Goal: Task Accomplishment & Management: Use online tool/utility

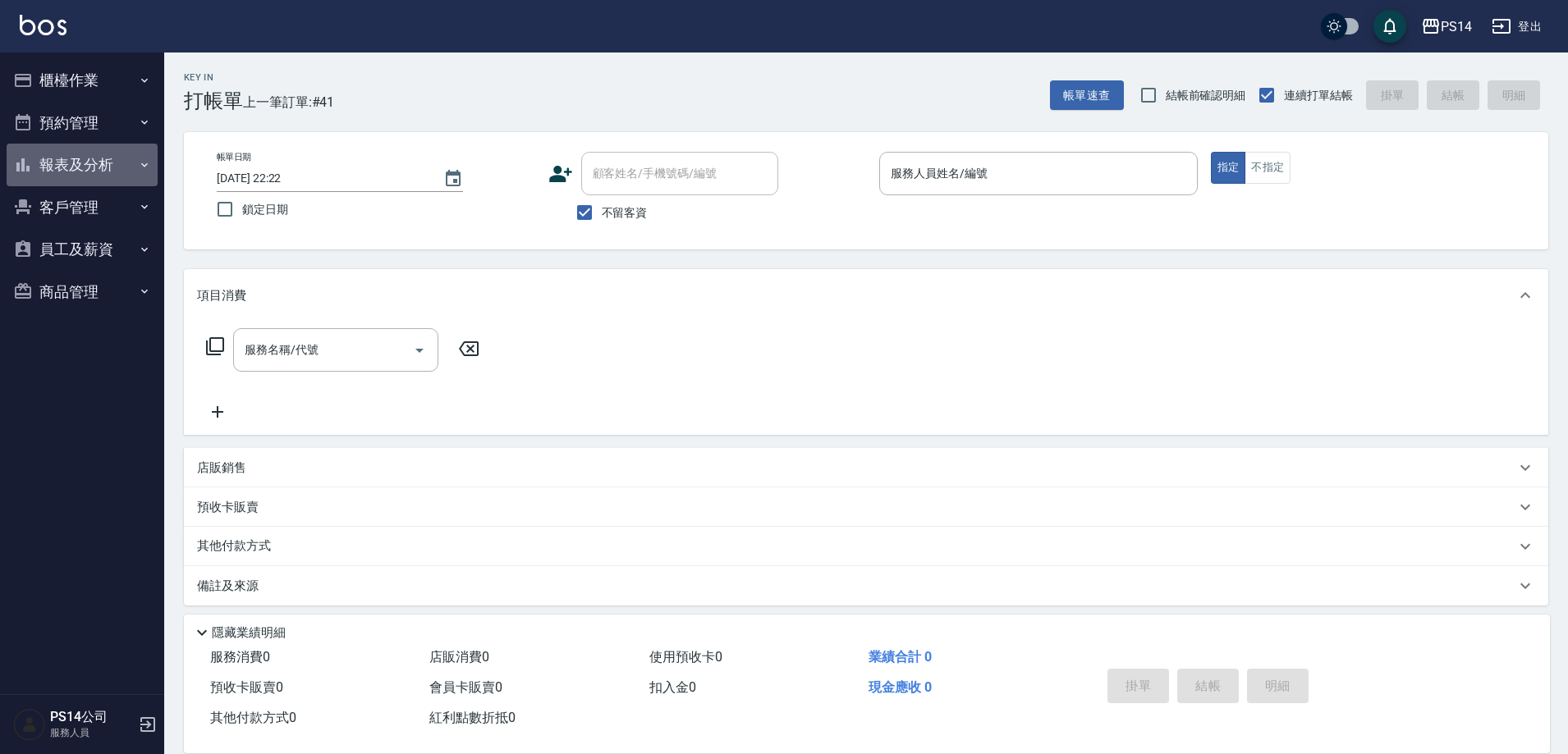
click at [85, 166] on button "報表及分析" at bounding box center [82, 164] width 151 height 42
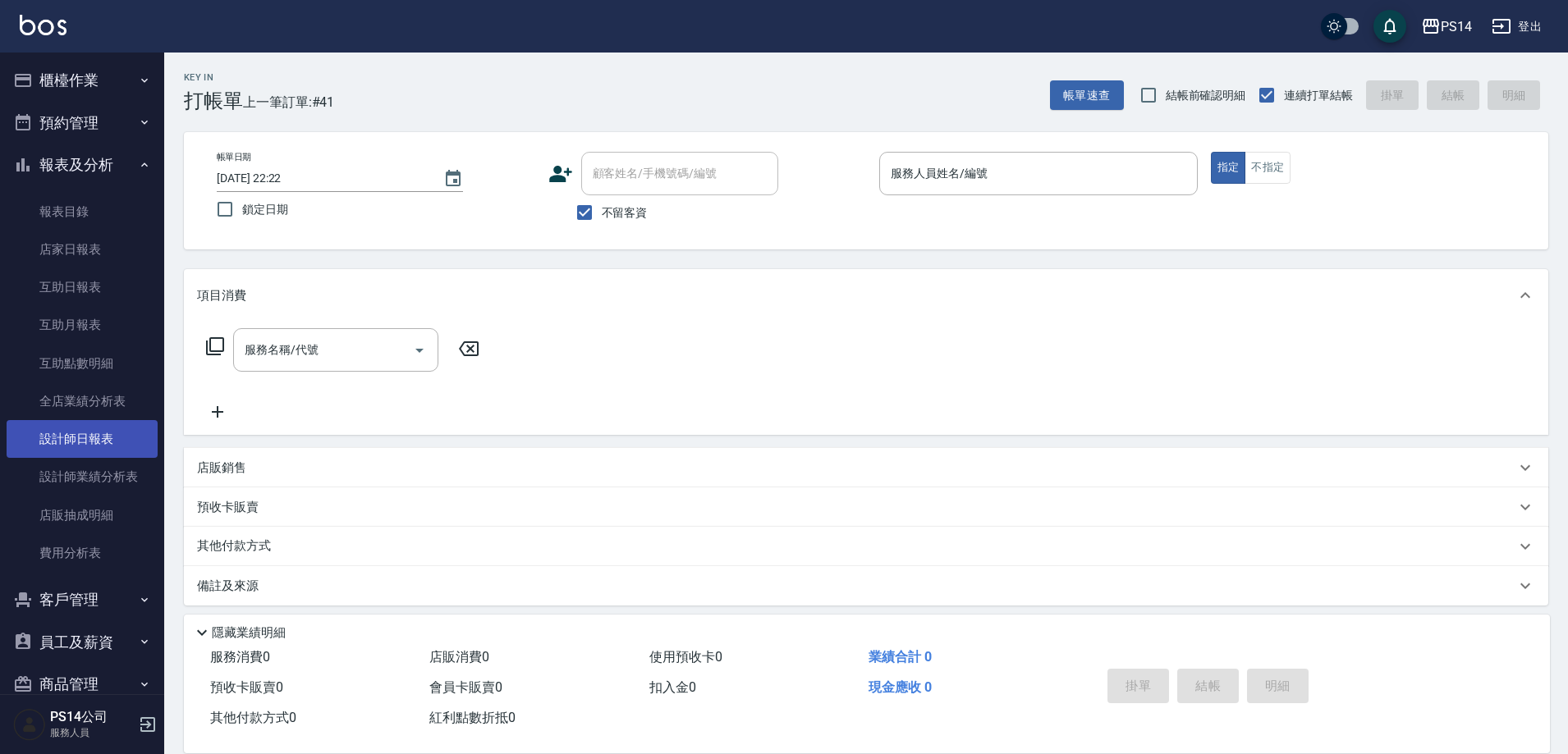
click at [97, 432] on link "設計師日報表" at bounding box center [82, 439] width 151 height 38
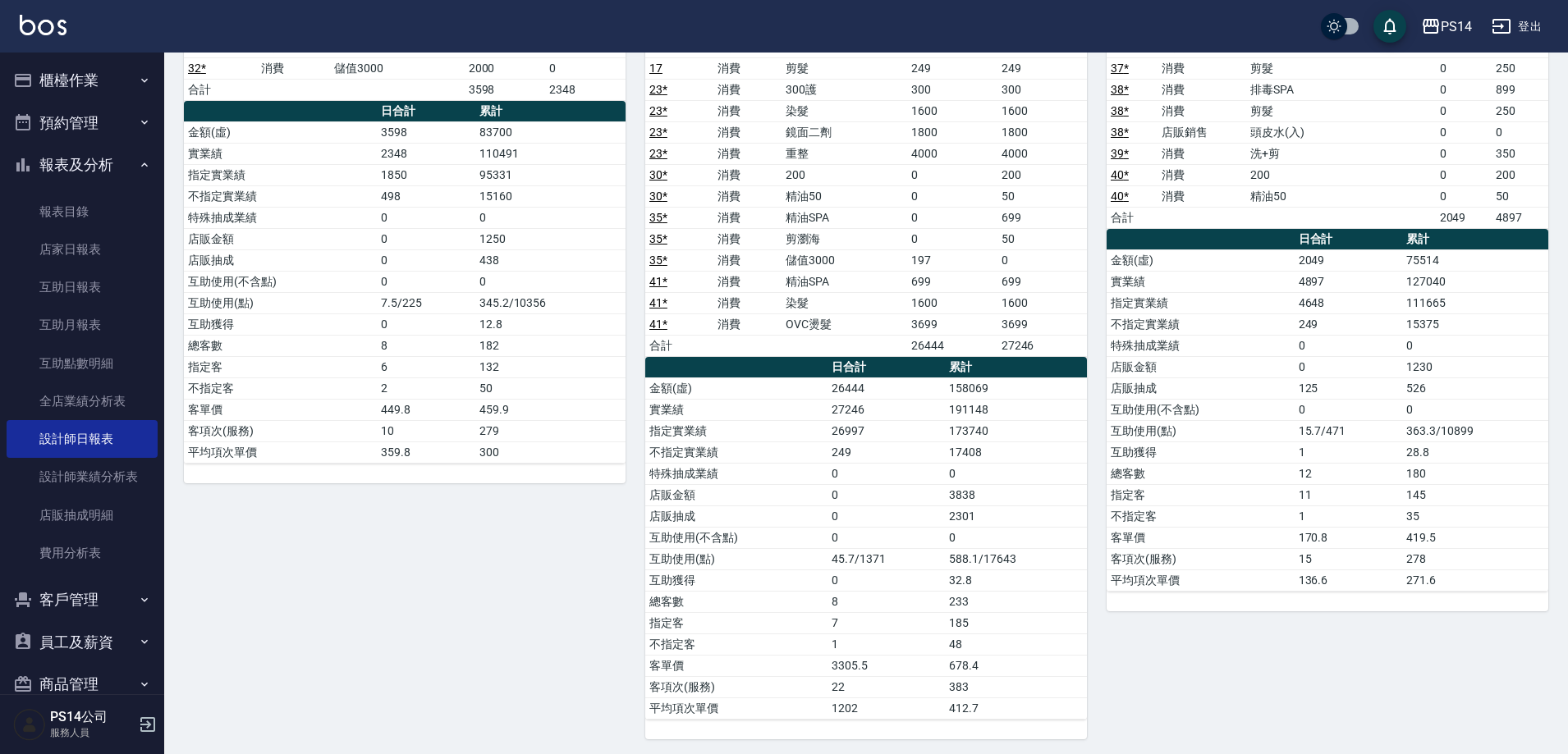
scroll to position [1066, 0]
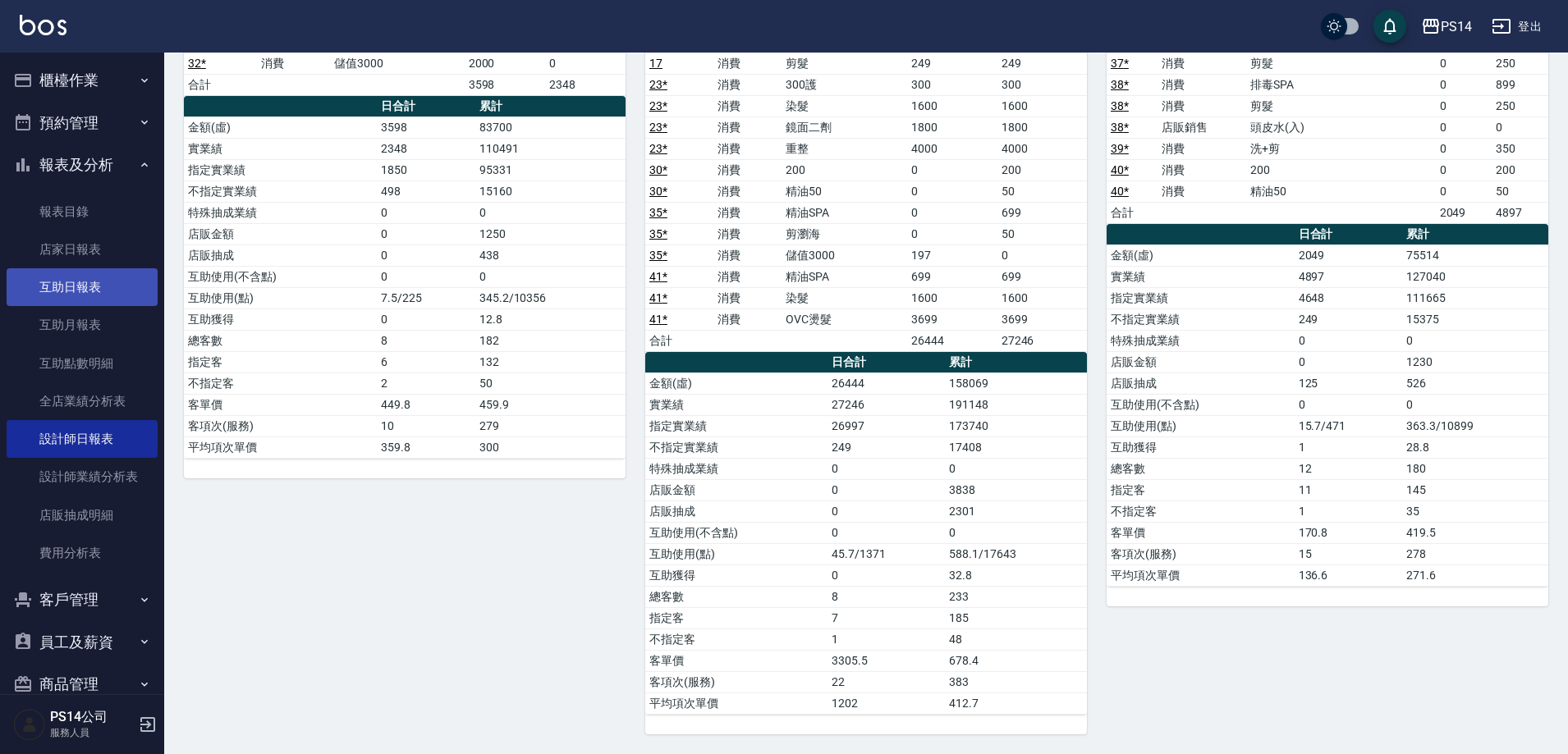
click at [96, 300] on link "互助日報表" at bounding box center [82, 287] width 151 height 38
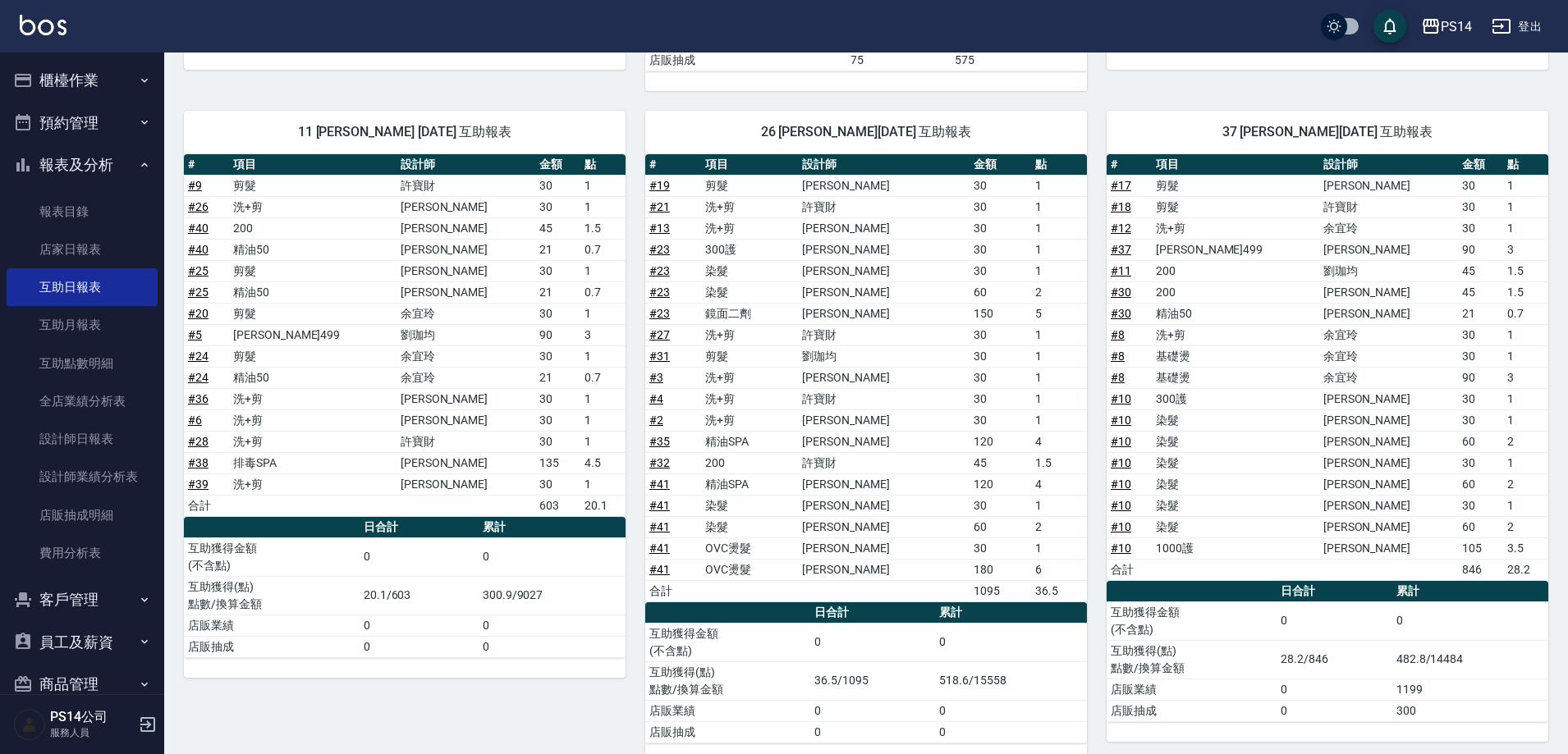
scroll to position [491, 0]
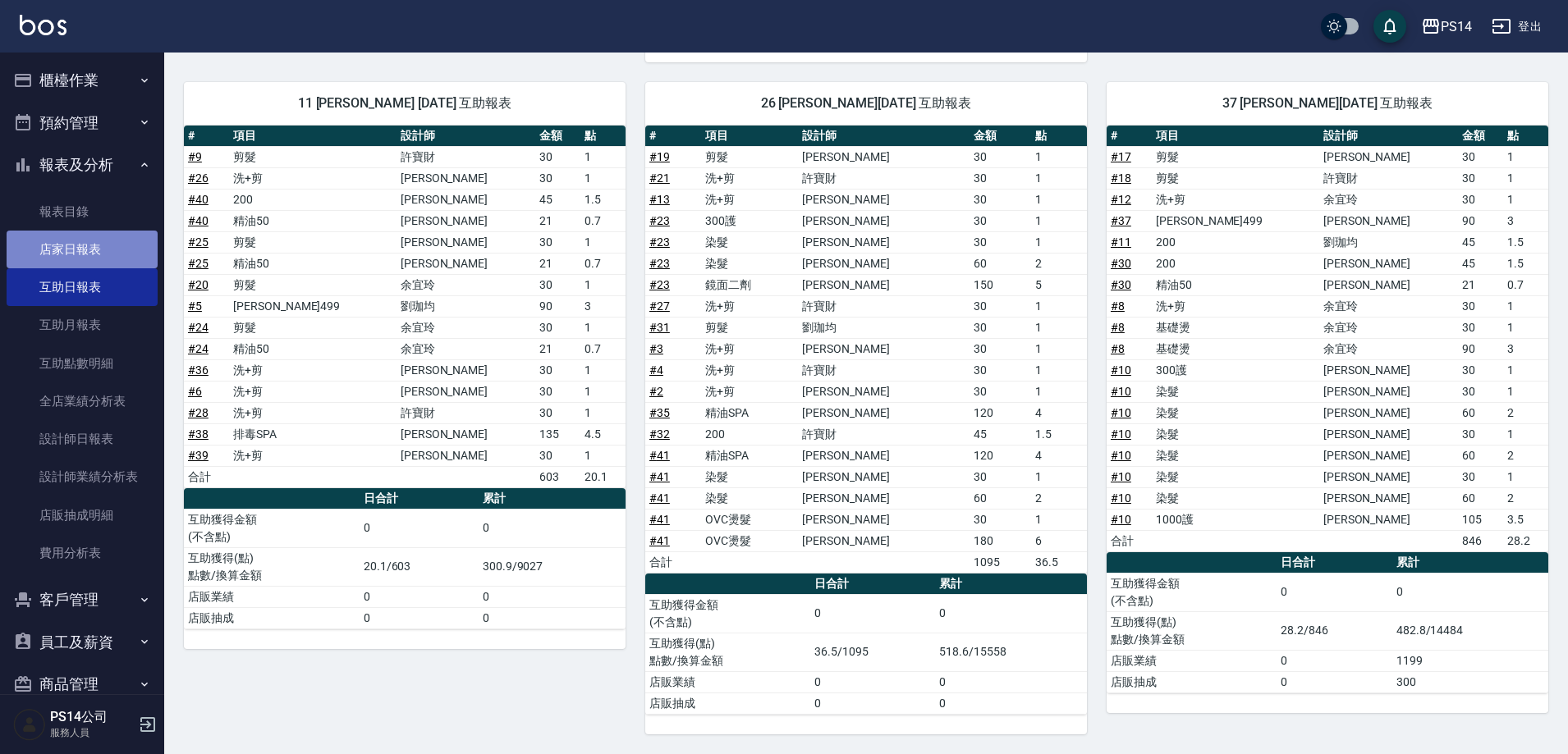
click at [97, 255] on link "店家日報表" at bounding box center [82, 250] width 151 height 38
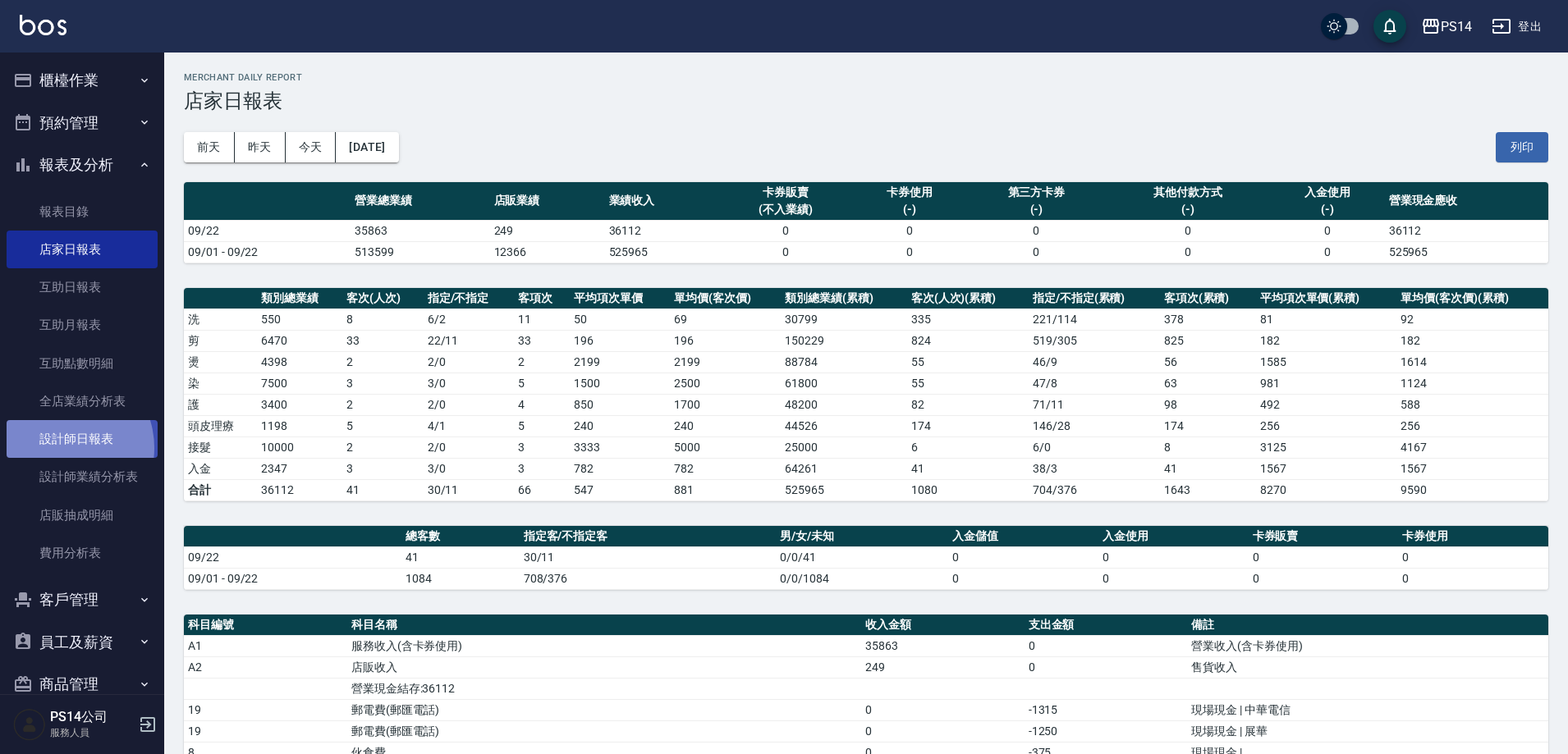
click at [59, 448] on link "設計師日報表" at bounding box center [82, 439] width 151 height 38
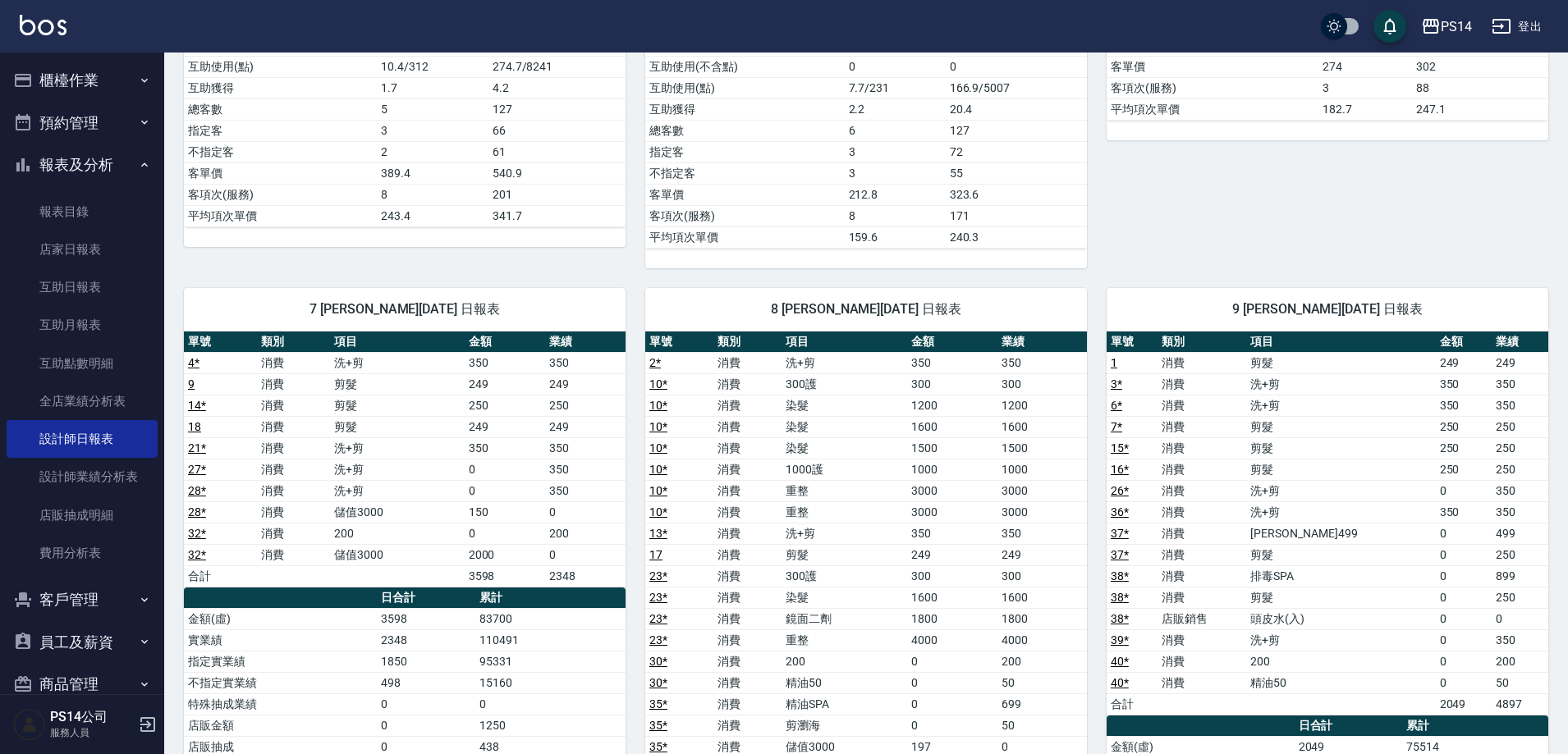
scroll to position [821, 0]
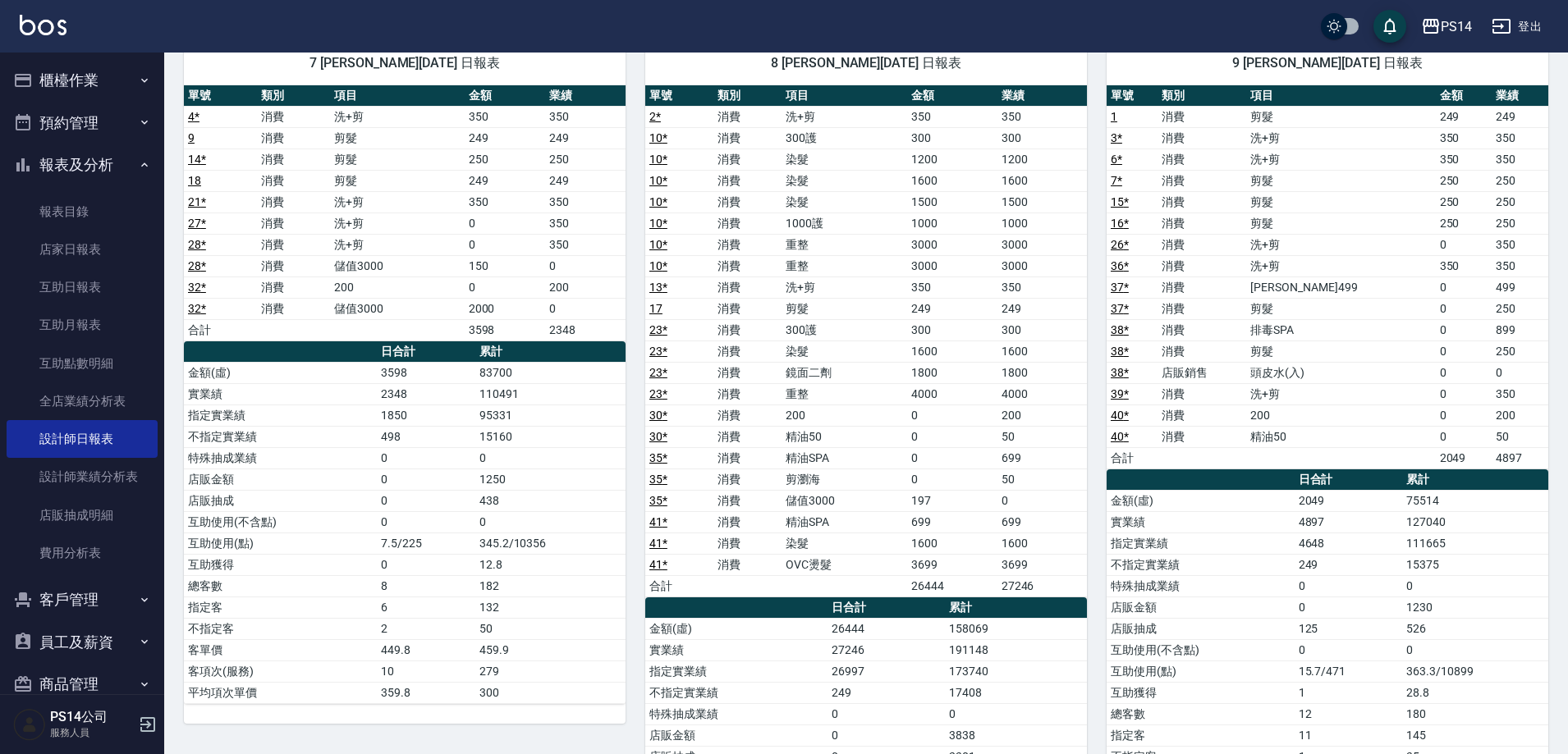
click at [115, 82] on button "櫃檯作業" at bounding box center [82, 80] width 151 height 42
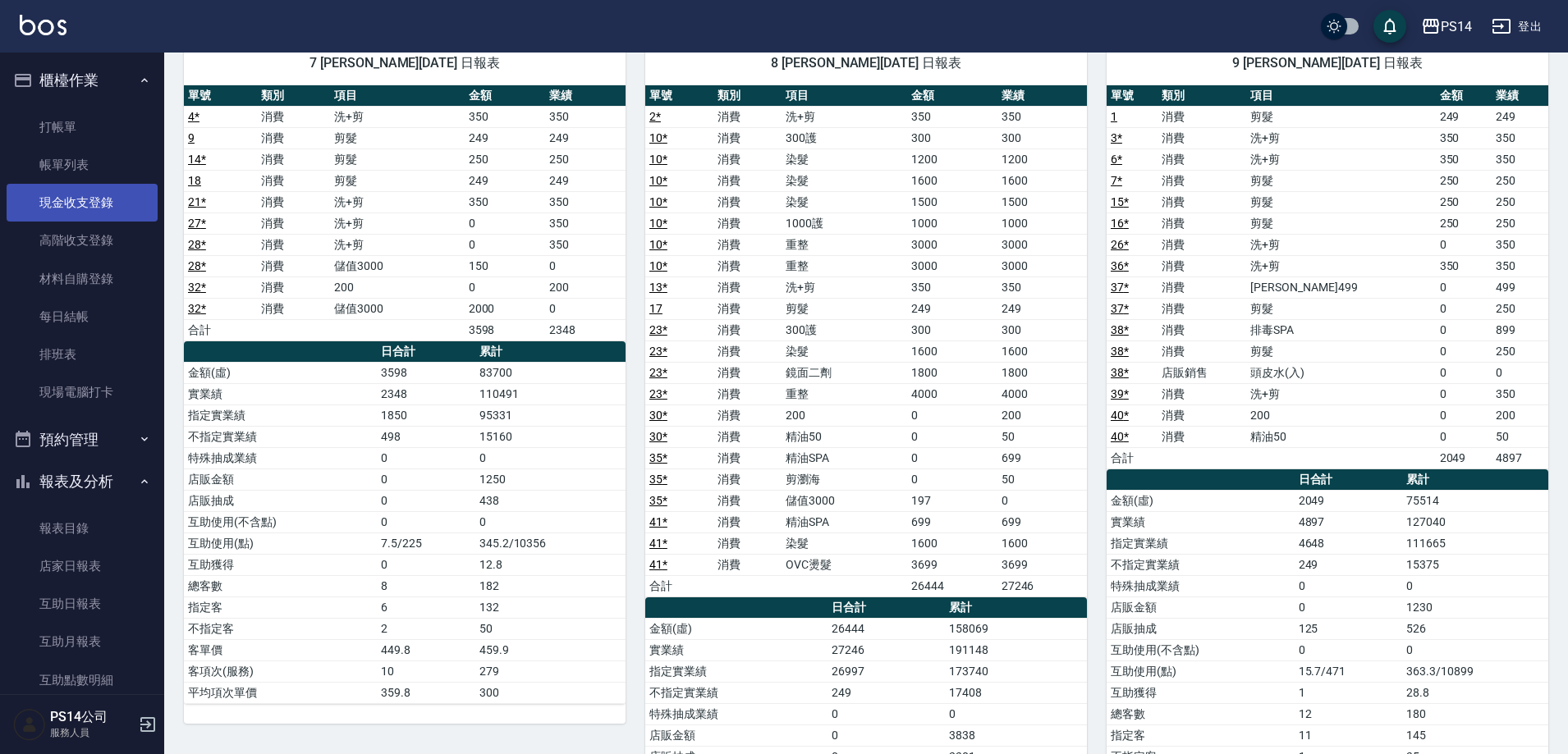
click at [88, 209] on link "現金收支登錄" at bounding box center [82, 203] width 151 height 38
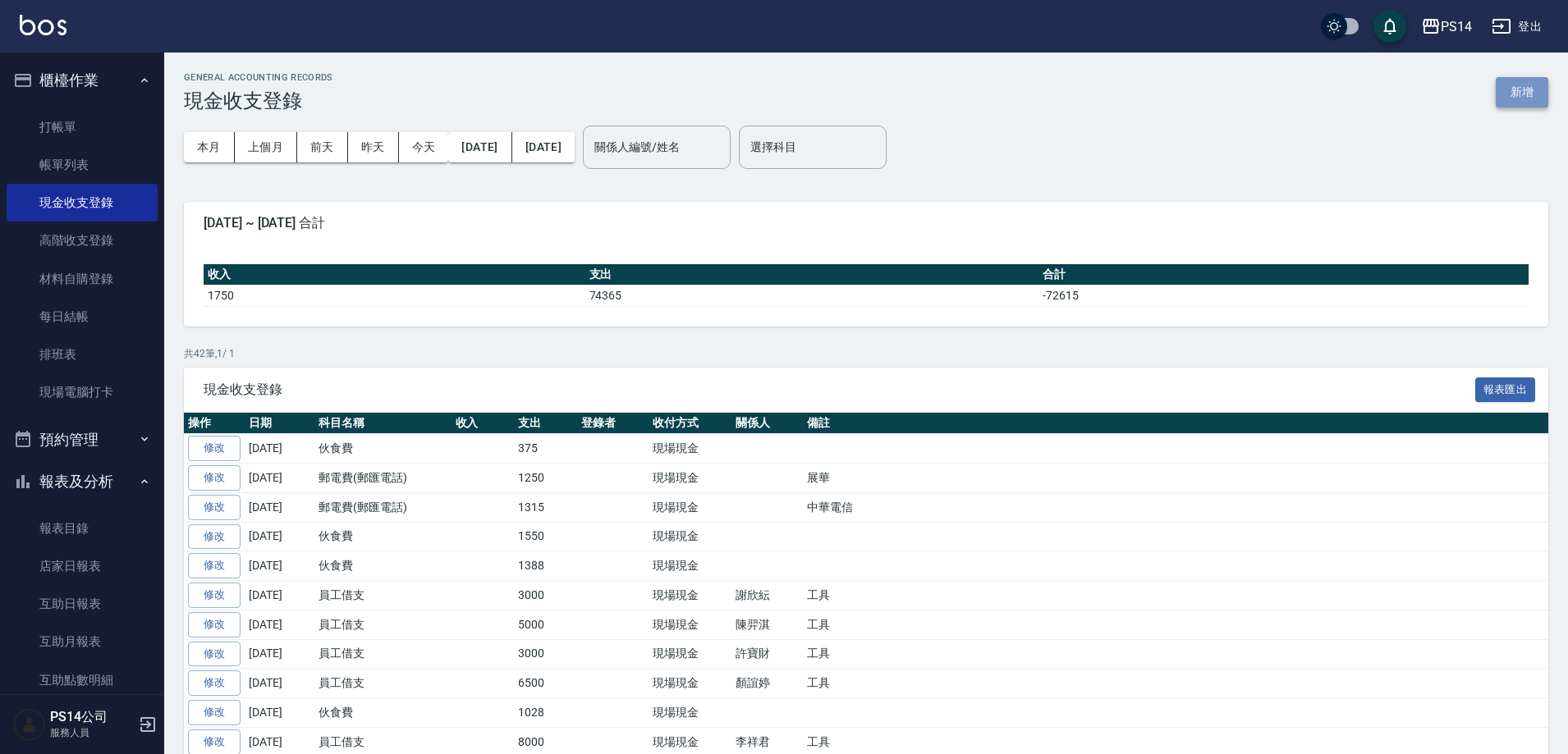
click at [1525, 91] on button "新增" at bounding box center [1522, 92] width 53 height 30
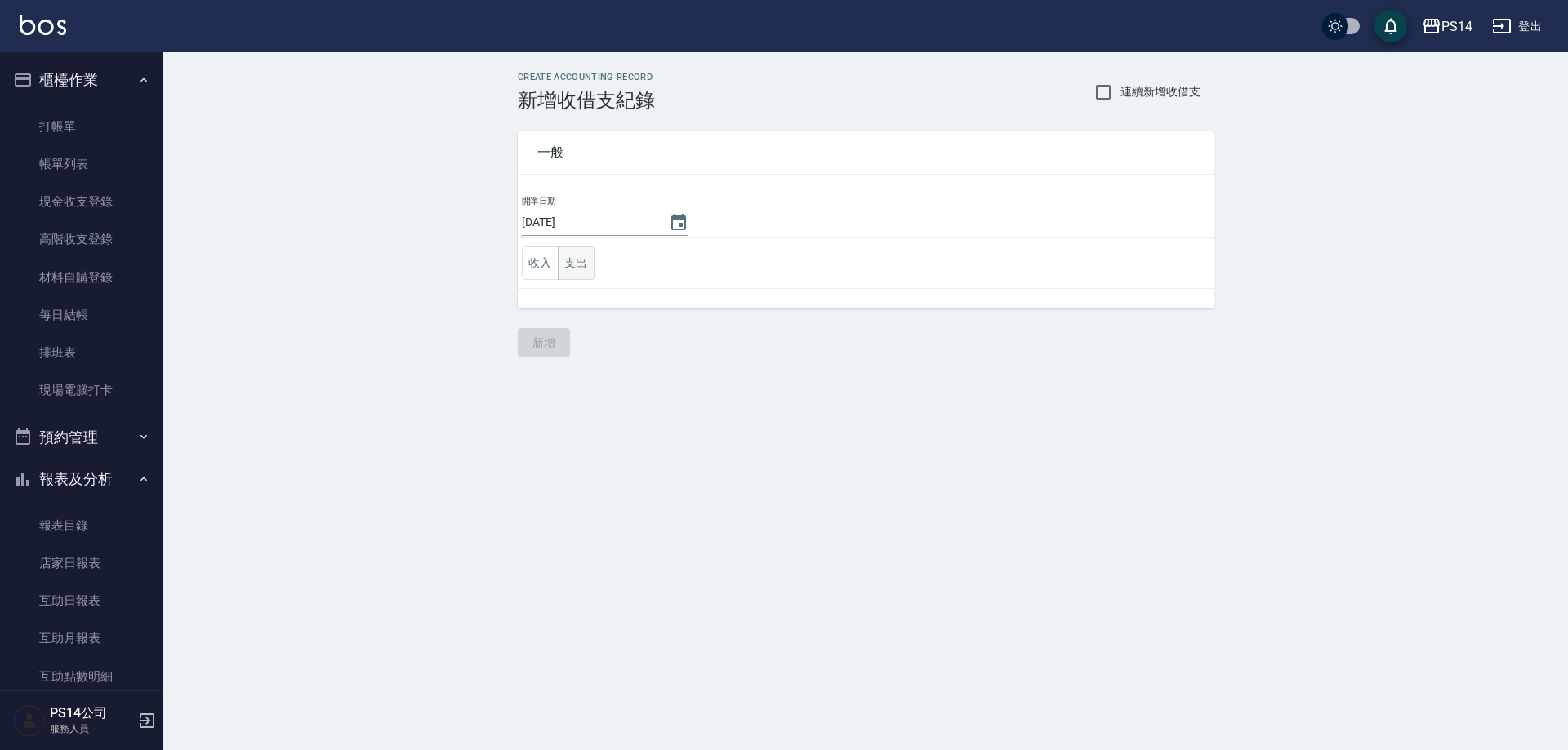
click at [570, 264] on button "支出" at bounding box center [576, 263] width 36 height 34
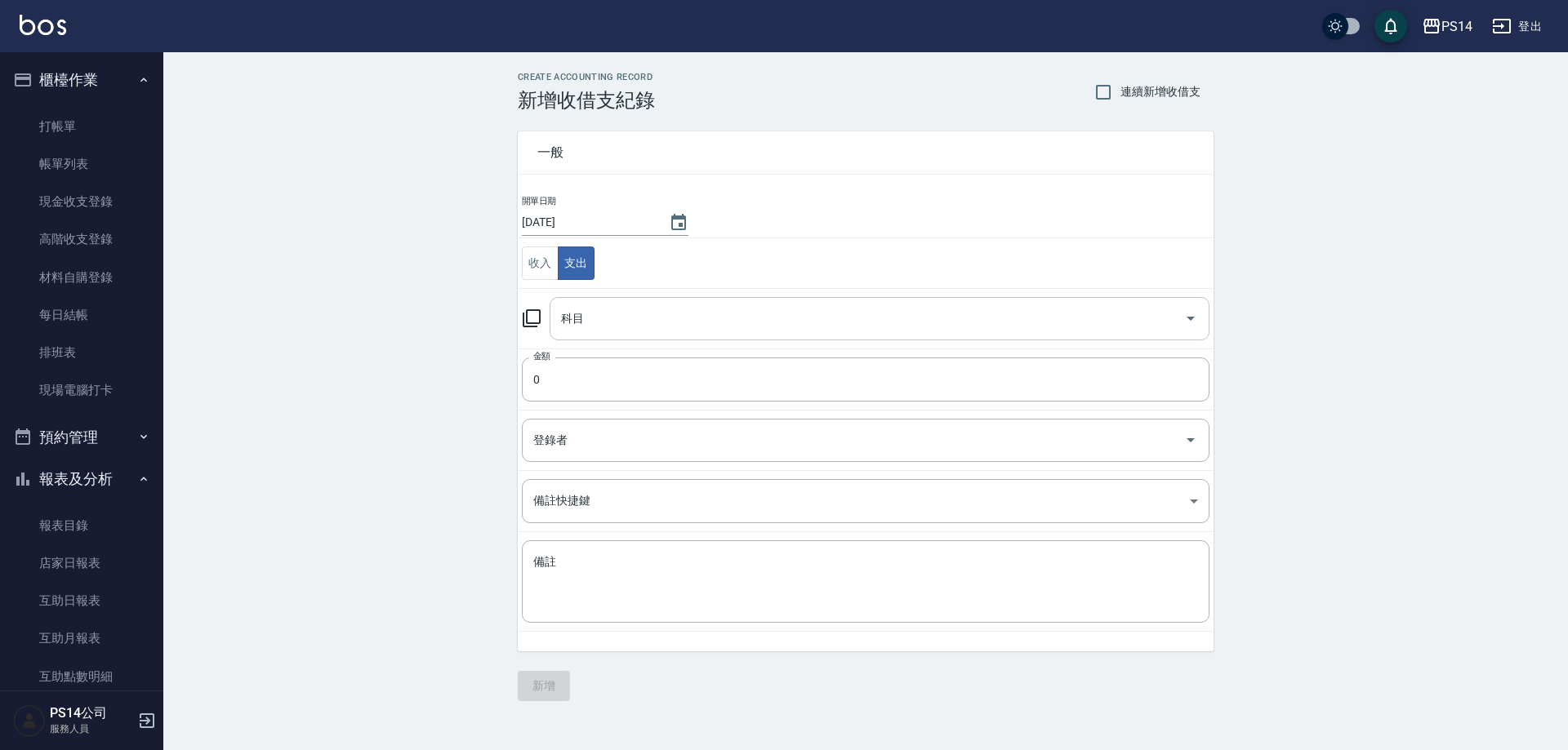
click at [588, 302] on div "科目" at bounding box center [879, 318] width 660 height 43
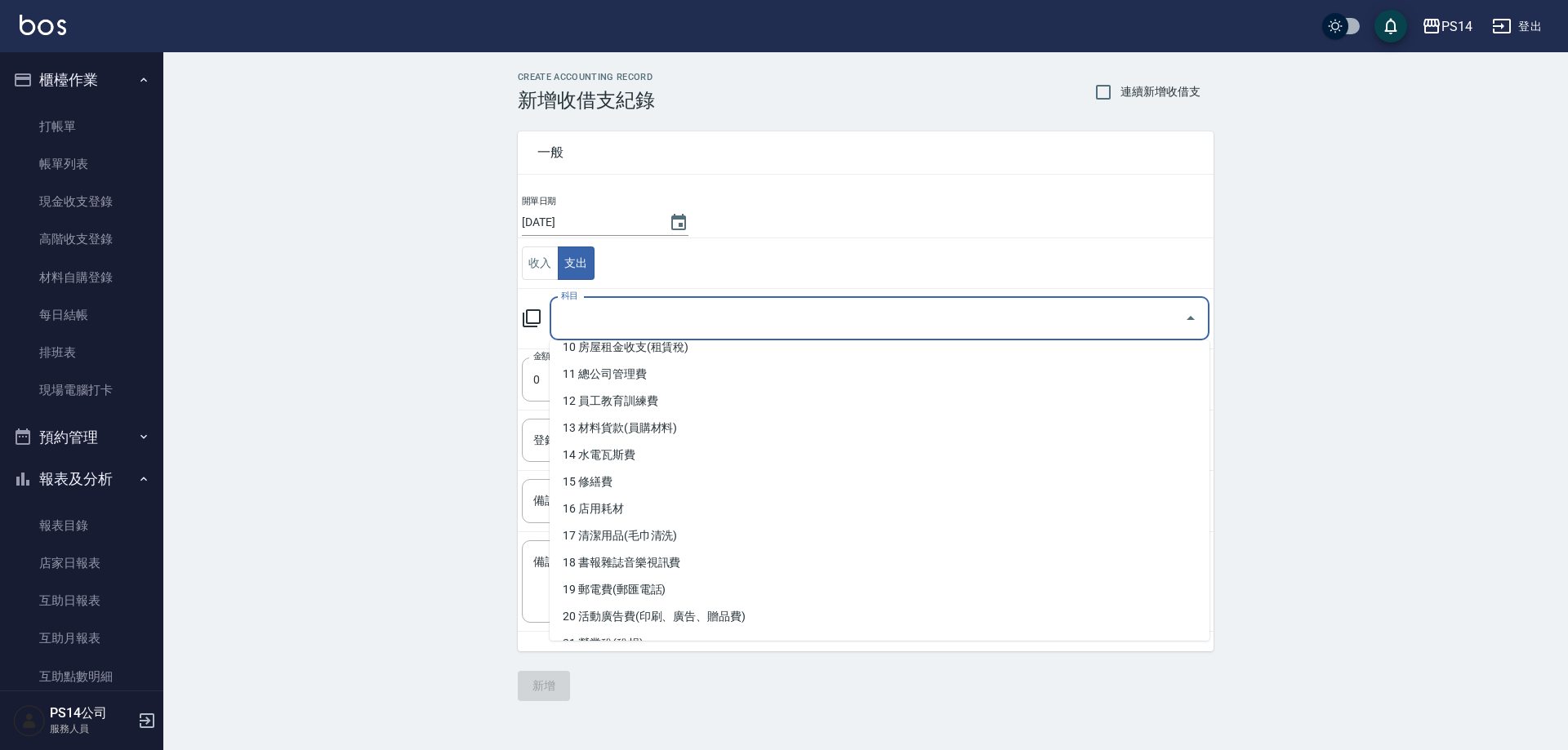
scroll to position [489, 0]
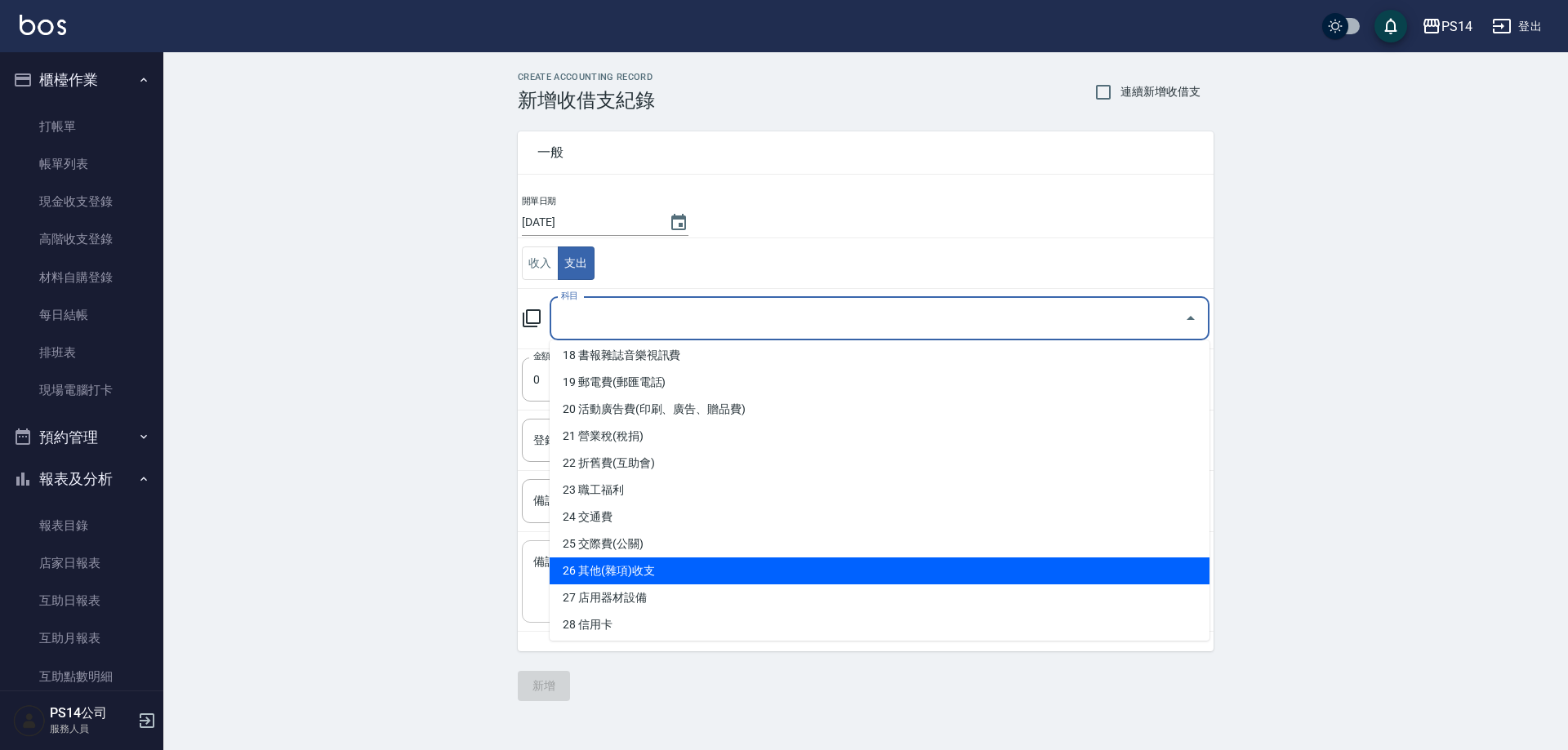
click at [651, 558] on li "26 其他(雜項)收支" at bounding box center [879, 571] width 660 height 27
type input "26 其他(雜項)收支"
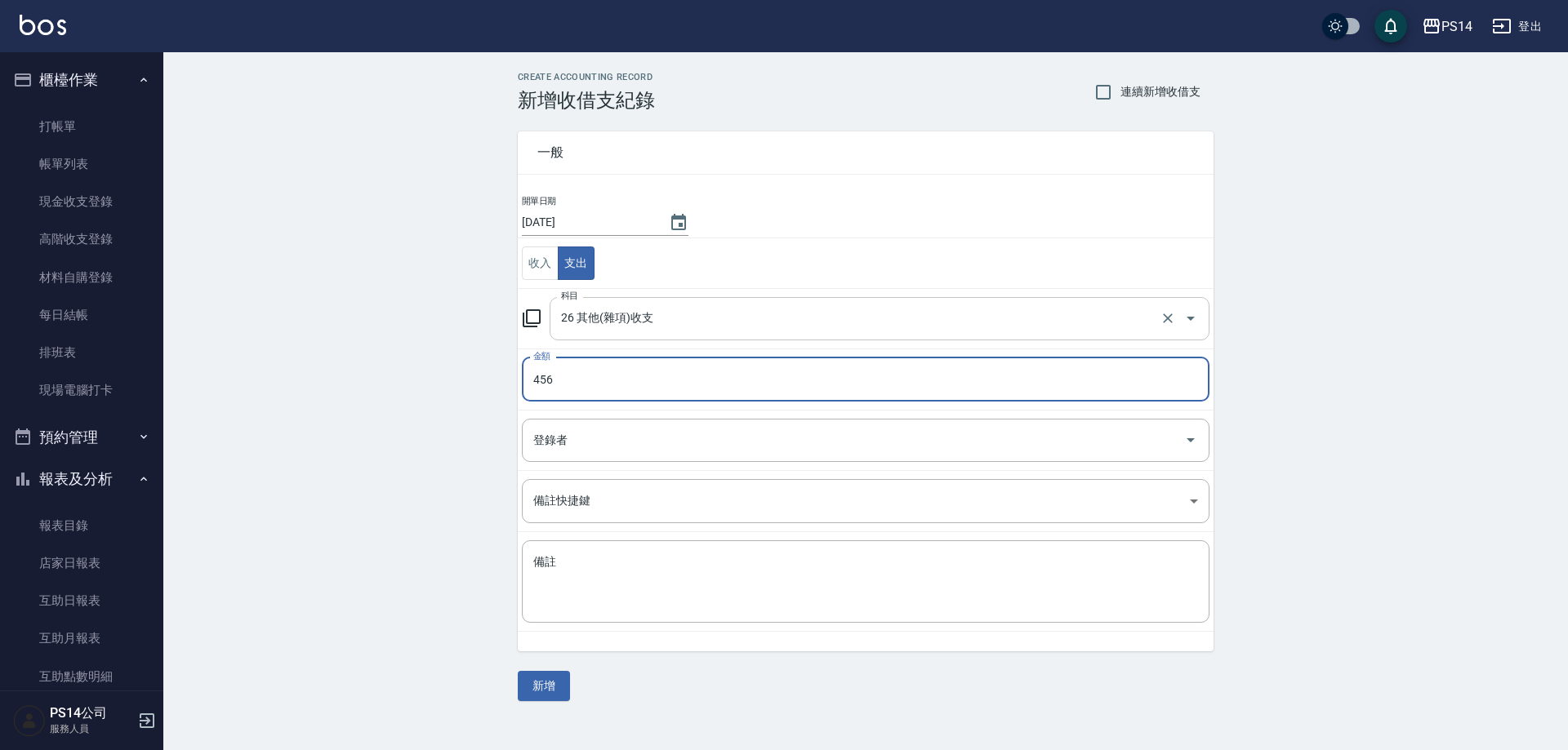
type input "456"
click at [711, 324] on input "26 其他(雜項)收支" at bounding box center [856, 318] width 599 height 29
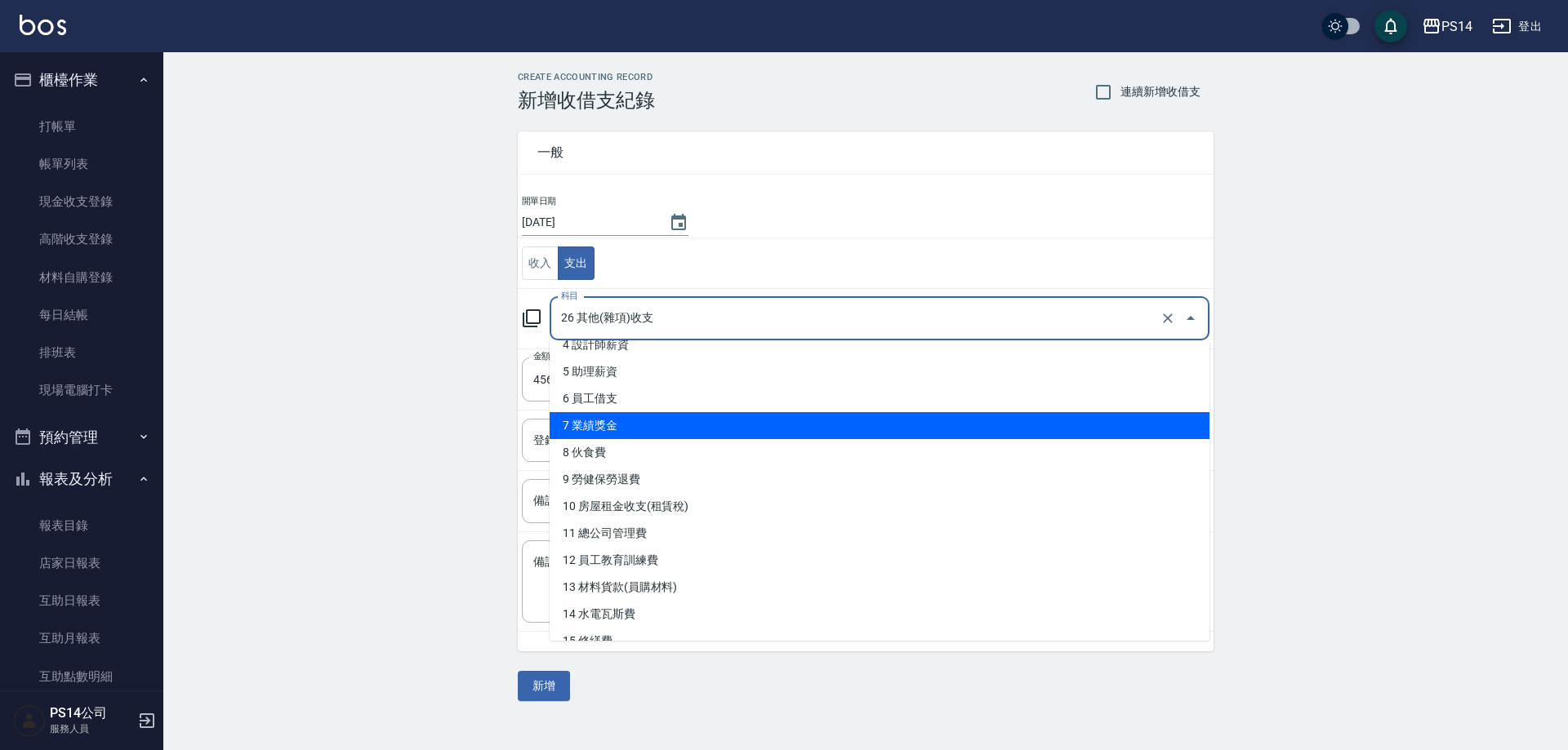
scroll to position [327, 0]
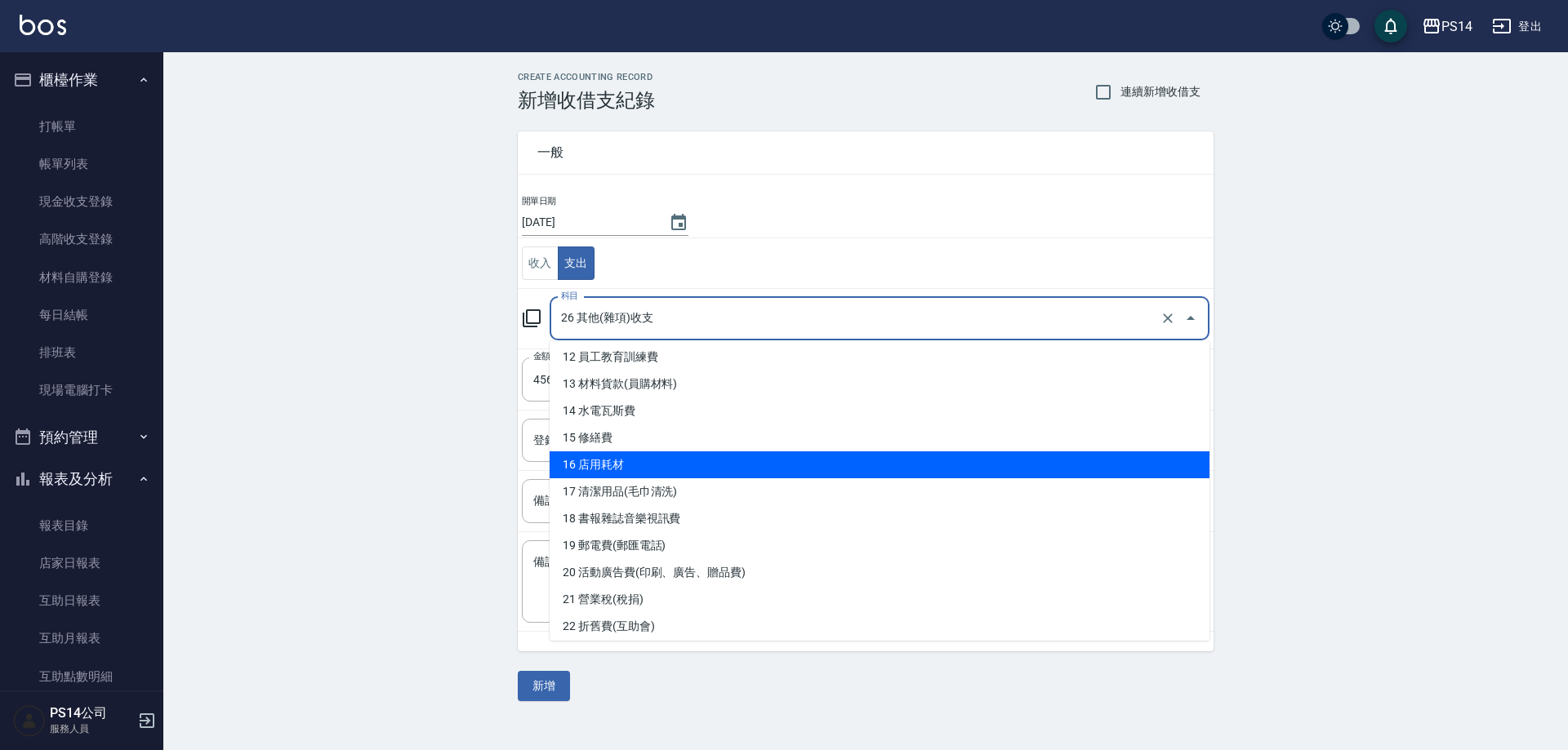
click at [693, 466] on li "16 店用耗材" at bounding box center [879, 464] width 660 height 27
type input "16 店用耗材"
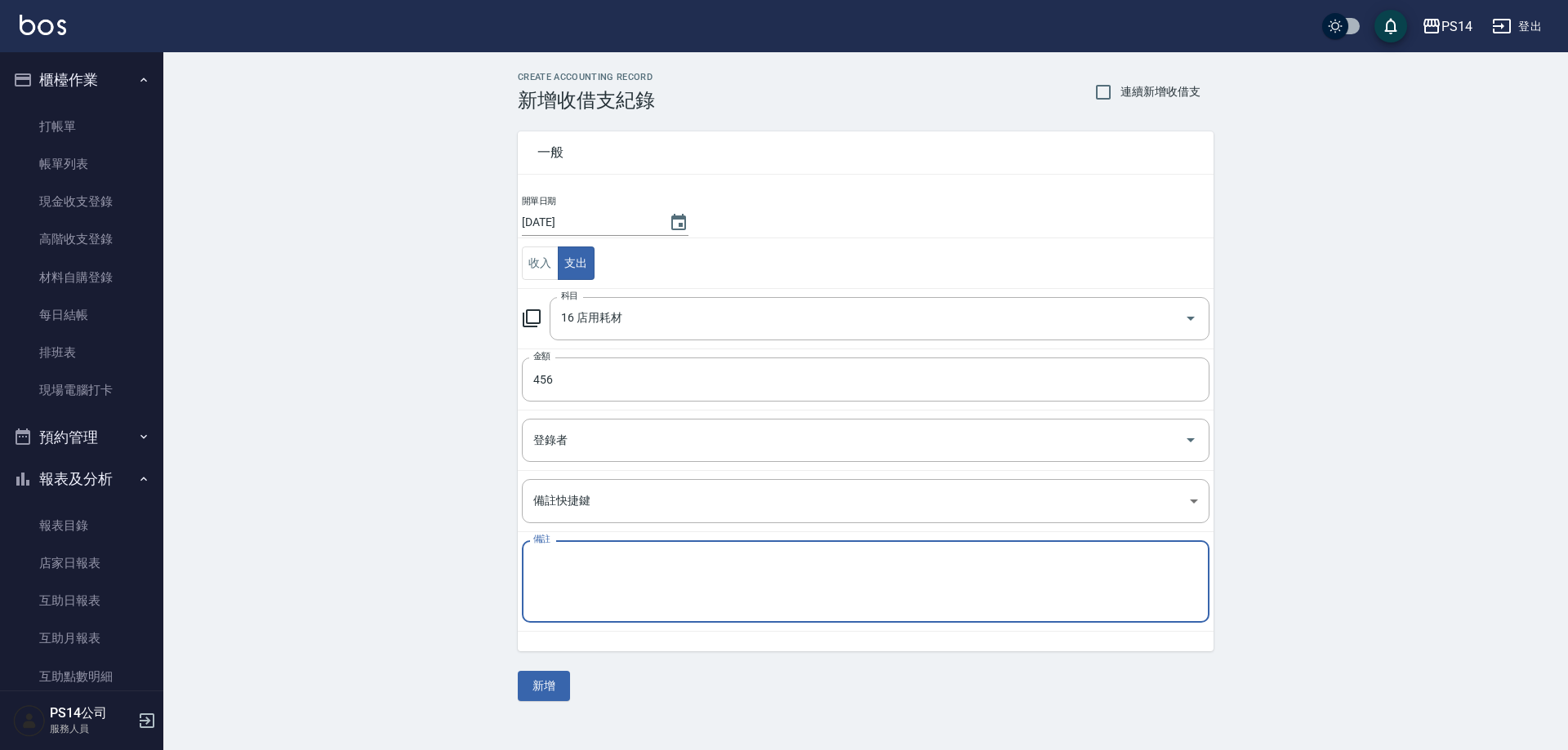
click at [703, 586] on textarea "備註" at bounding box center [865, 581] width 664 height 55
type textarea "h"
type textarea "8"
type textarea "擦手紙"
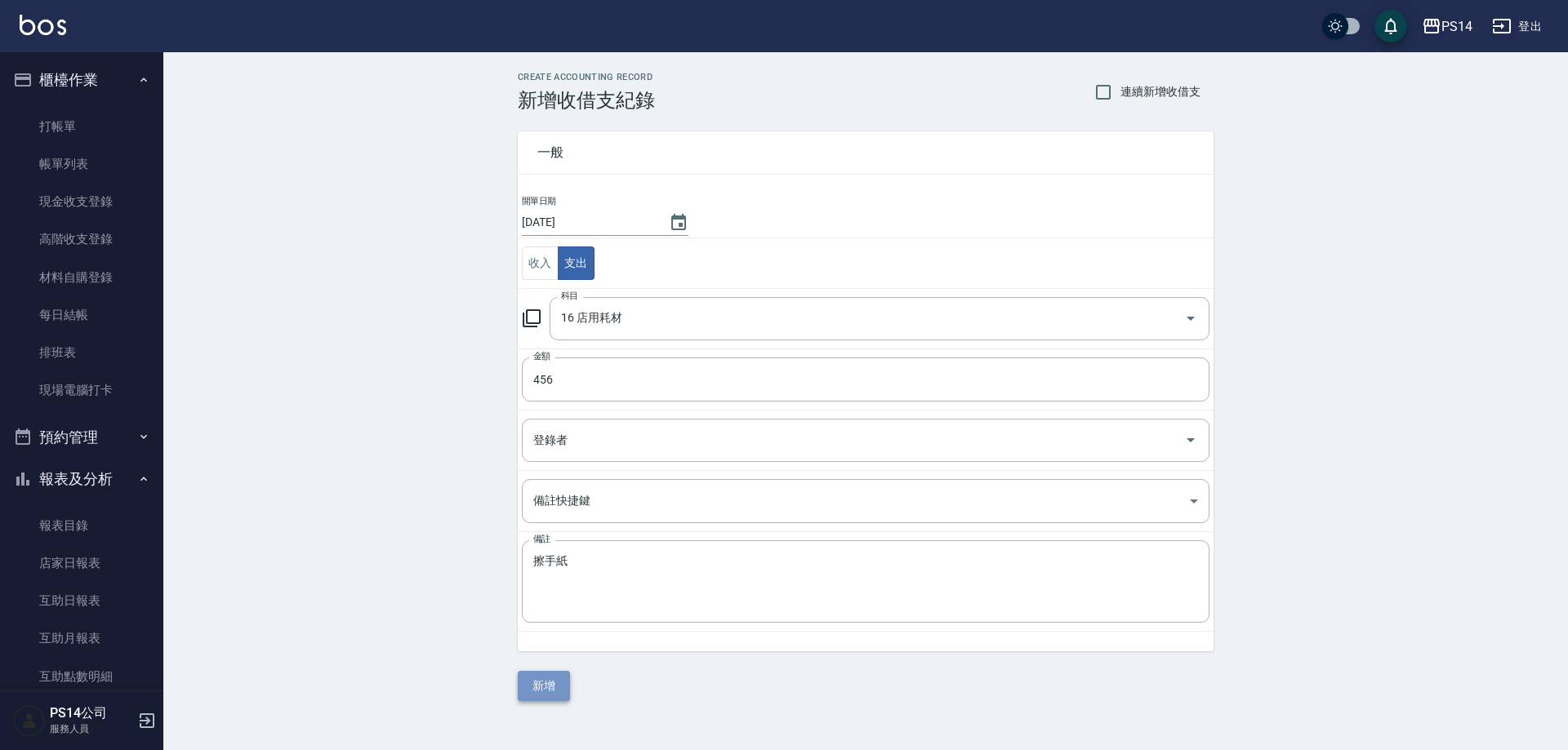
click at [548, 682] on button "新增" at bounding box center [544, 686] width 52 height 30
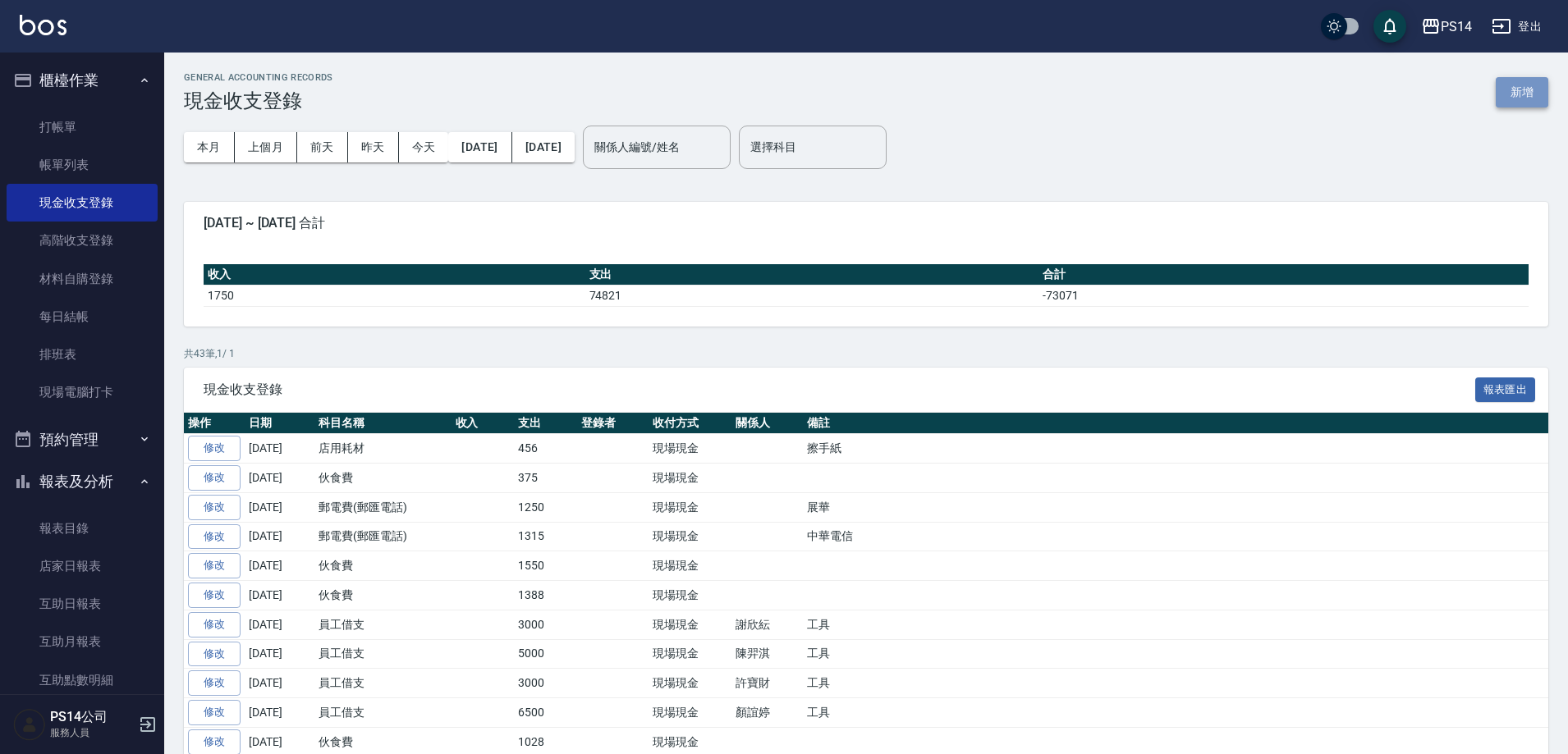
click at [1528, 92] on button "新增" at bounding box center [1522, 92] width 53 height 30
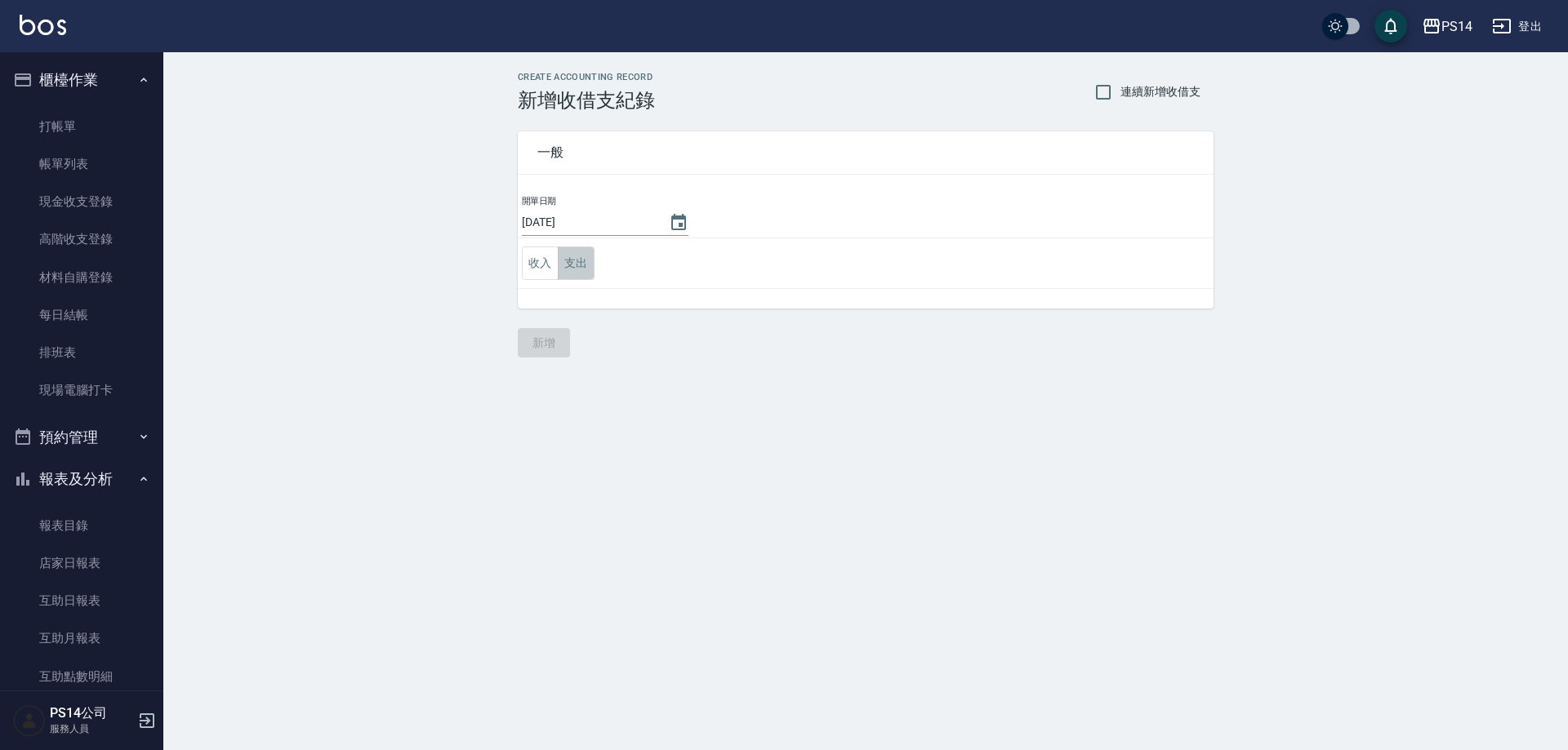
click at [571, 276] on button "支出" at bounding box center [576, 263] width 36 height 34
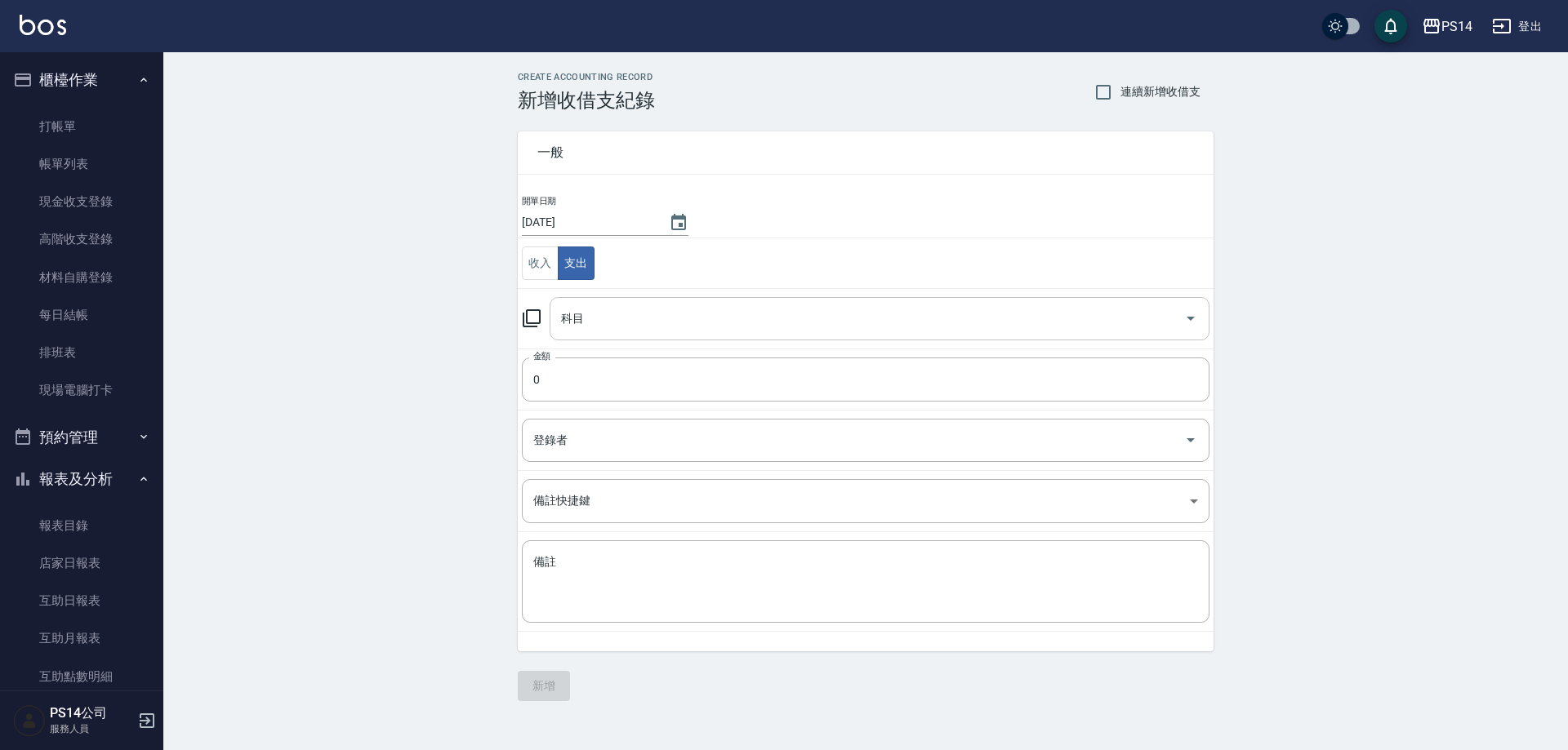
click at [594, 322] on input "科目" at bounding box center [867, 318] width 620 height 29
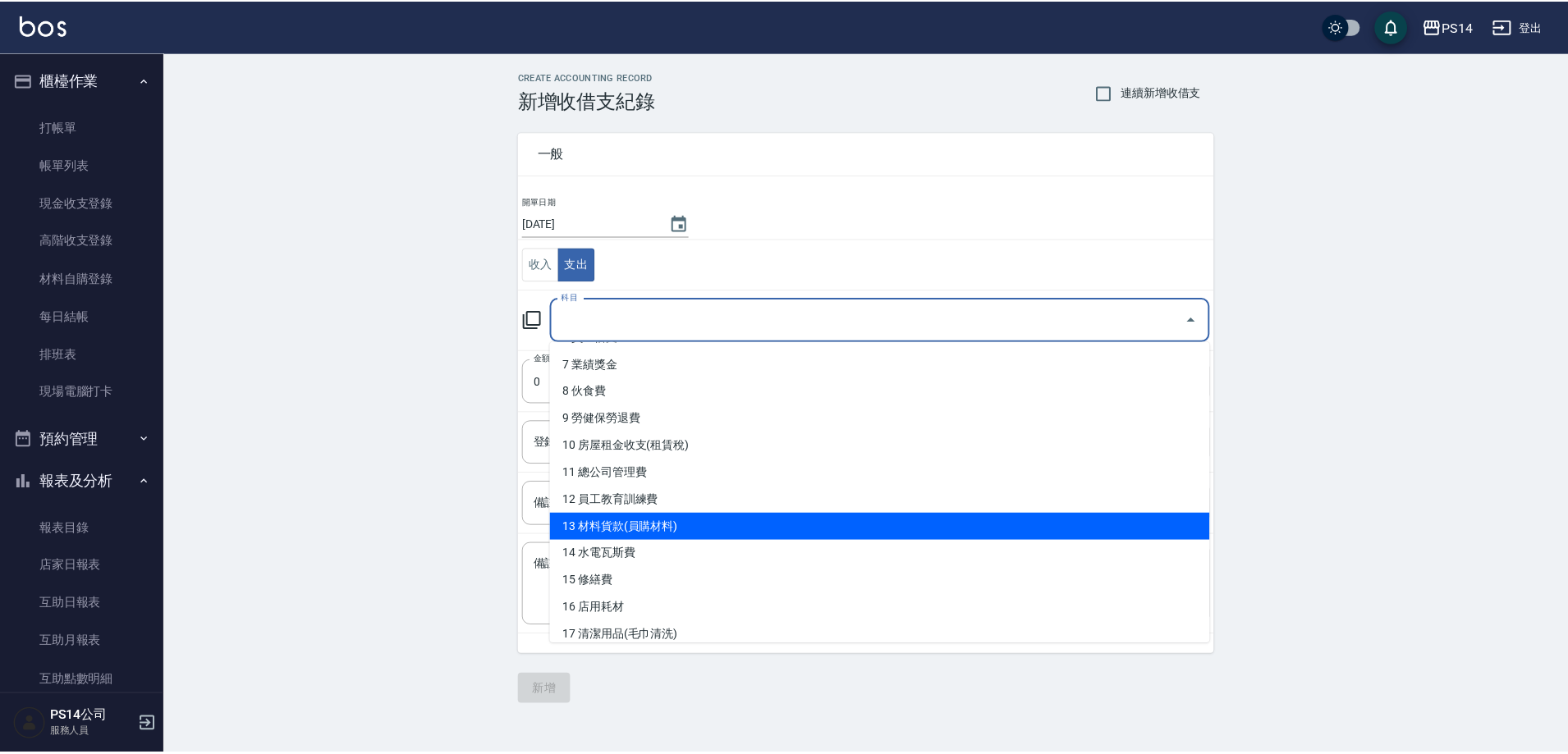
scroll to position [410, 0]
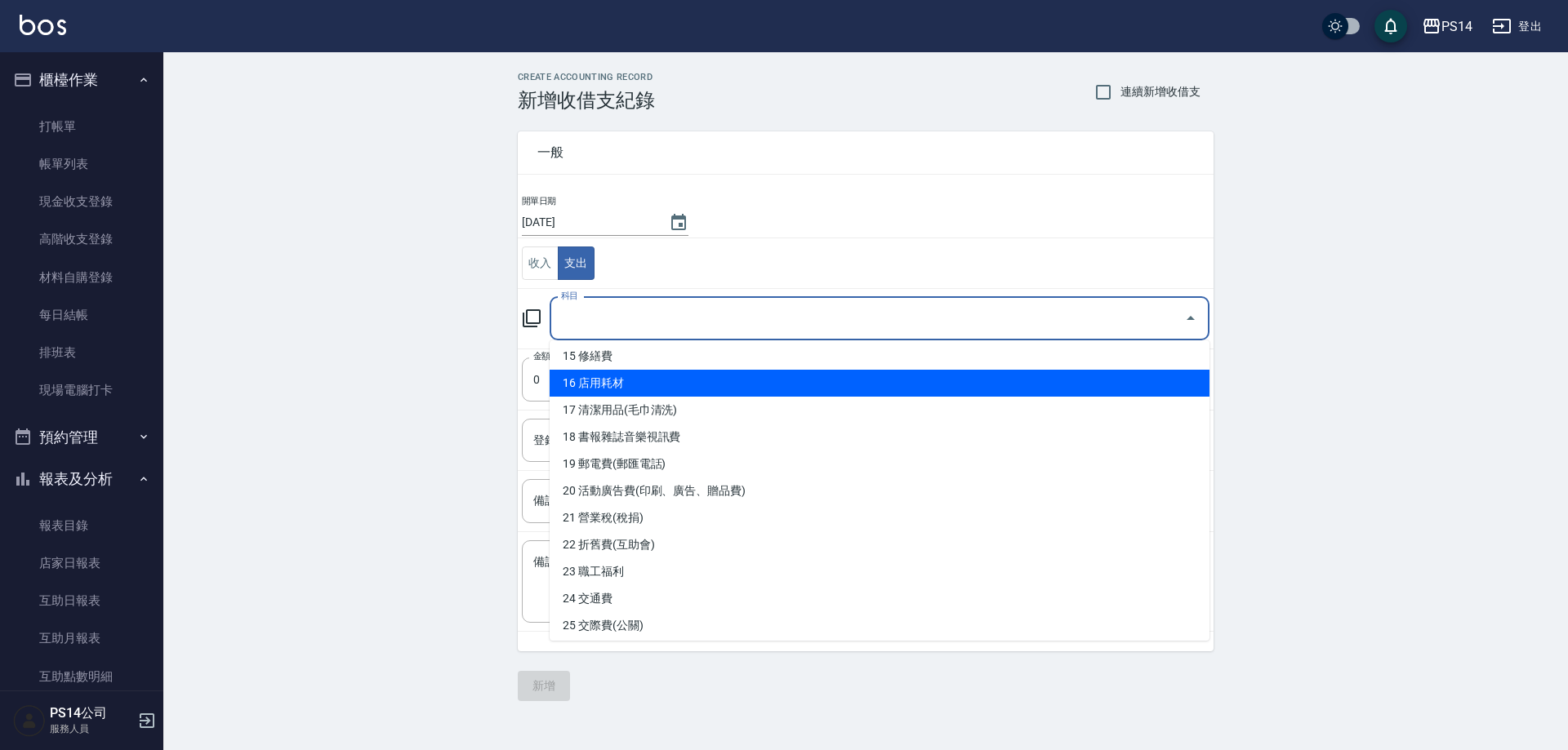
click at [655, 389] on li "16 店用耗材" at bounding box center [879, 383] width 660 height 27
type input "16 店用耗材"
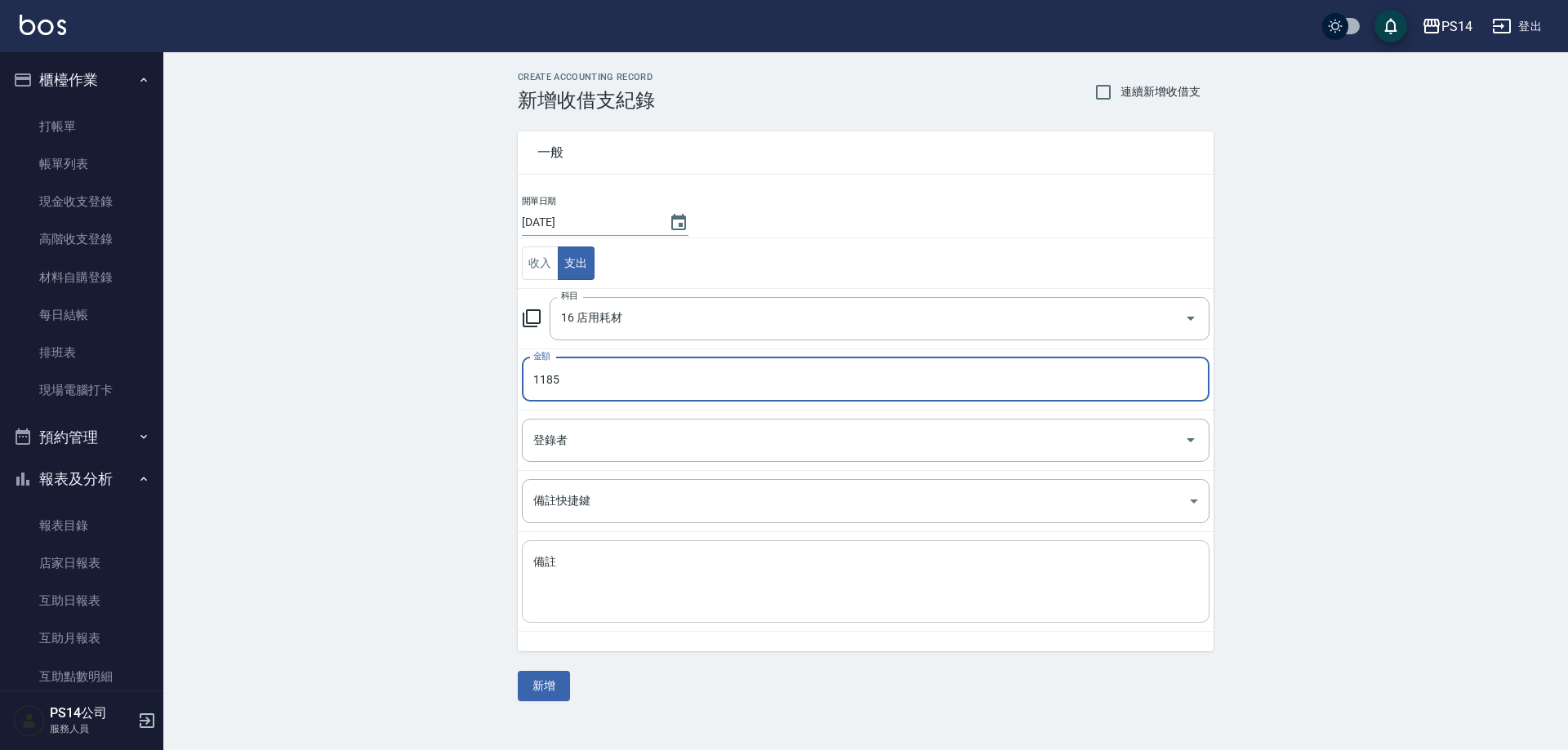
type input "1185"
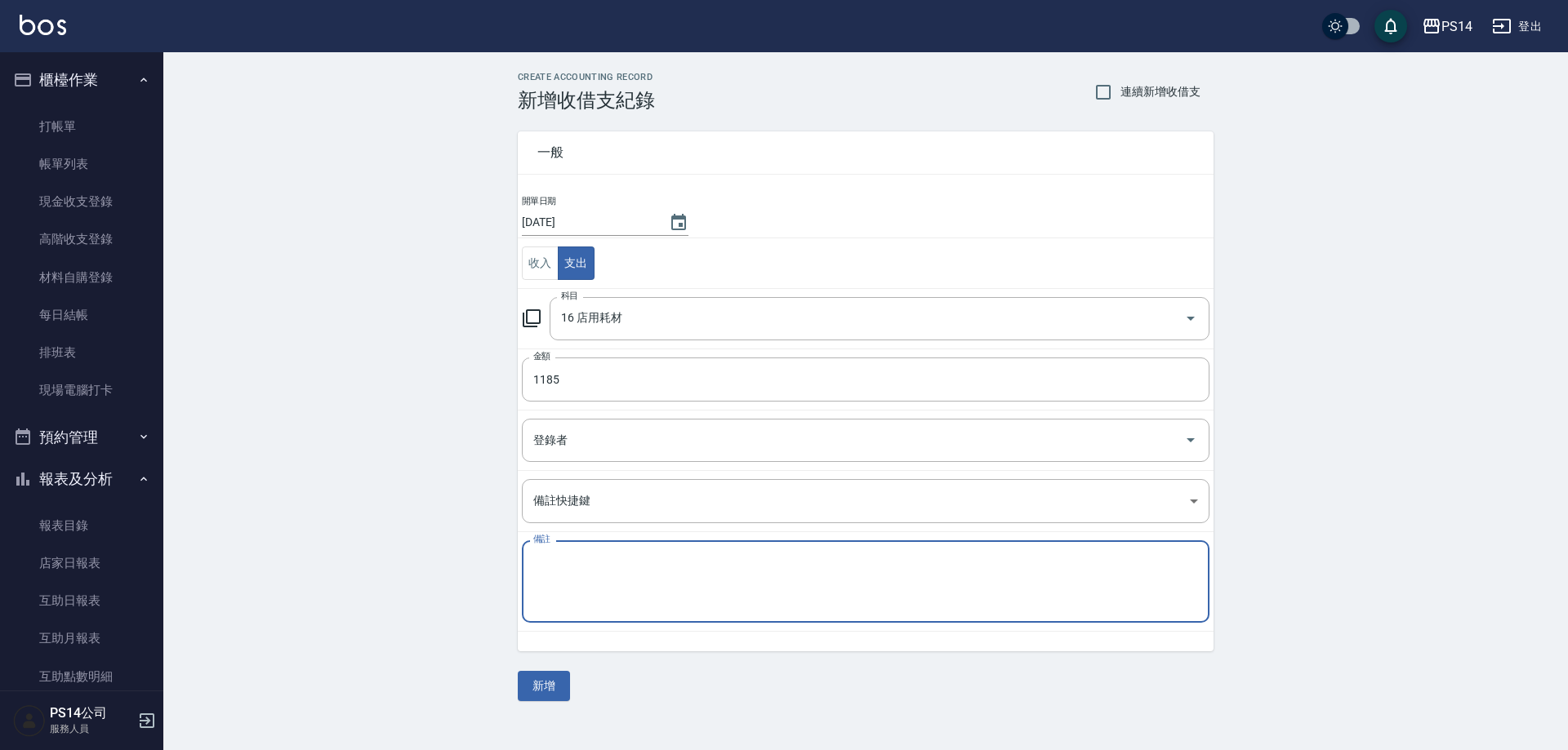
click at [736, 573] on textarea "備註" at bounding box center [865, 581] width 664 height 55
type textarea "u"
type textarea "精油手套"
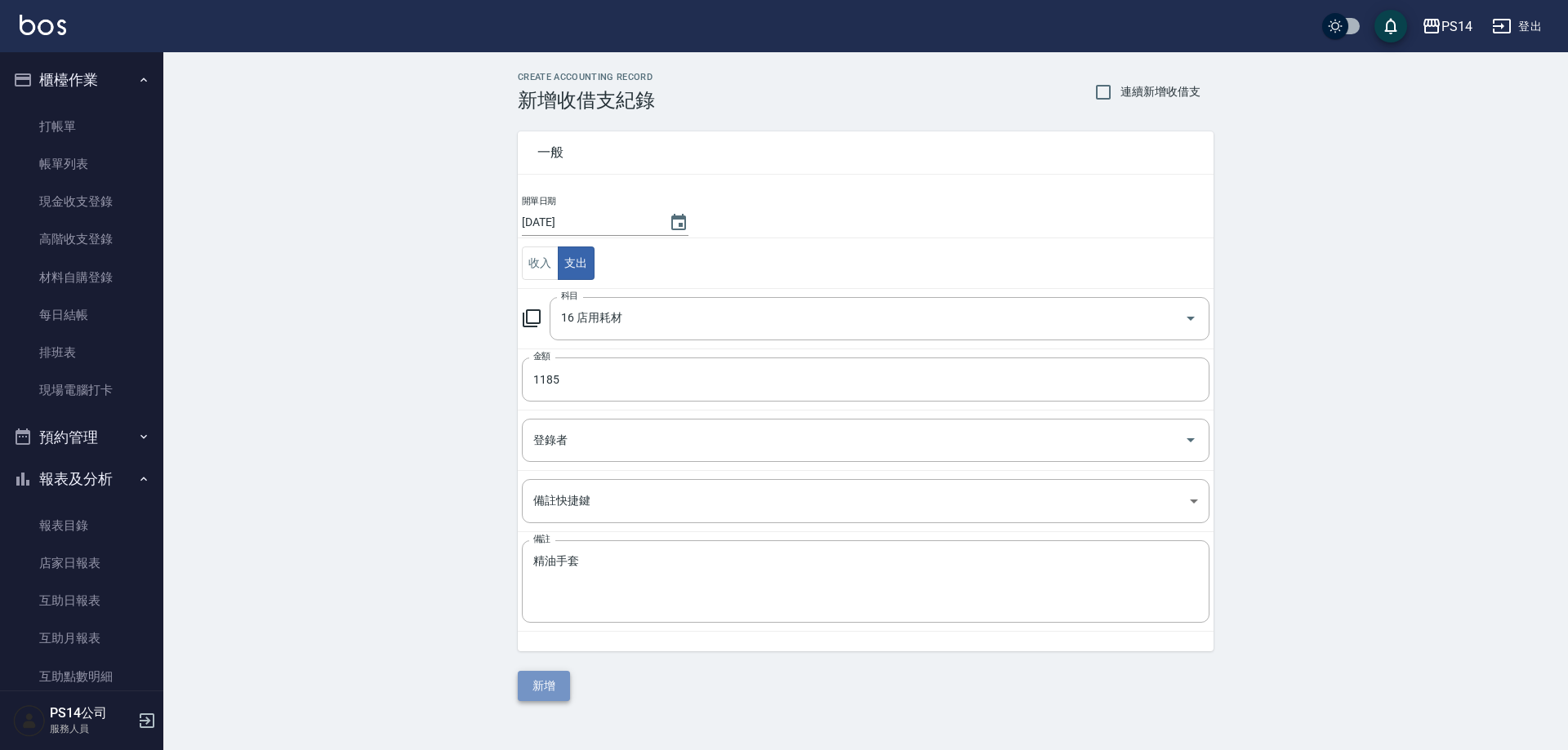
click at [557, 676] on button "新增" at bounding box center [544, 686] width 52 height 30
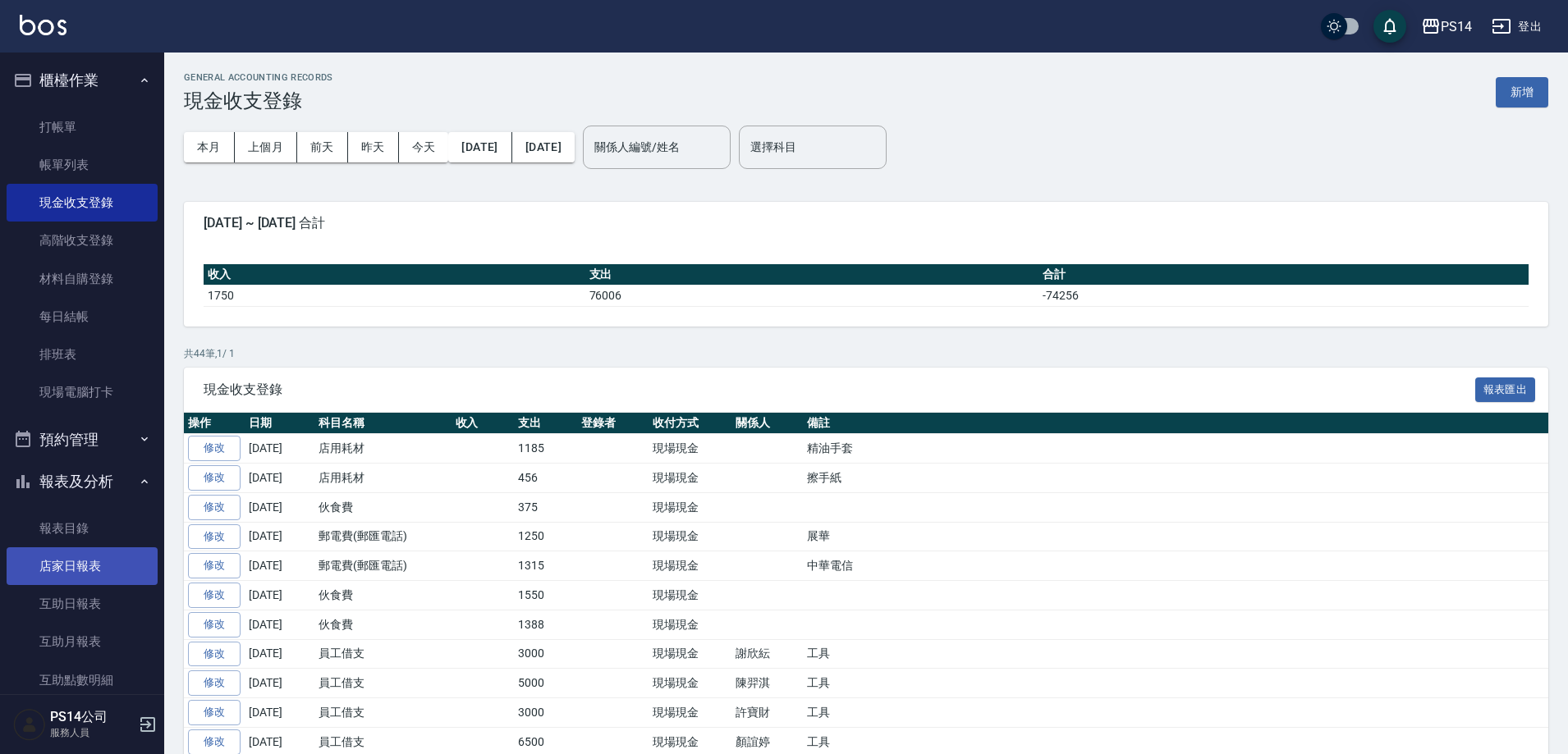
click at [84, 562] on link "店家日報表" at bounding box center [82, 566] width 151 height 38
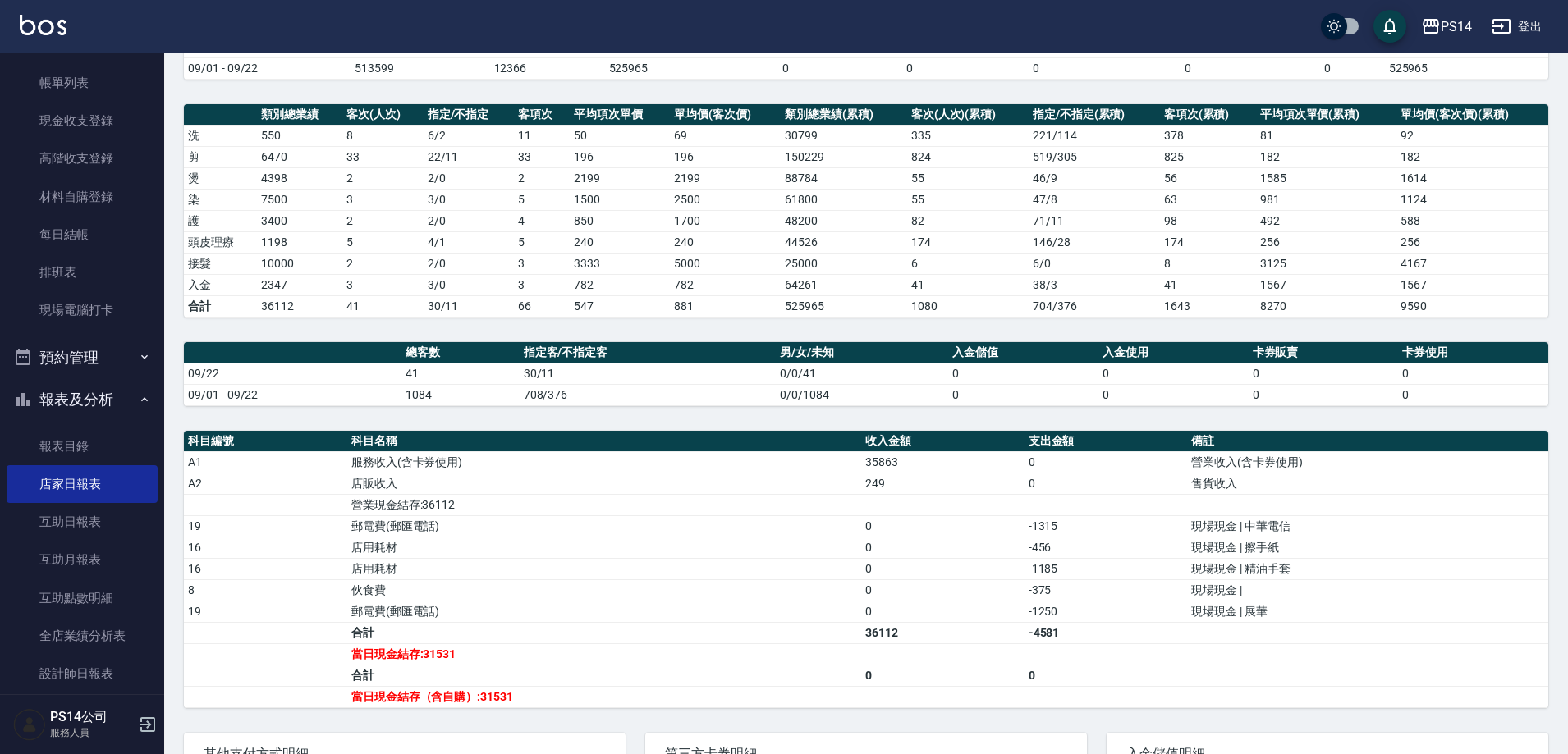
scroll to position [329, 0]
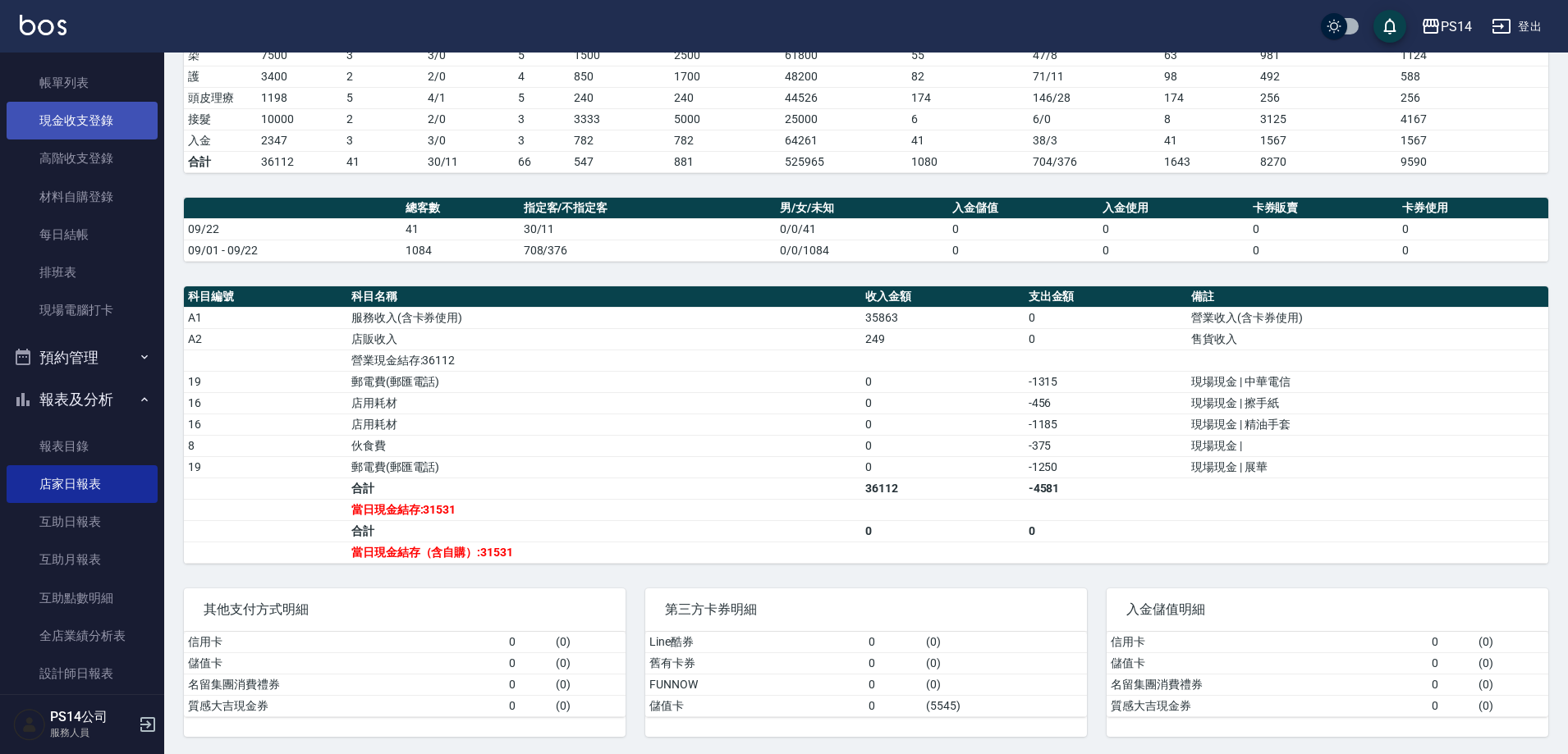
click at [110, 113] on link "現金收支登錄" at bounding box center [82, 120] width 151 height 38
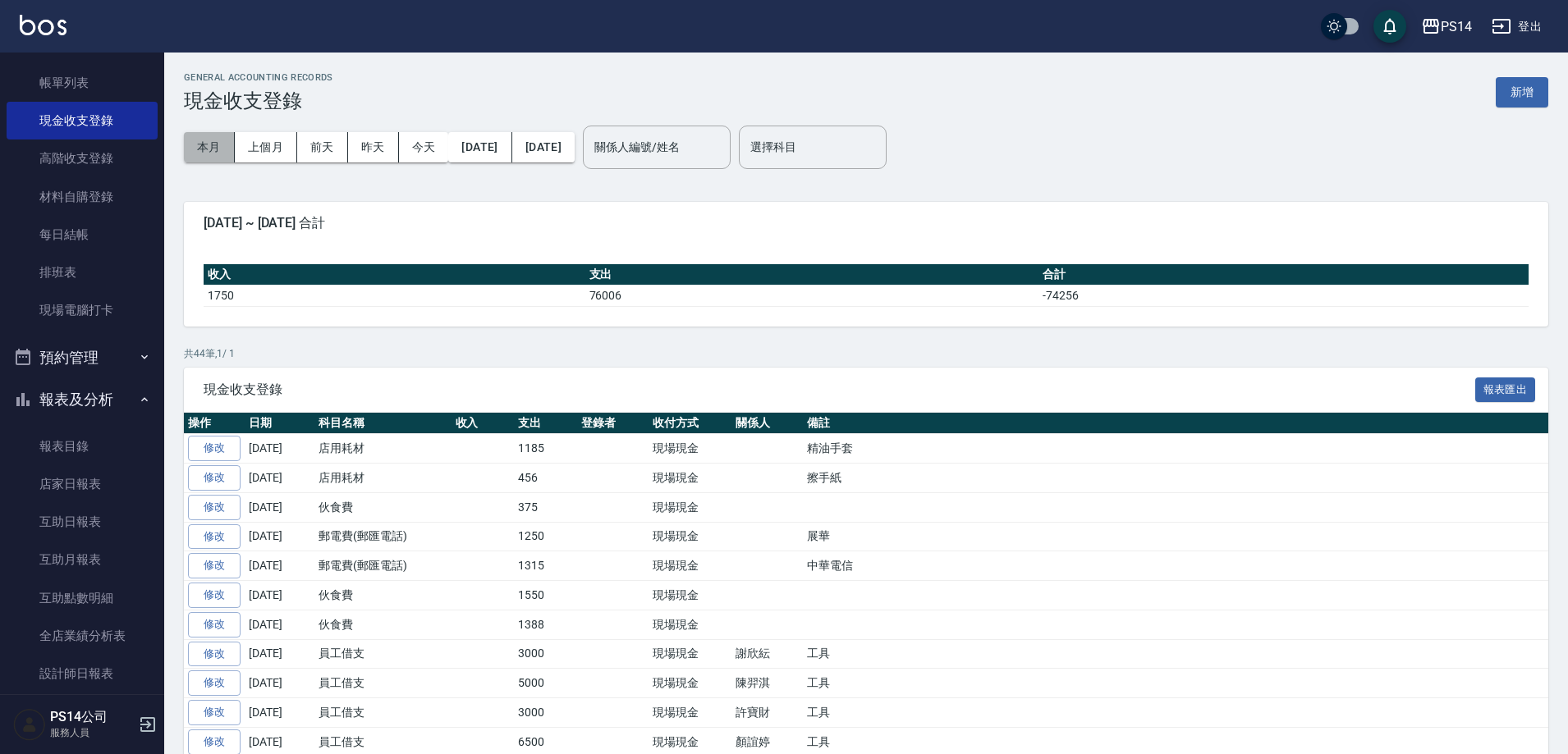
click at [205, 147] on button "本月" at bounding box center [210, 147] width 51 height 30
click at [266, 147] on button "上個月" at bounding box center [266, 147] width 62 height 30
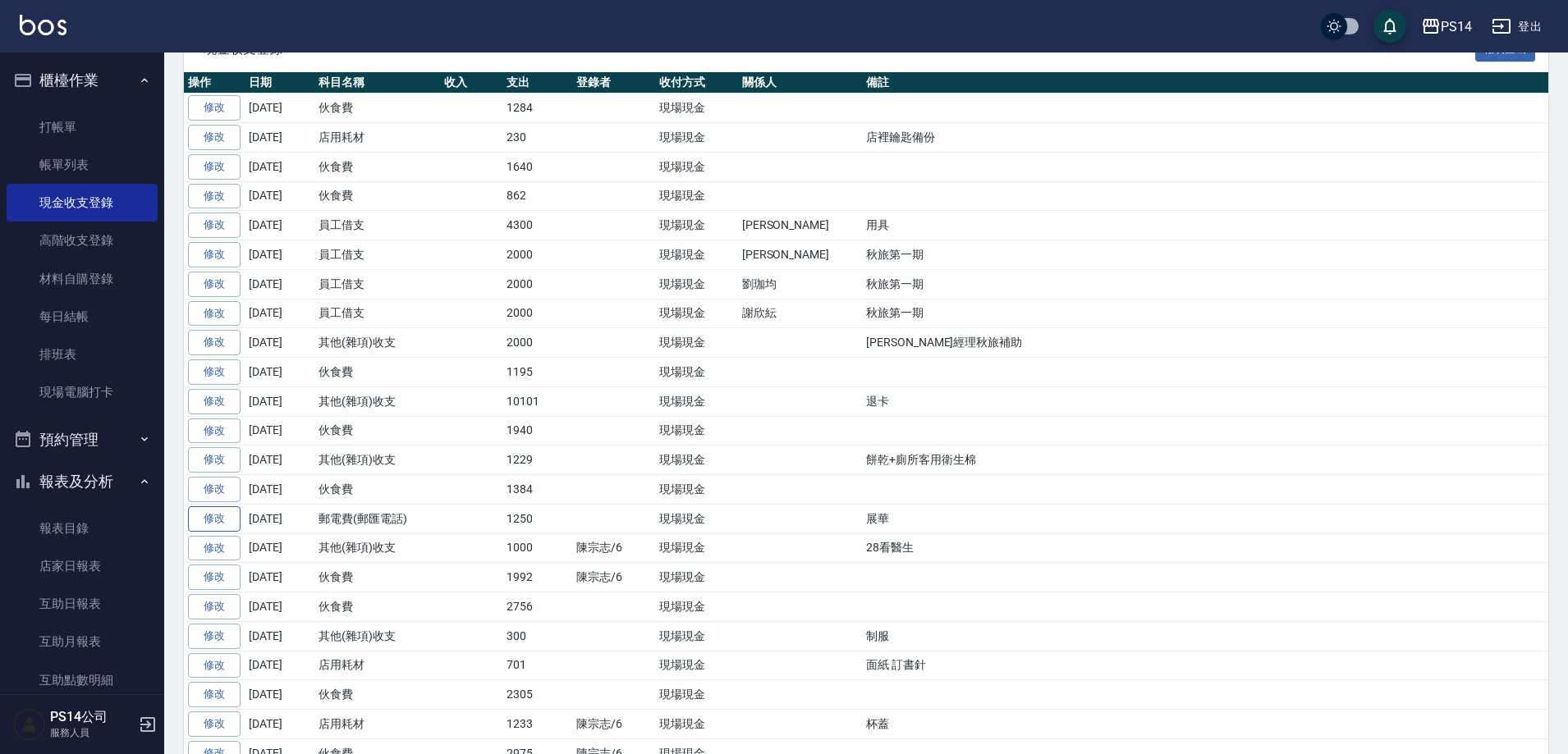
scroll to position [329, 0]
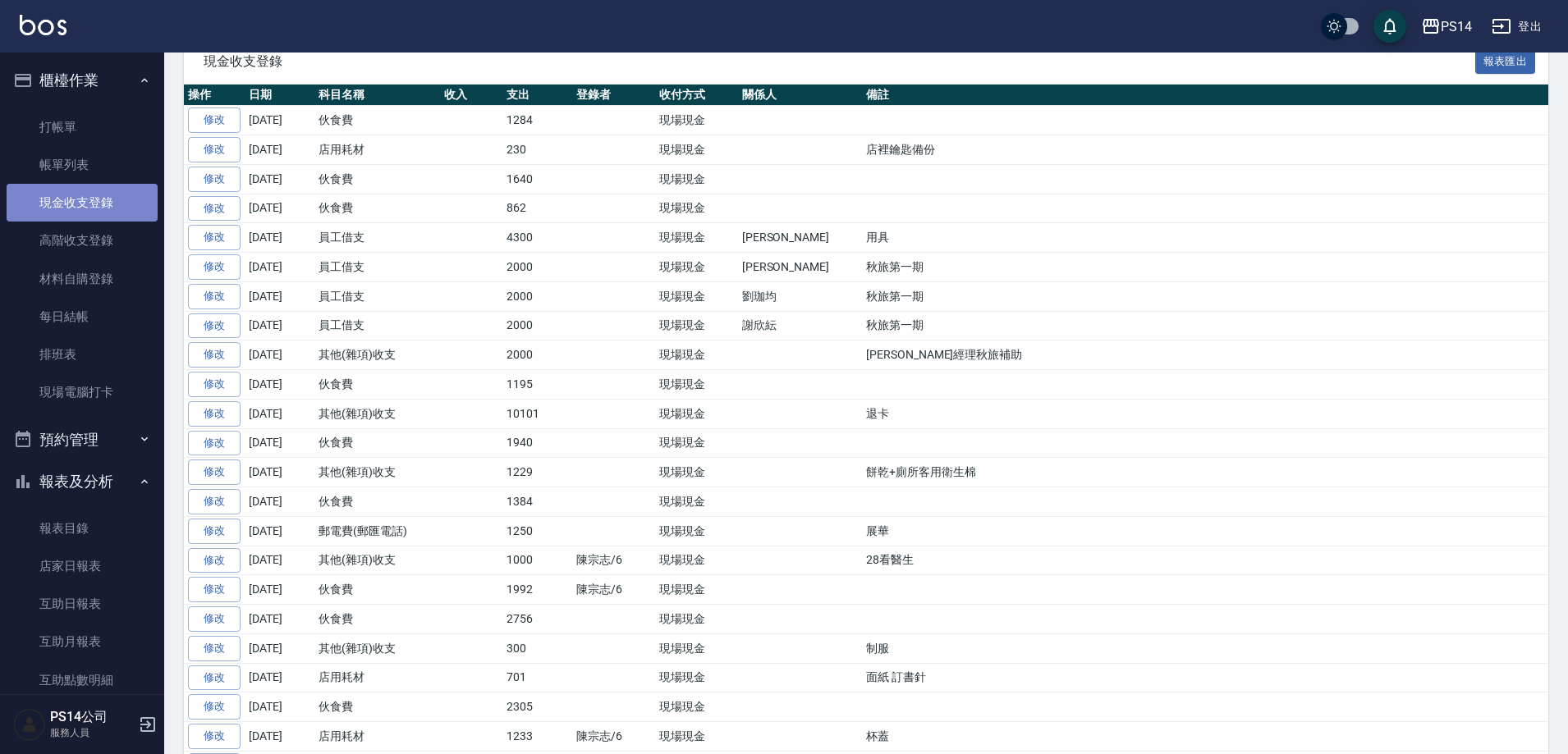
click at [86, 203] on link "現金收支登錄" at bounding box center [82, 203] width 151 height 38
click at [75, 204] on link "現金收支登錄" at bounding box center [82, 203] width 151 height 38
click at [75, 178] on link "帳單列表" at bounding box center [82, 165] width 151 height 38
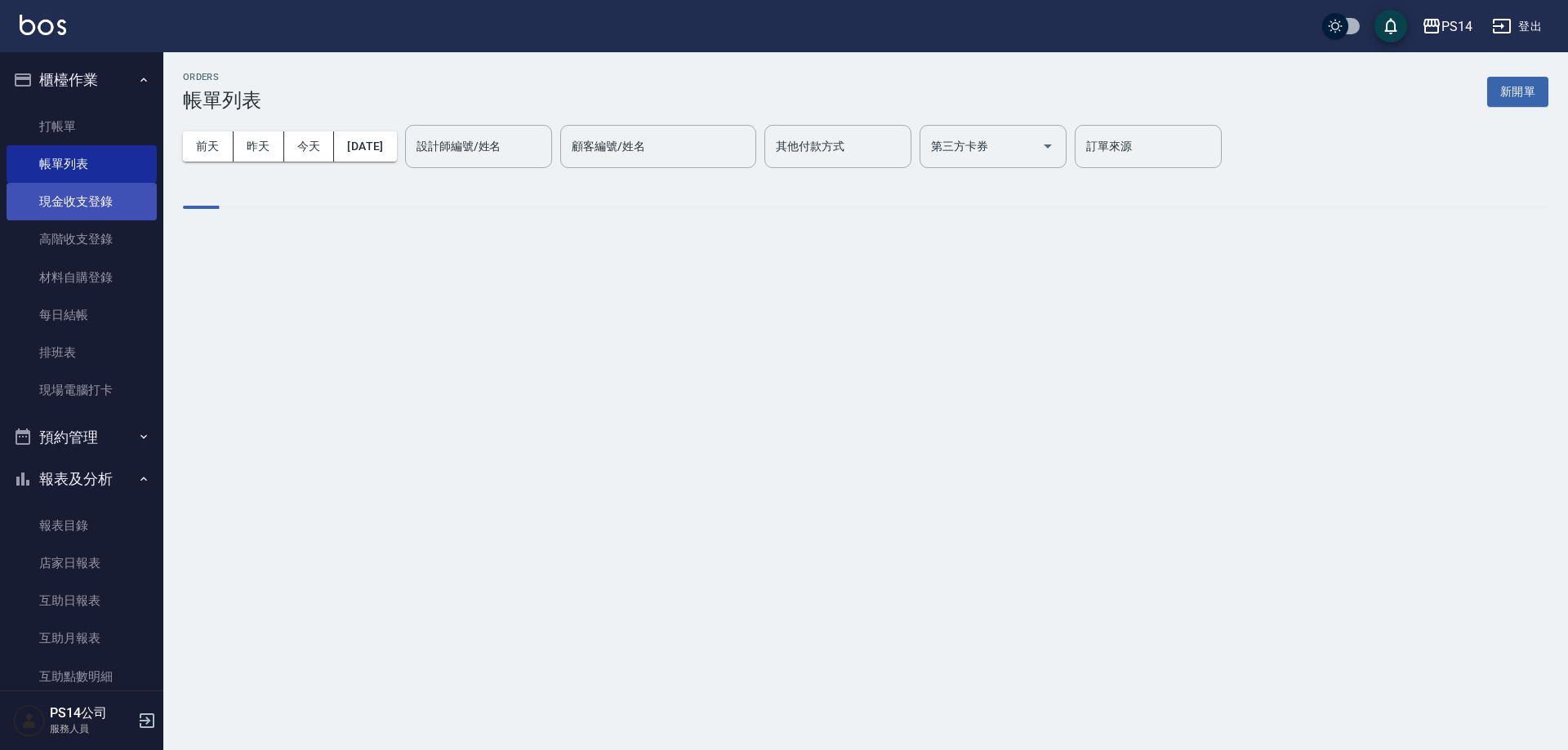
click at [122, 196] on link "現金收支登錄" at bounding box center [81, 202] width 150 height 37
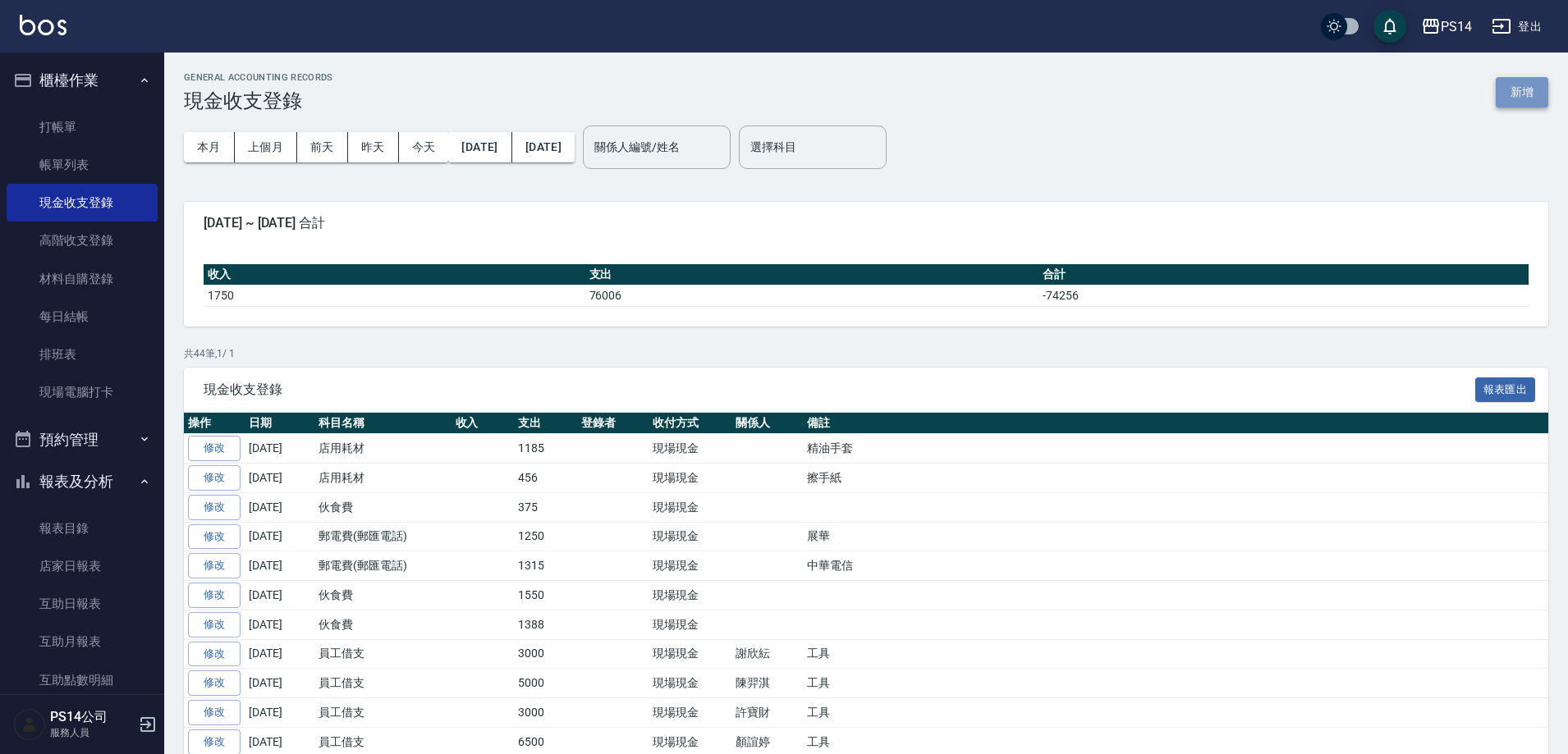
click at [1535, 89] on button "新增" at bounding box center [1522, 92] width 53 height 30
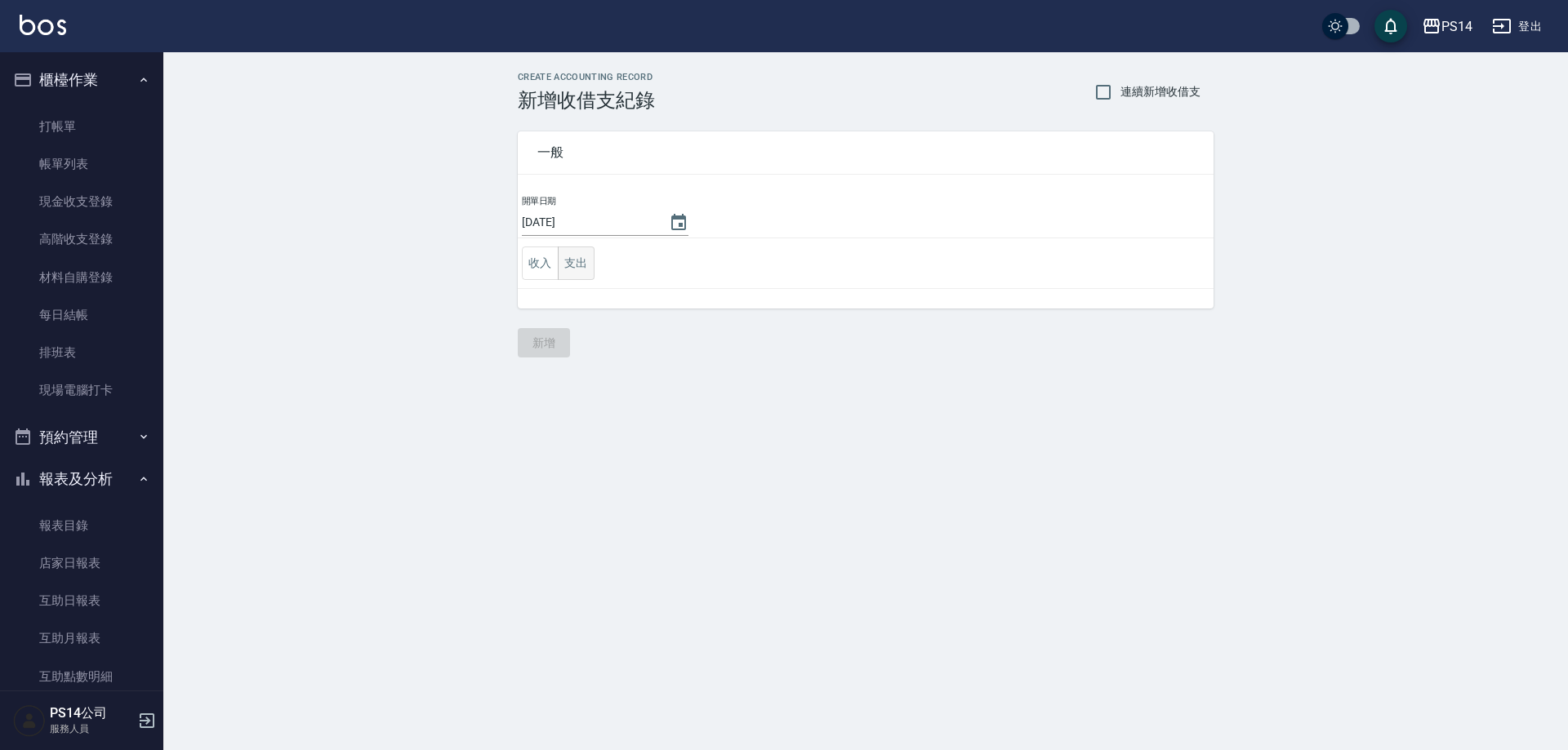
click at [573, 262] on button "支出" at bounding box center [576, 263] width 36 height 34
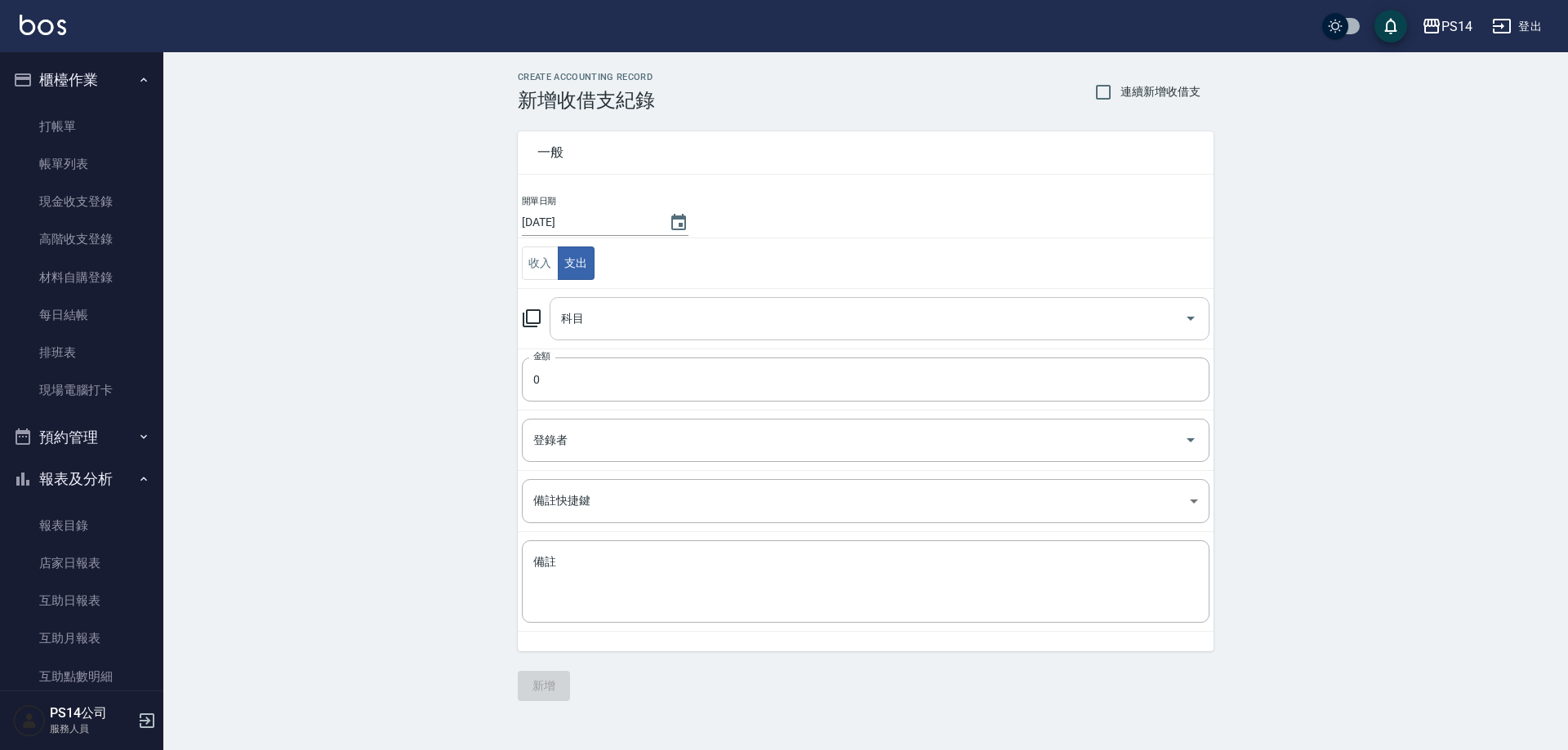
click at [637, 311] on input "科目" at bounding box center [867, 318] width 620 height 29
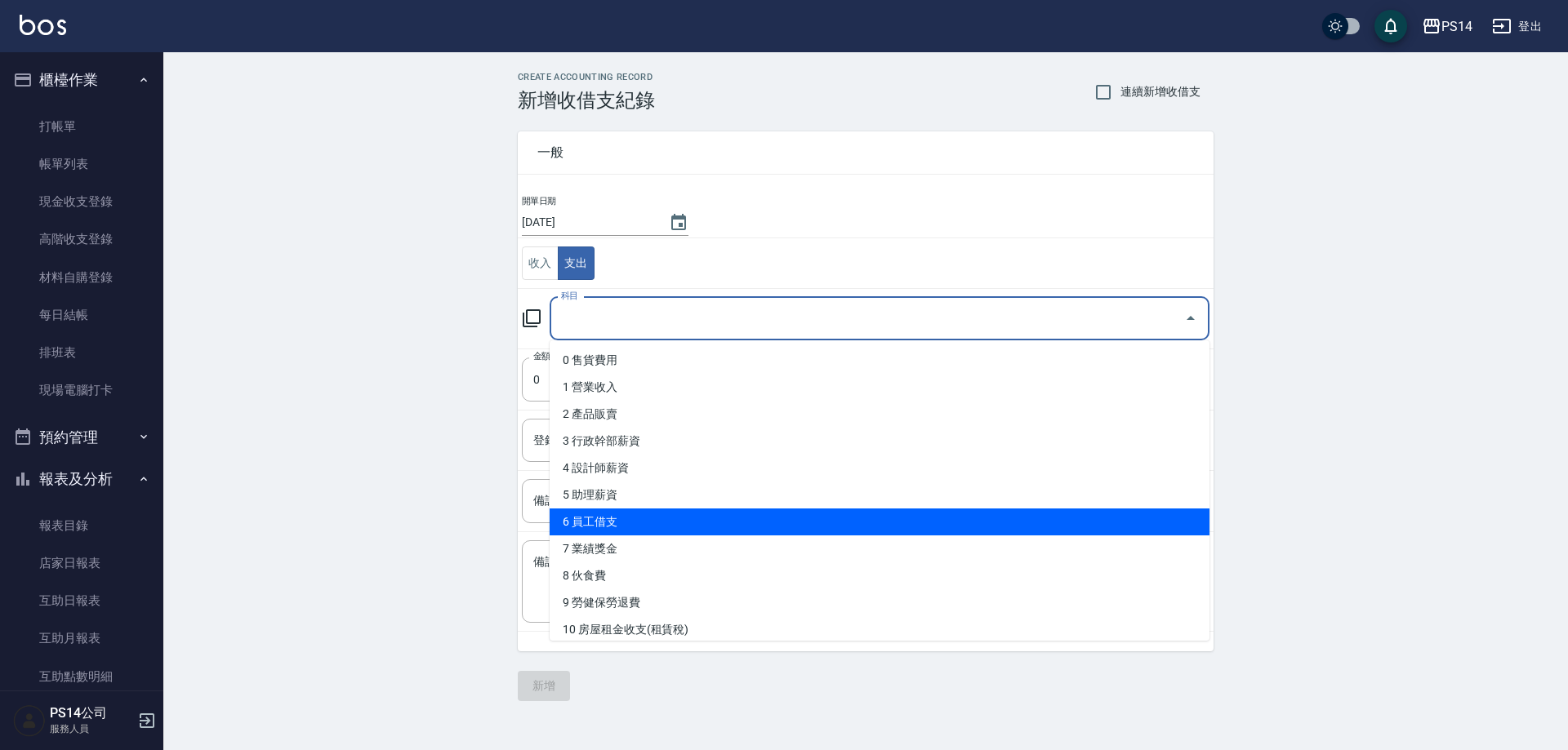
click at [652, 508] on li "6 員工借支" at bounding box center [879, 521] width 660 height 27
type input "6 員工借支"
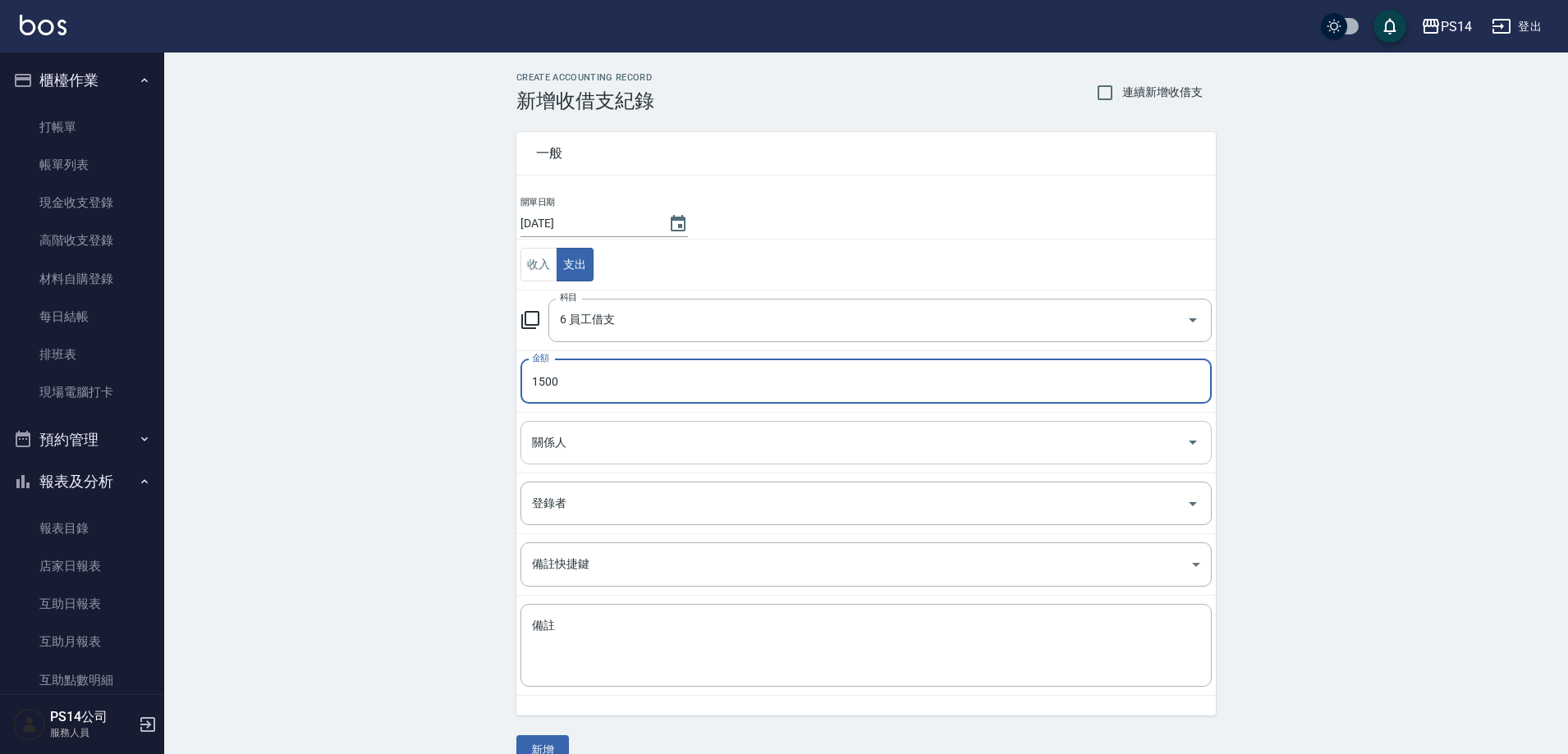
type input "1500"
click at [654, 452] on input "關係人" at bounding box center [854, 442] width 652 height 29
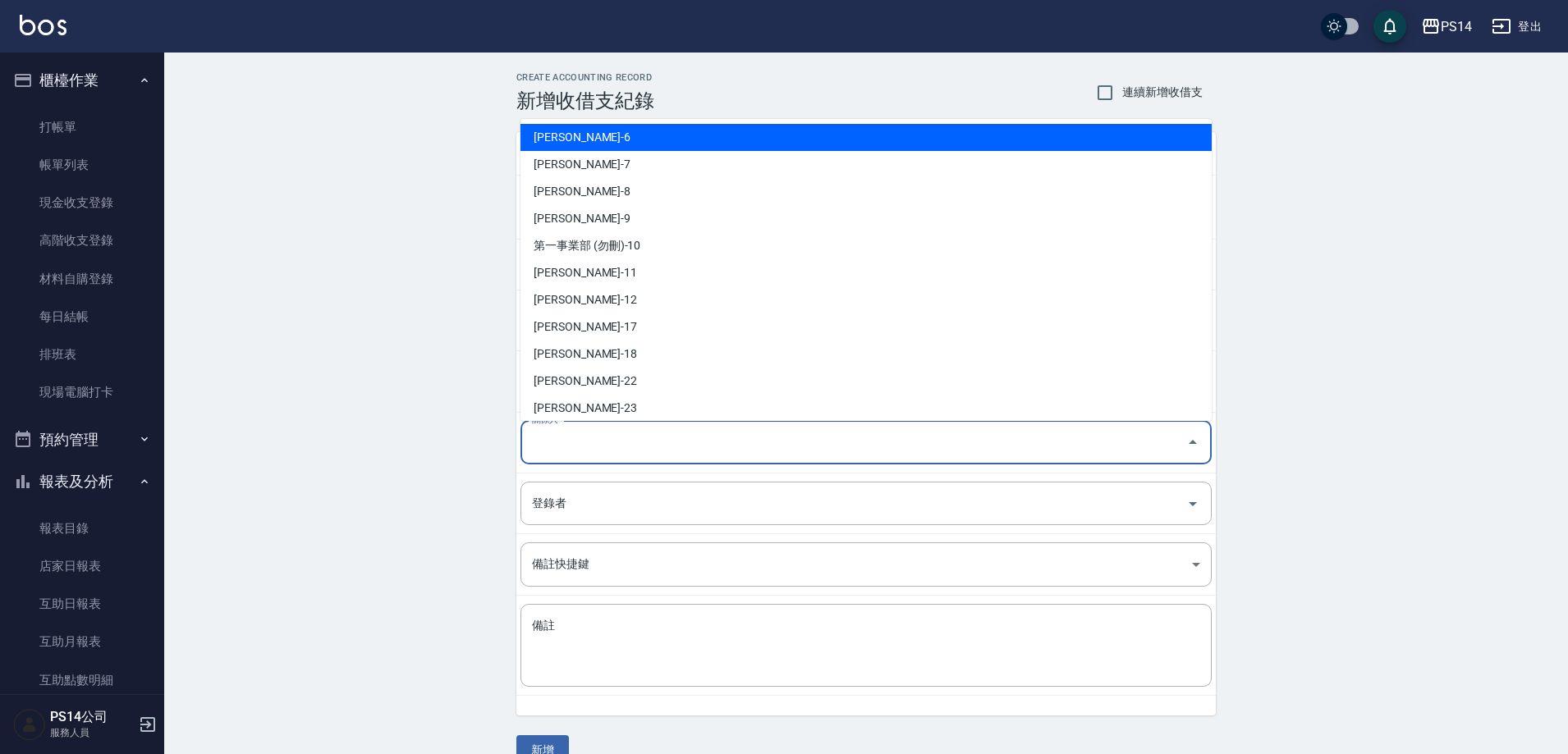
scroll to position [329, 0]
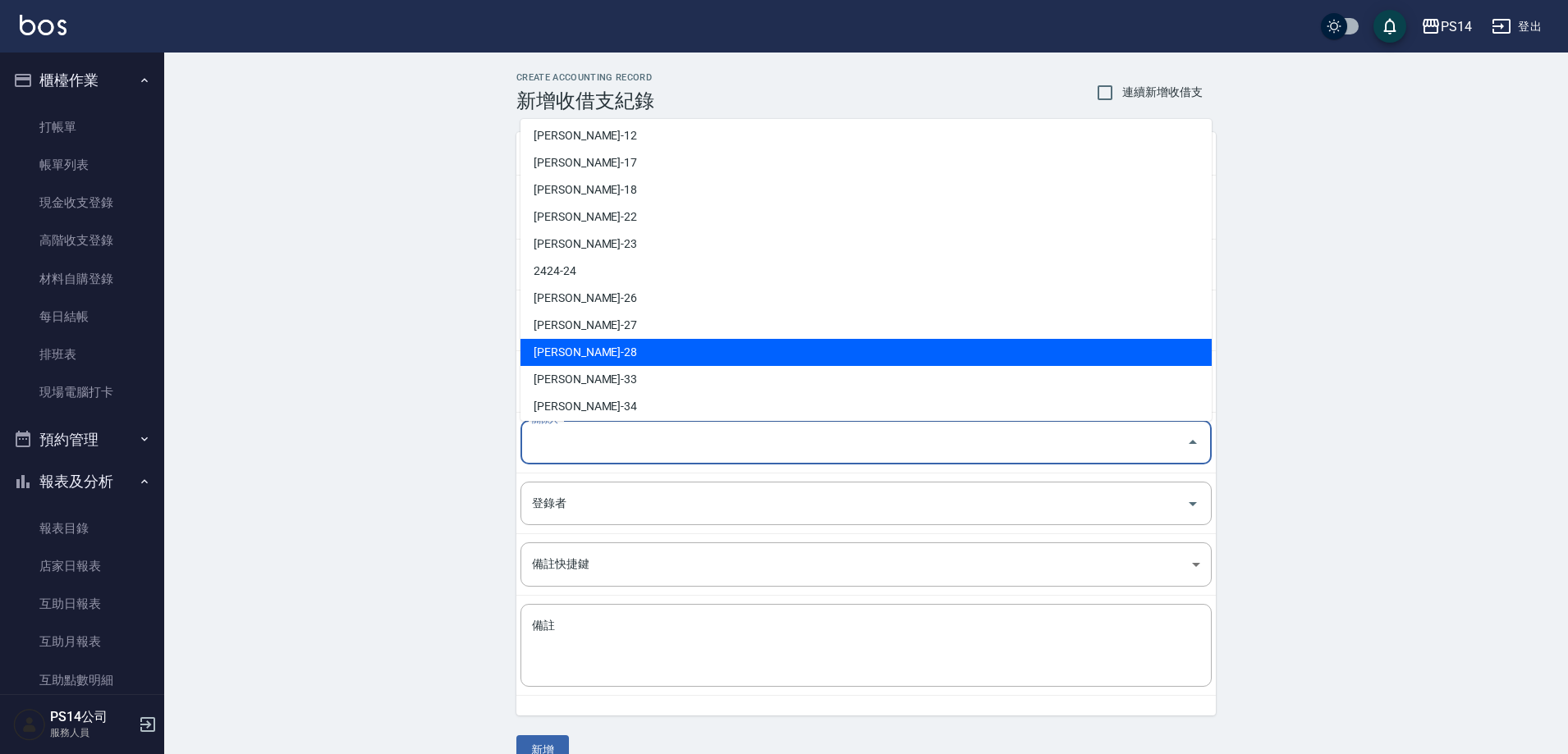
click at [581, 352] on li "謝欣紜-28" at bounding box center [866, 352] width 691 height 27
type input "謝欣紜-28"
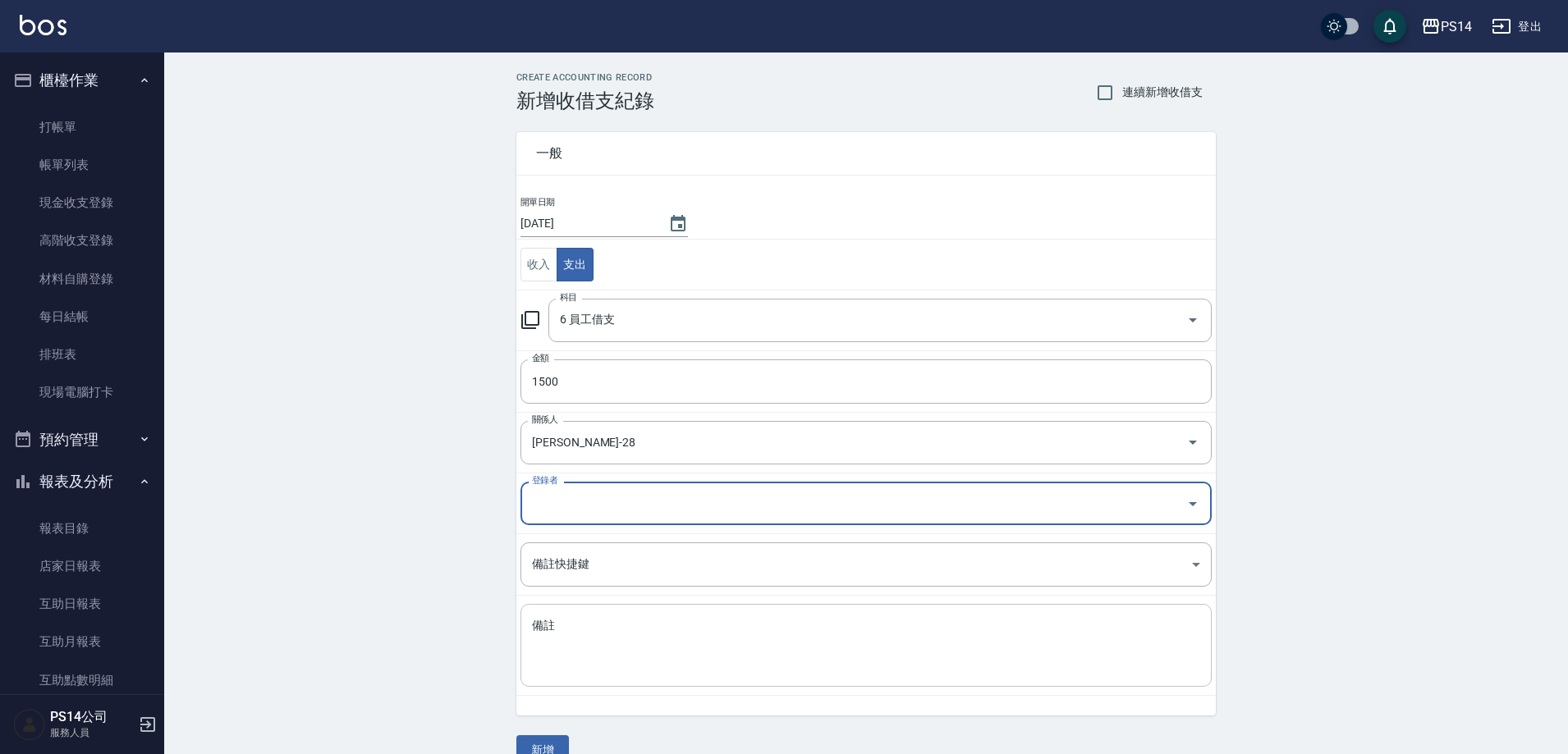
click at [640, 664] on textarea "備註" at bounding box center [865, 645] width 668 height 55
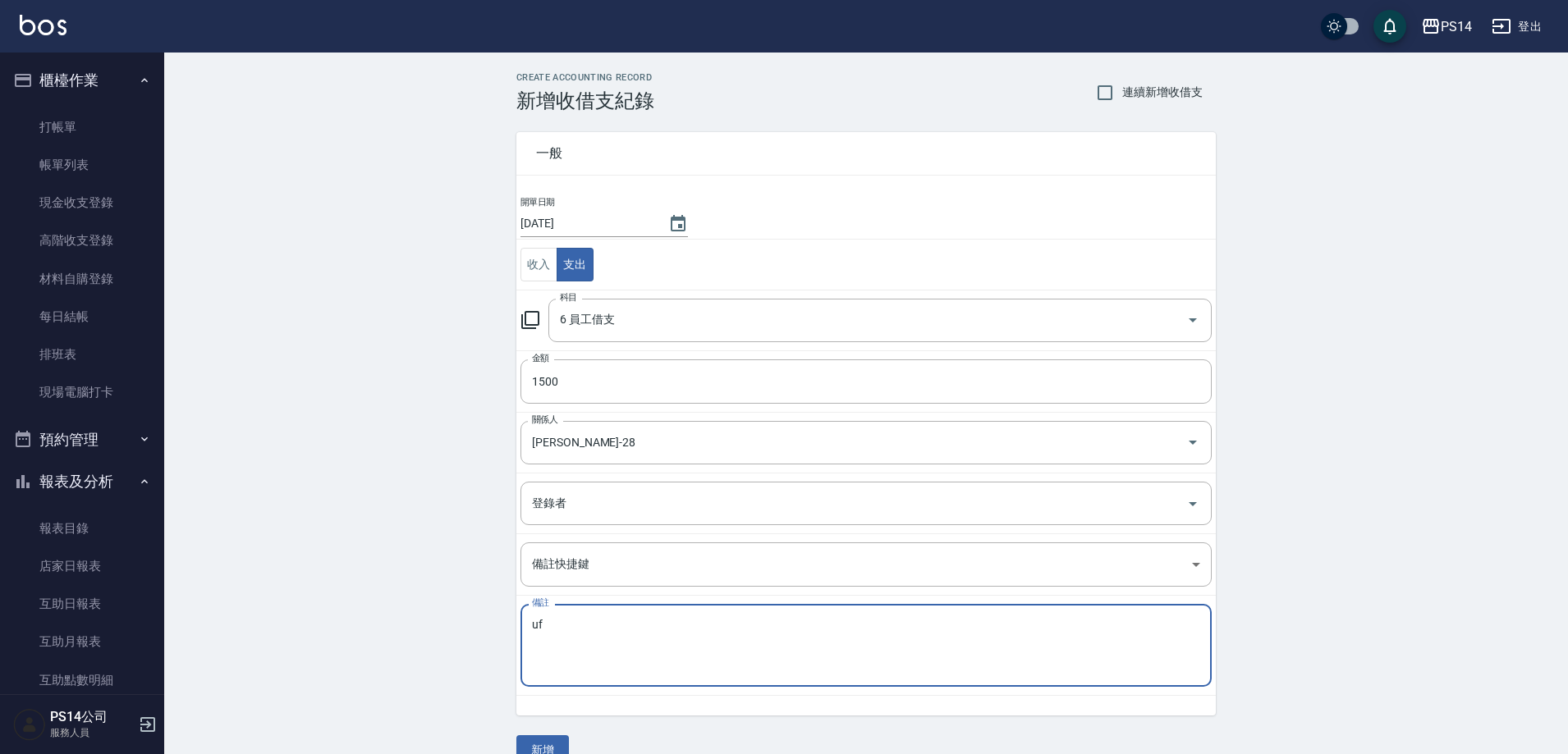
type textarea "u"
drag, startPoint x: 620, startPoint y: 640, endPoint x: 478, endPoint y: 631, distance: 142.3
click at [478, 631] on div "CREATE ACCOUNTING RECORD 新增收借支紀錄 連續新增收借支 一般 開單日期 2025/09/22 收入 支出 科目 6 員工借支 科目 …" at bounding box center [866, 419] width 1404 height 732
type textarea "秋旅"
click at [557, 740] on button "新增" at bounding box center [543, 750] width 53 height 30
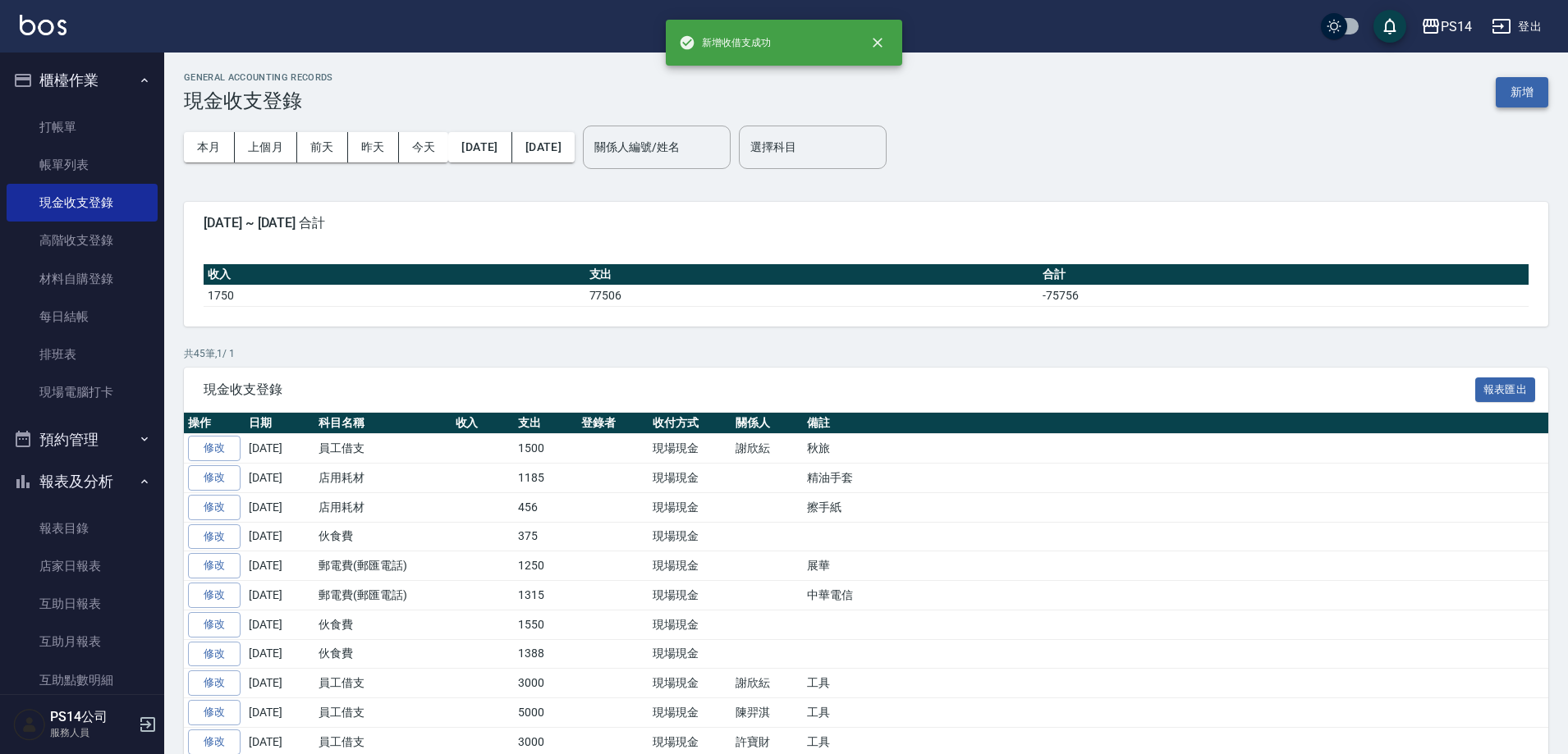
click at [1511, 93] on button "新增" at bounding box center [1522, 92] width 53 height 30
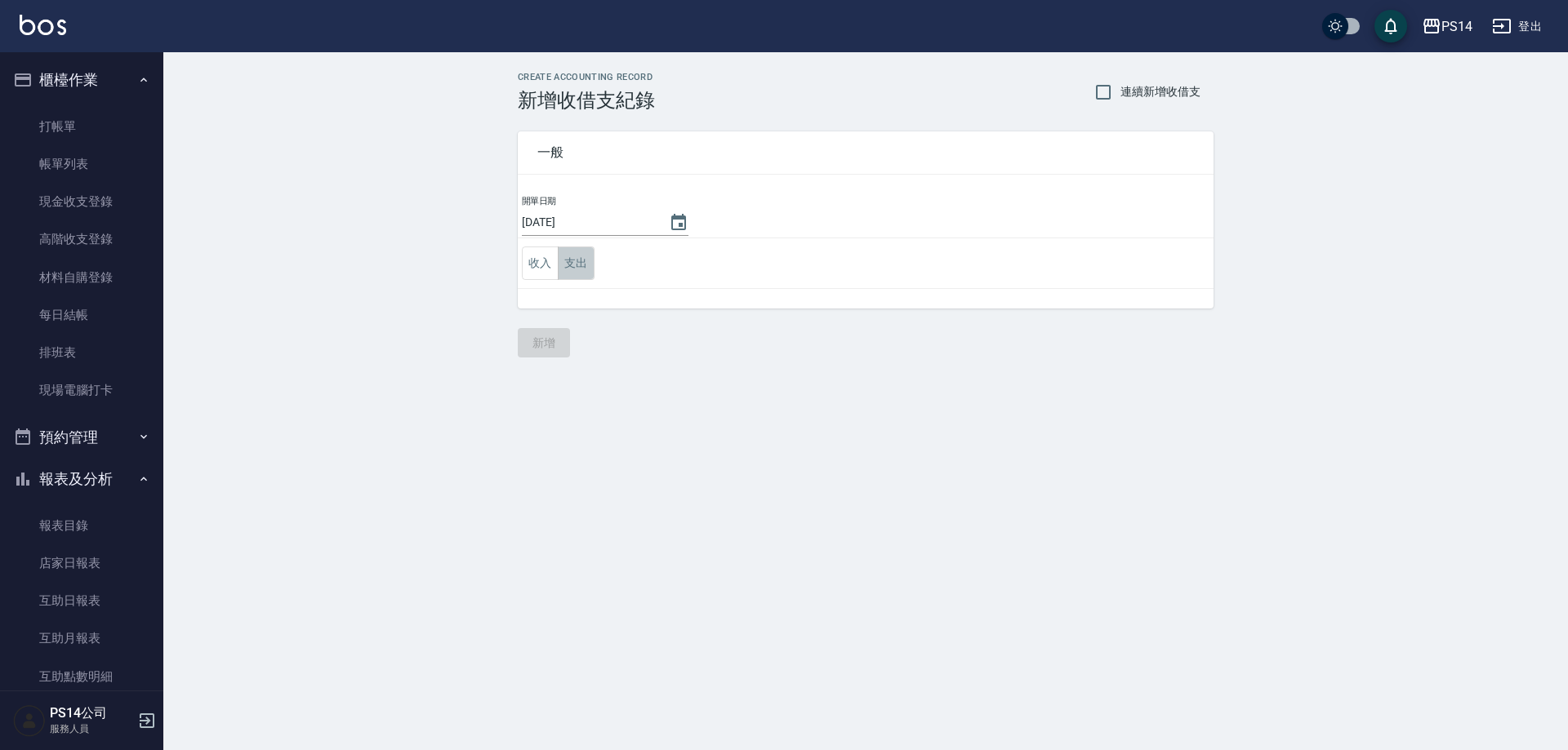
click at [585, 271] on button "支出" at bounding box center [576, 263] width 36 height 34
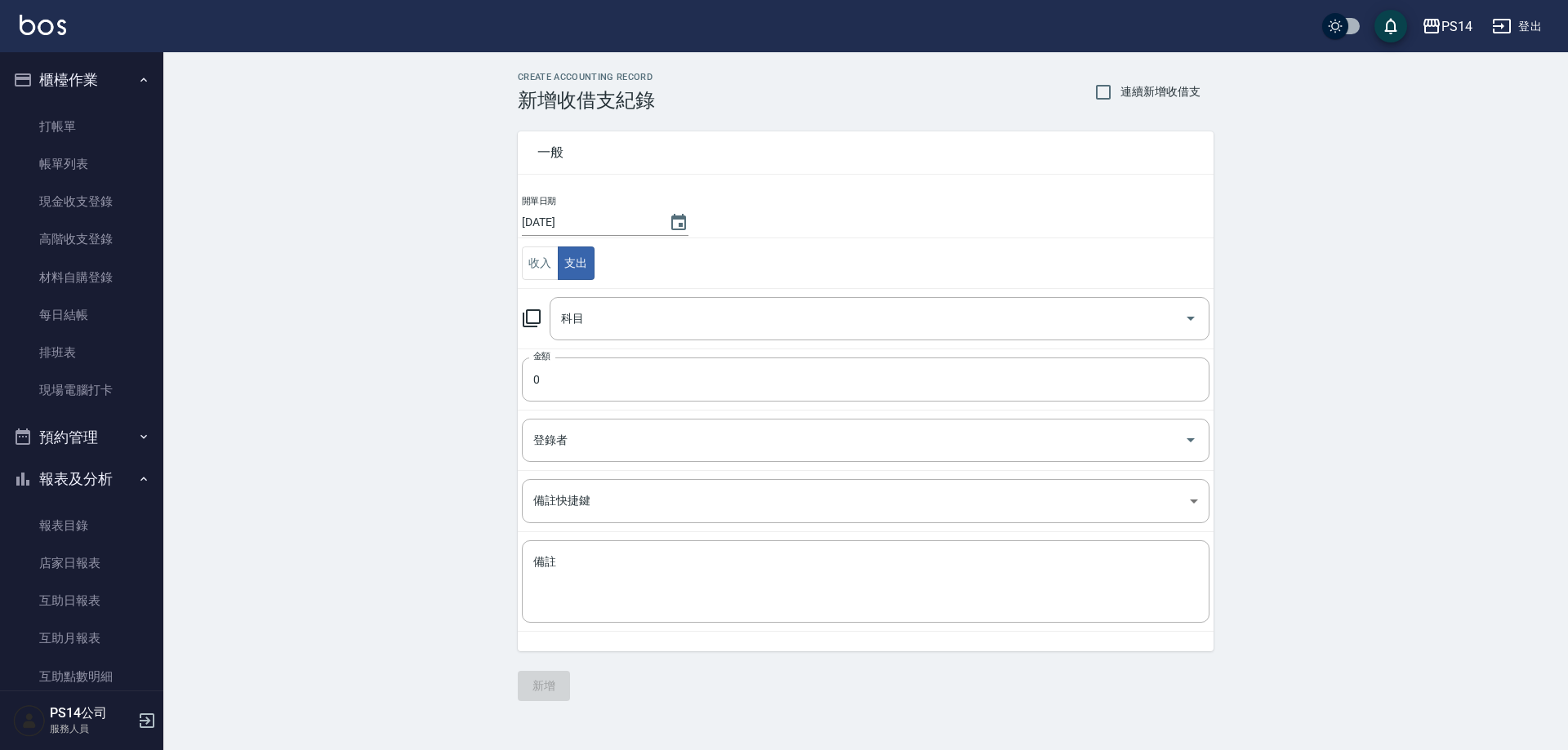
click at [606, 316] on input "科目" at bounding box center [867, 318] width 620 height 29
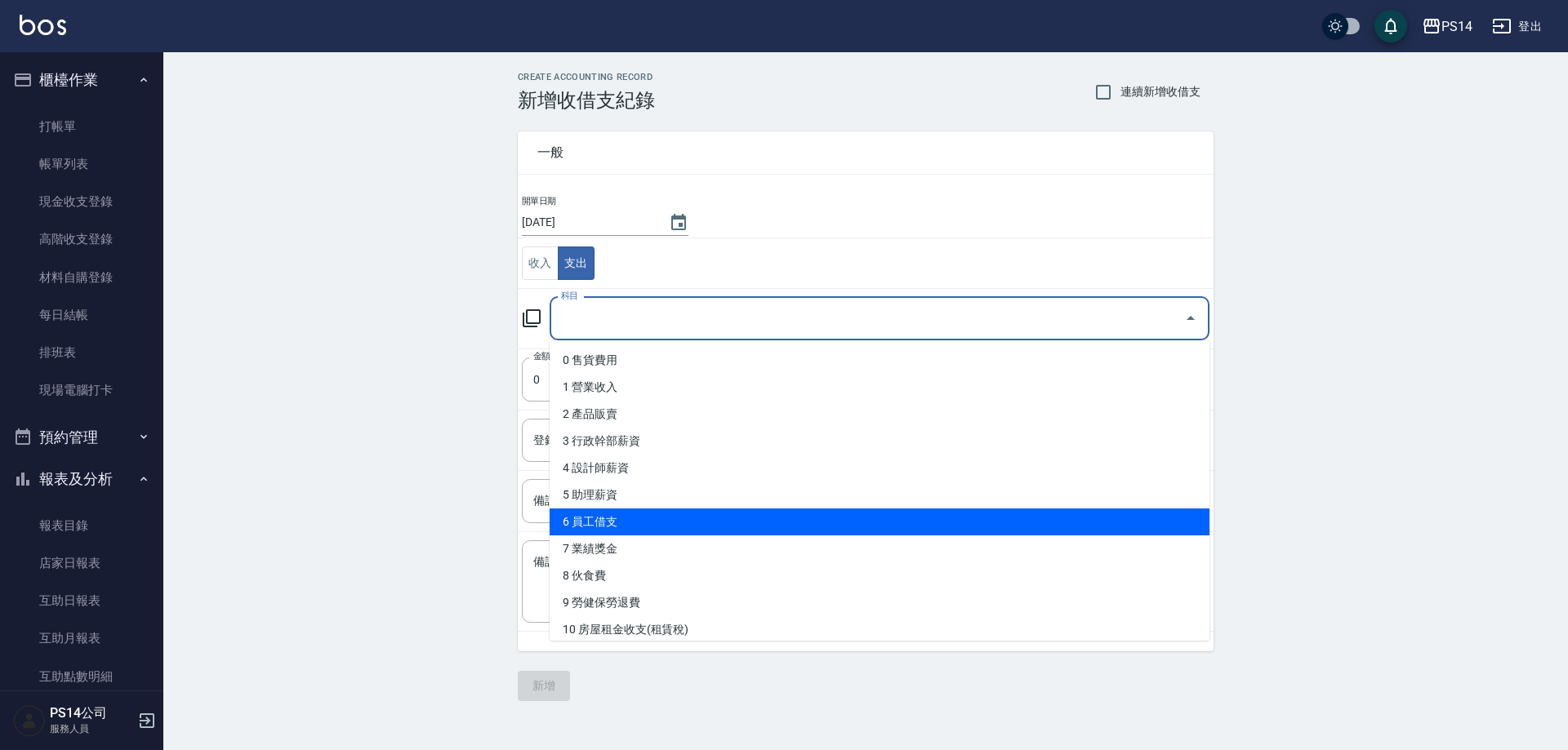
click at [609, 515] on li "6 員工借支" at bounding box center [879, 521] width 660 height 27
type input "6 員工借支"
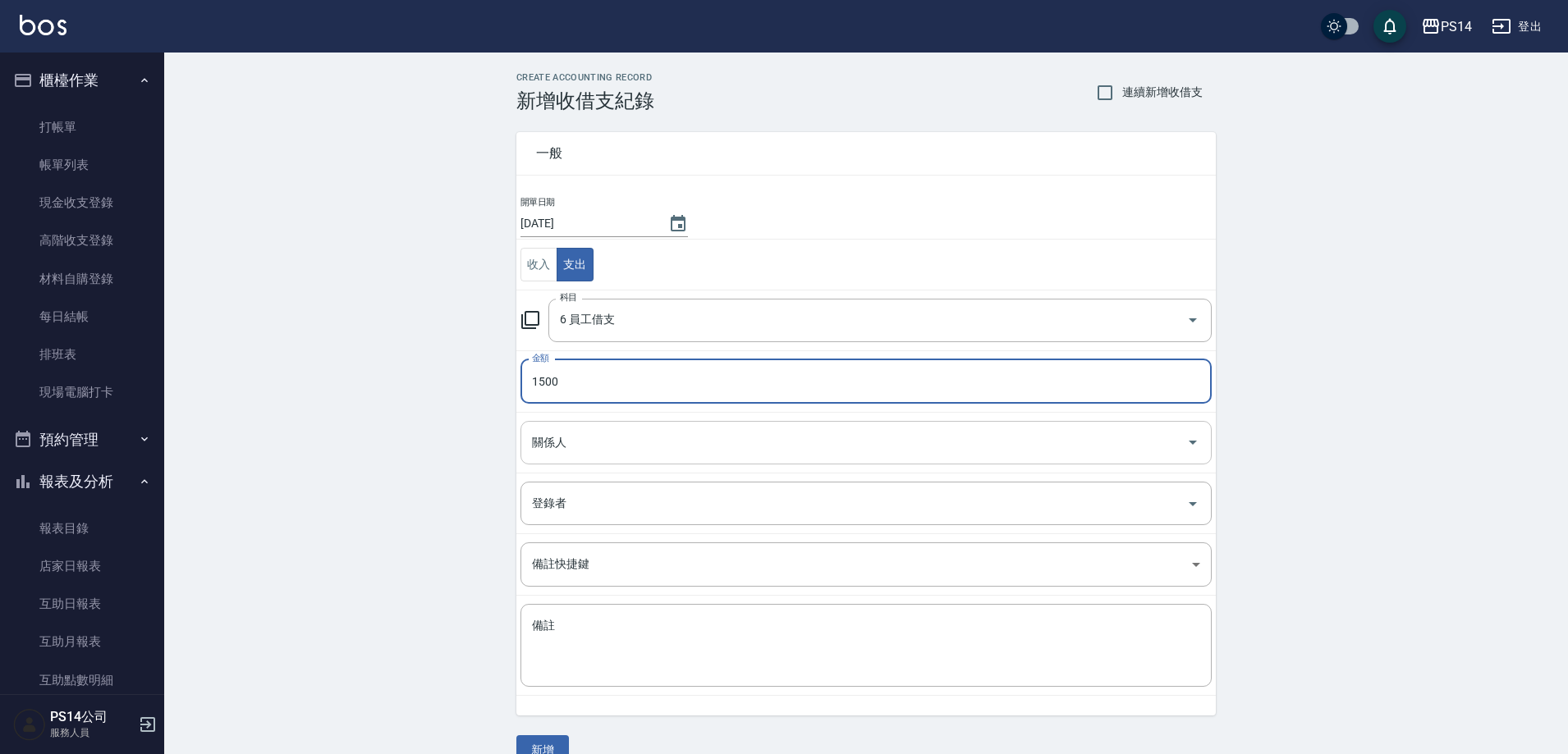
type input "1500"
click at [604, 452] on input "關係人" at bounding box center [854, 442] width 652 height 29
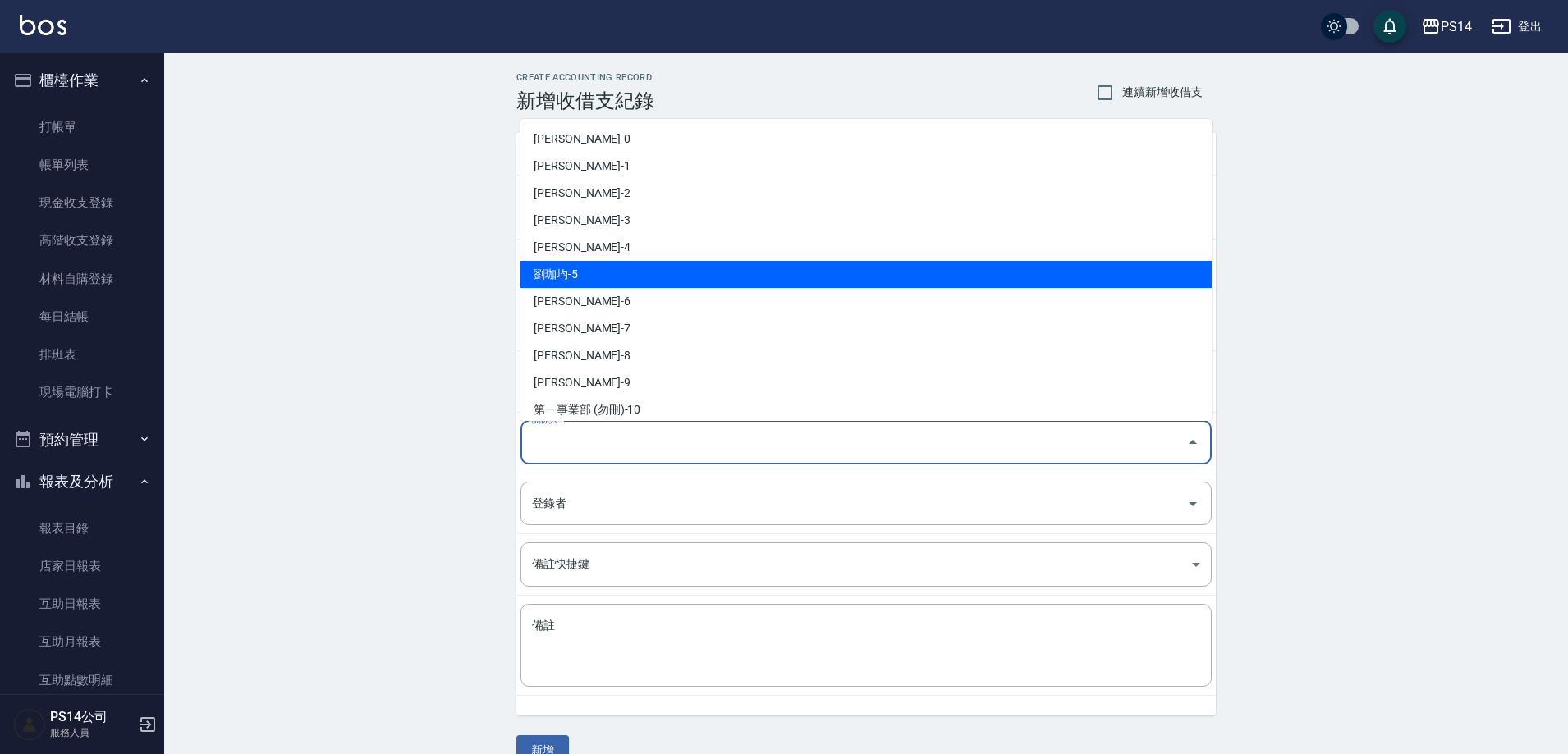
click at [600, 277] on li "劉珈均-5" at bounding box center [866, 274] width 691 height 27
type input "劉珈均-5"
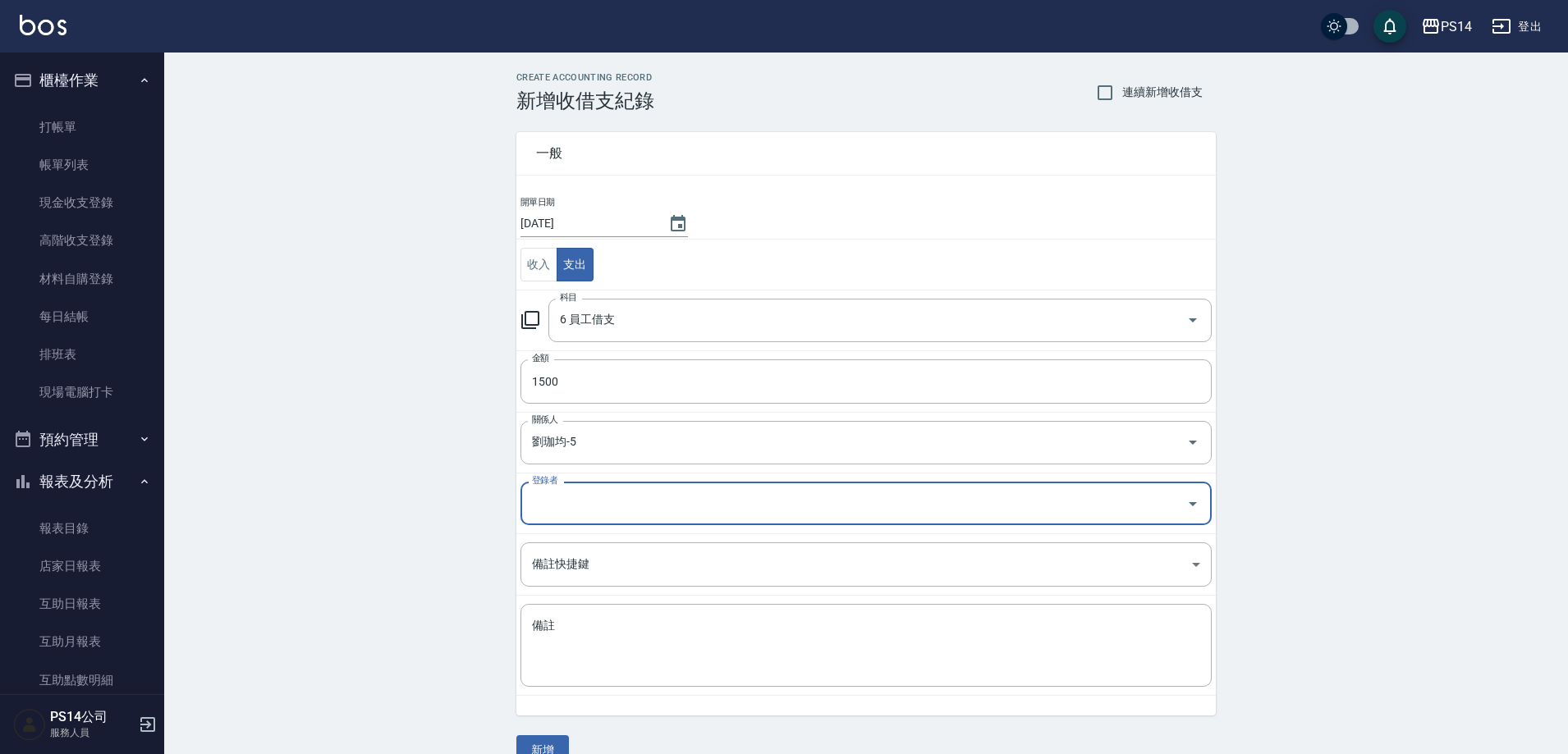
click at [600, 277] on td "收入 支出" at bounding box center [866, 265] width 700 height 51
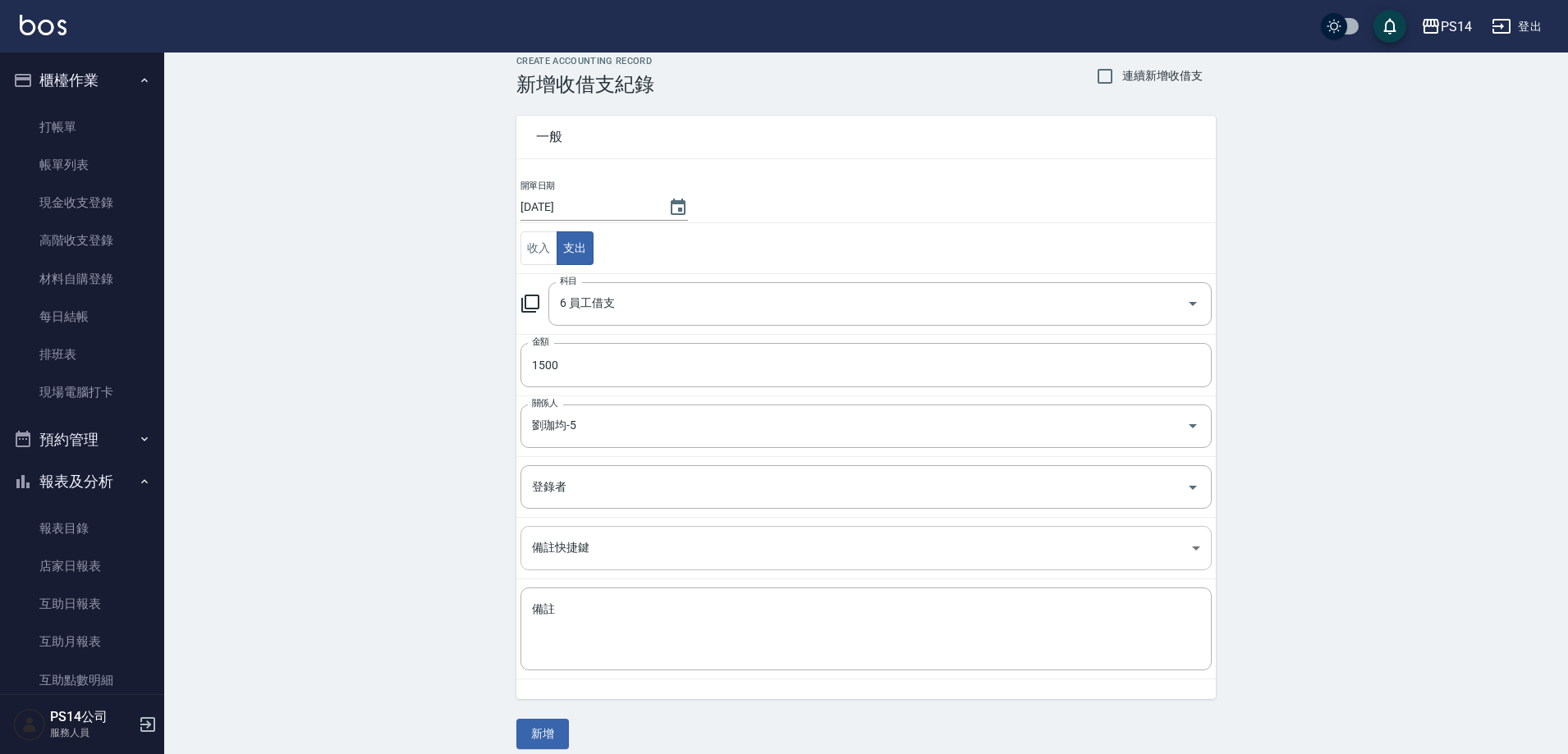
scroll to position [31, 0]
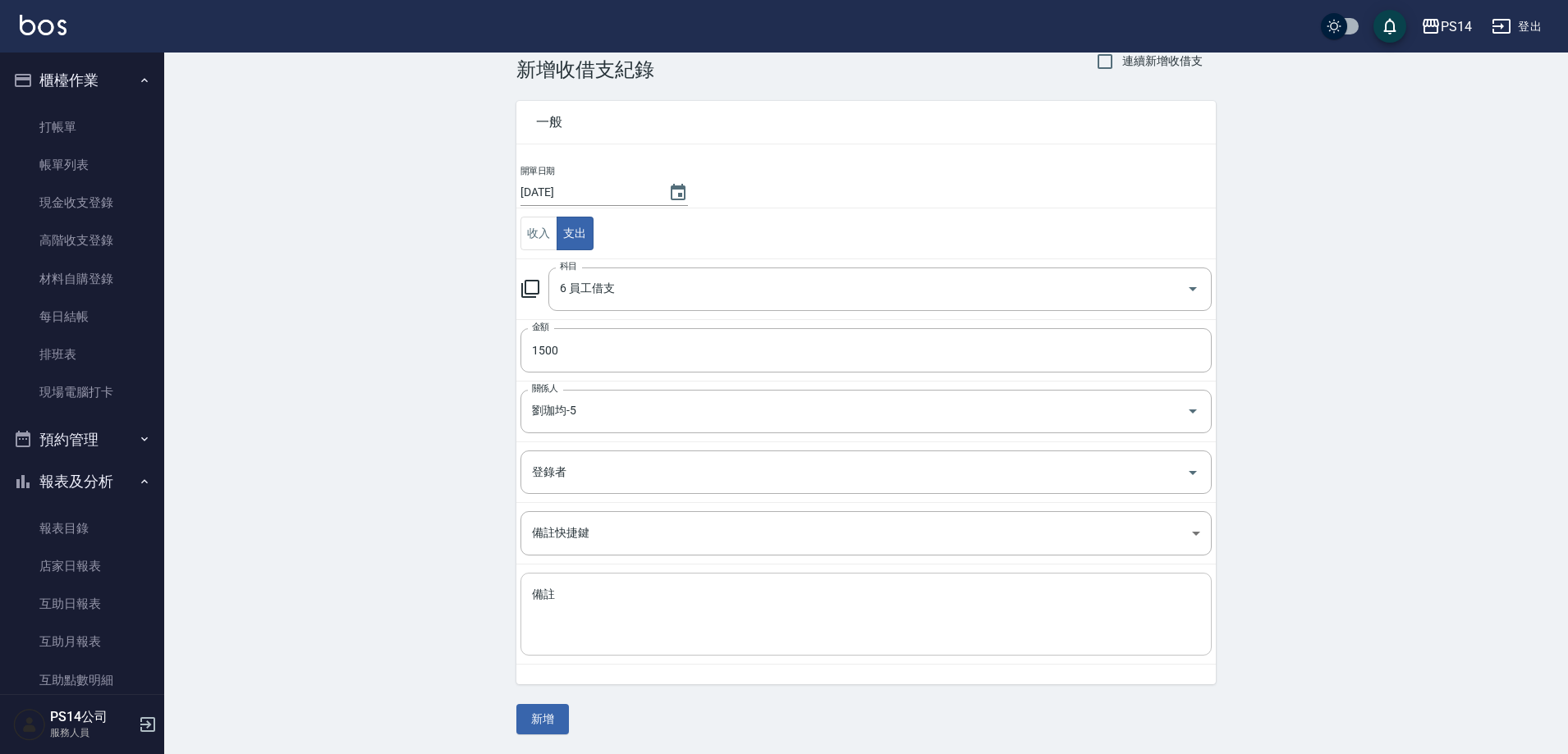
click at [590, 587] on textarea "備註" at bounding box center [865, 614] width 668 height 55
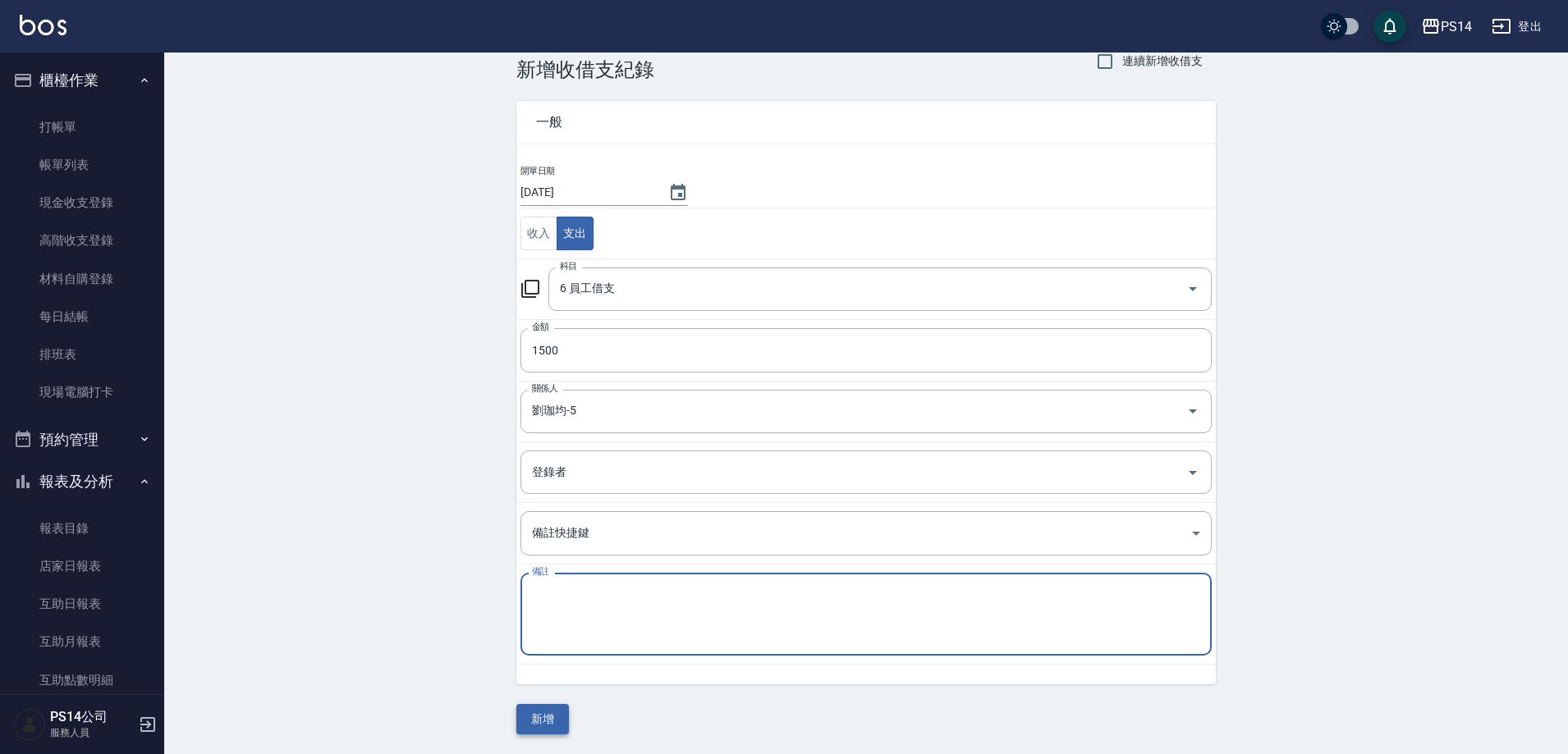
paste textarea "秋旅"
type textarea "秋旅"
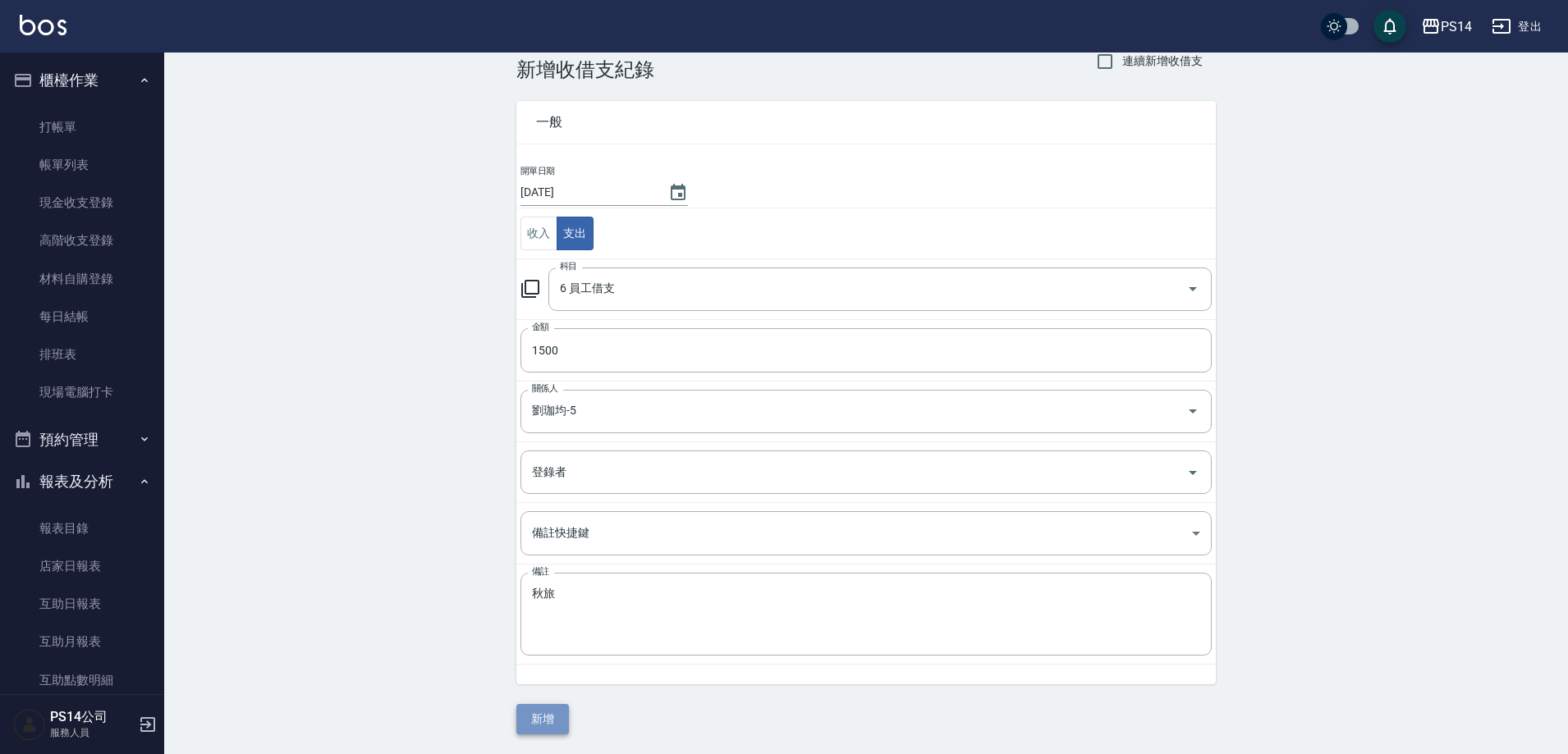
click at [553, 716] on button "新增" at bounding box center [543, 719] width 53 height 30
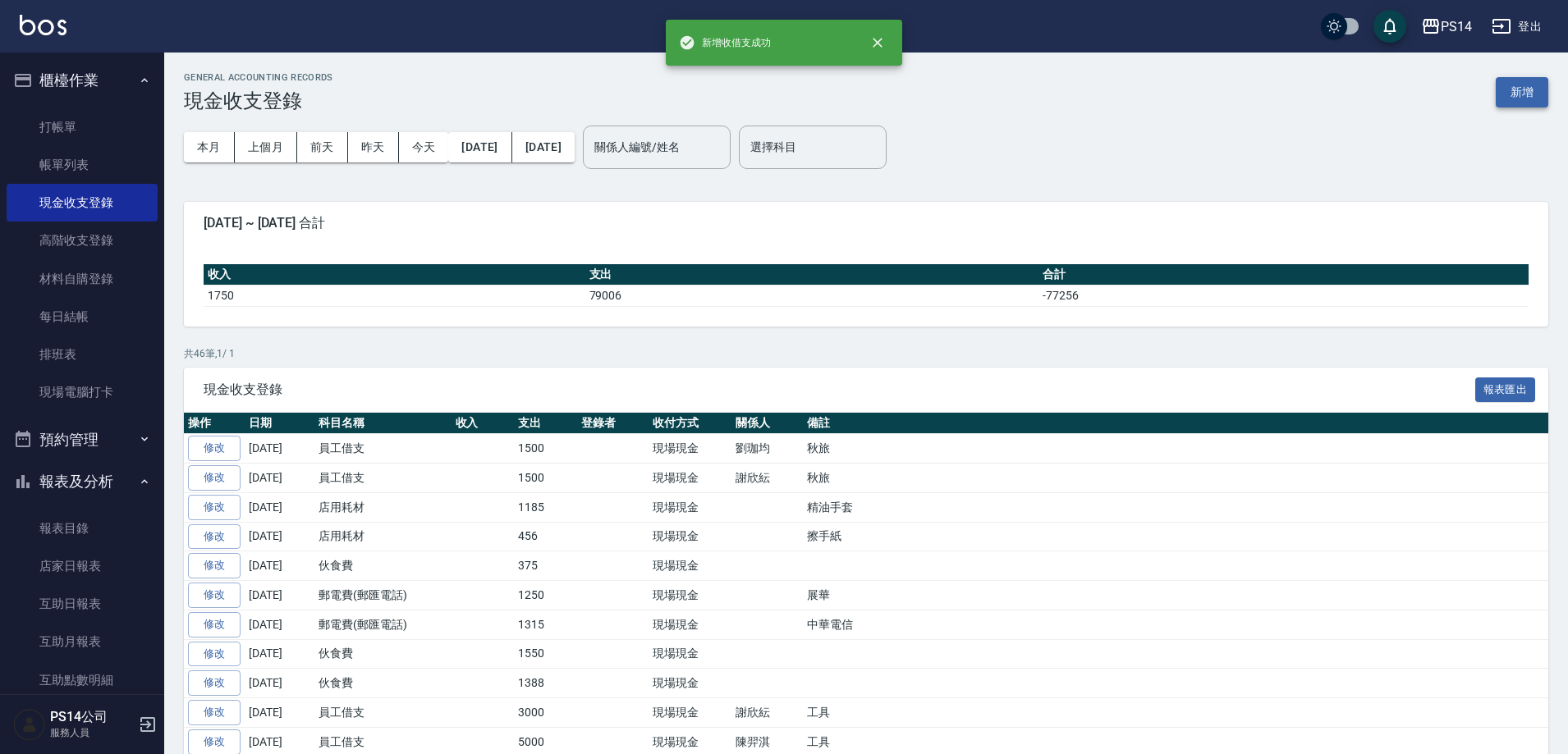
click at [1514, 87] on button "新增" at bounding box center [1522, 92] width 53 height 30
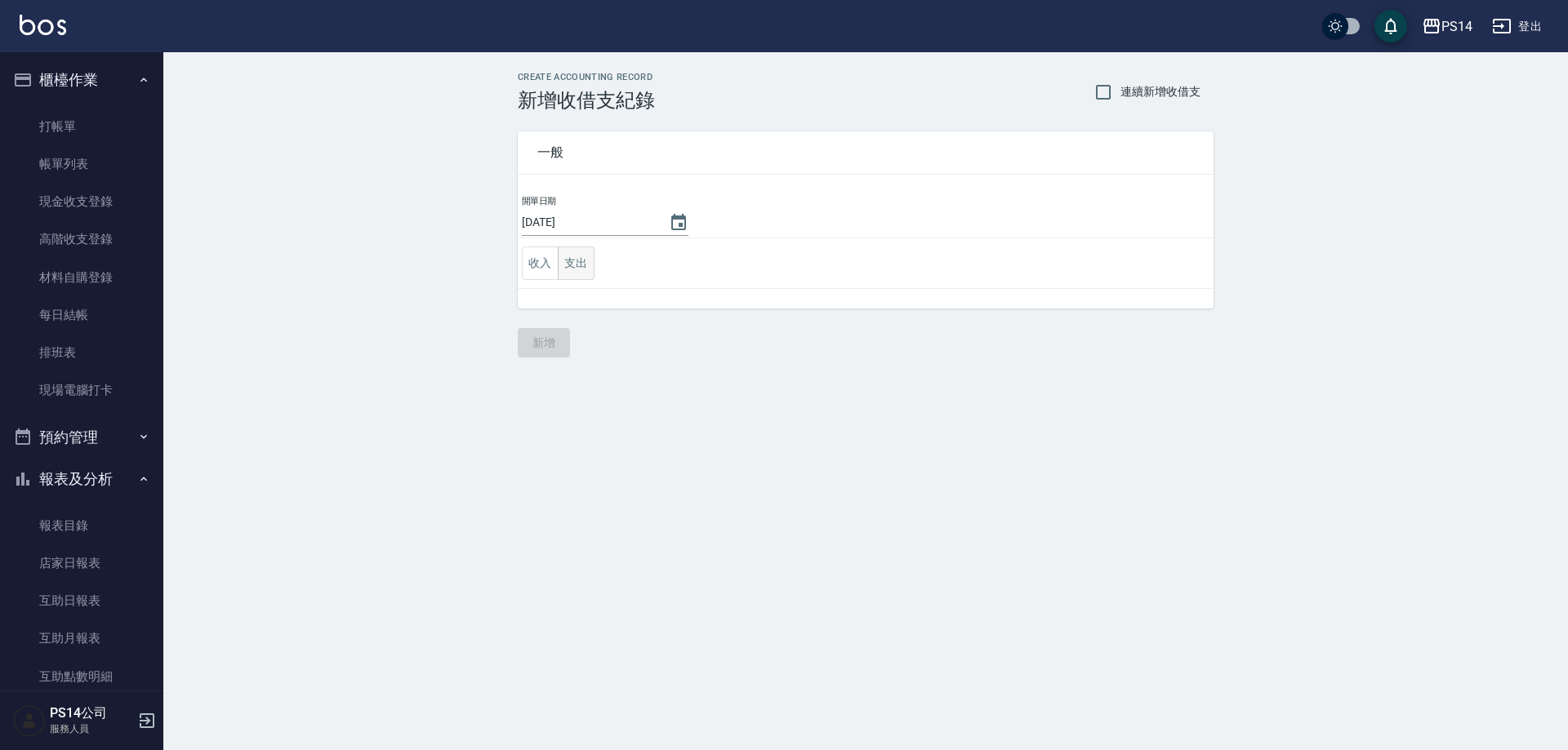
click at [589, 265] on button "支出" at bounding box center [576, 263] width 36 height 34
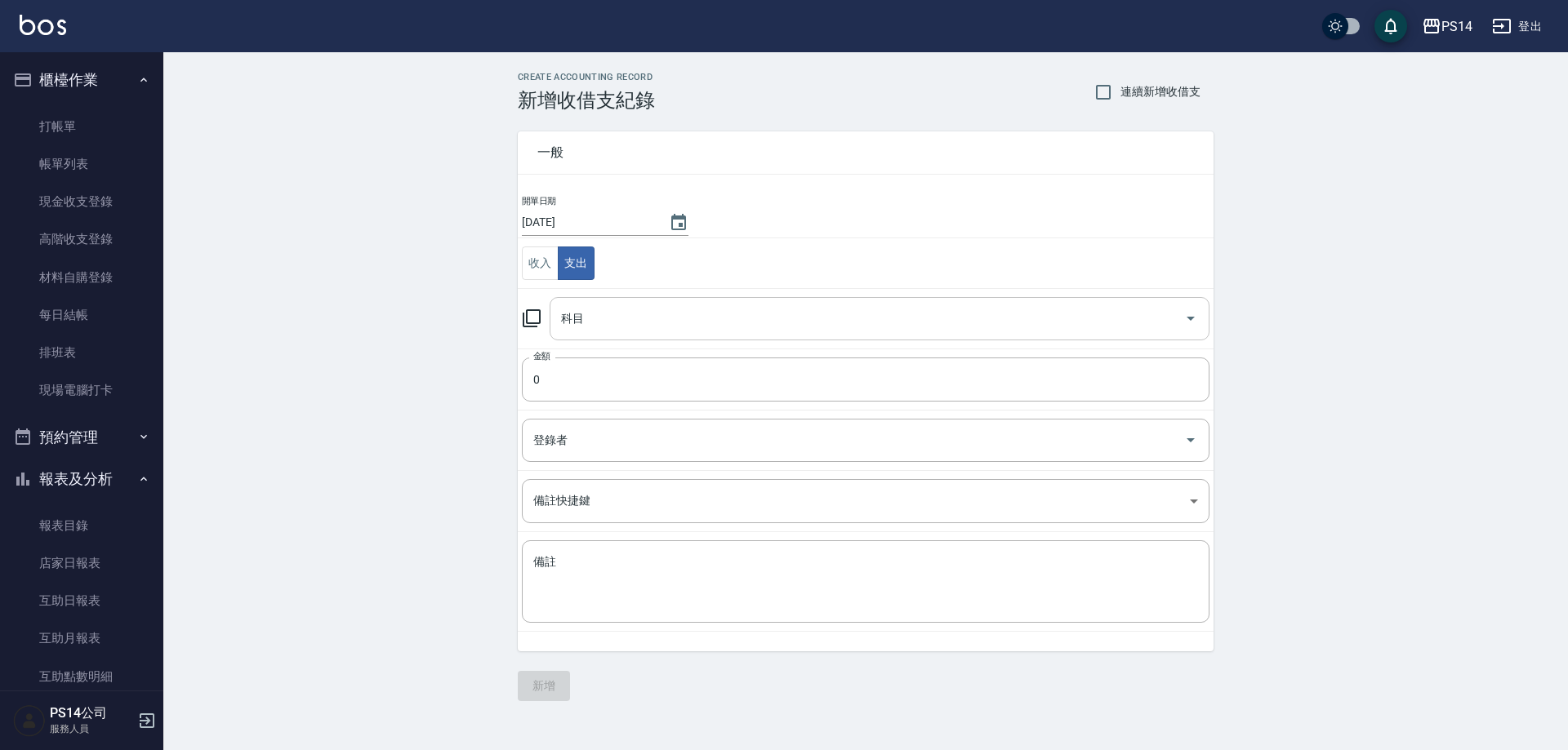
click at [588, 314] on input "科目" at bounding box center [867, 318] width 620 height 29
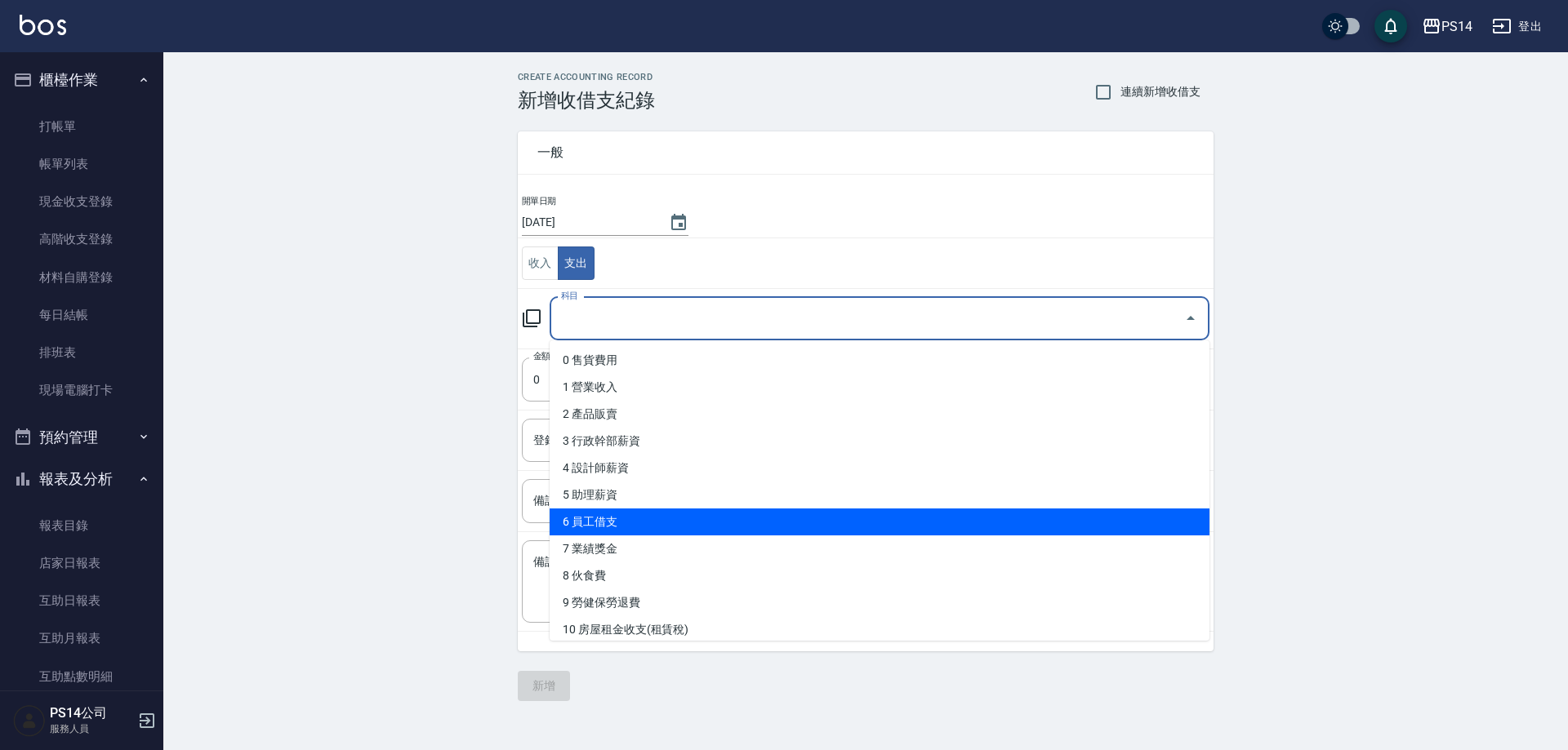
click at [615, 528] on li "6 員工借支" at bounding box center [879, 521] width 660 height 27
type input "6 員工借支"
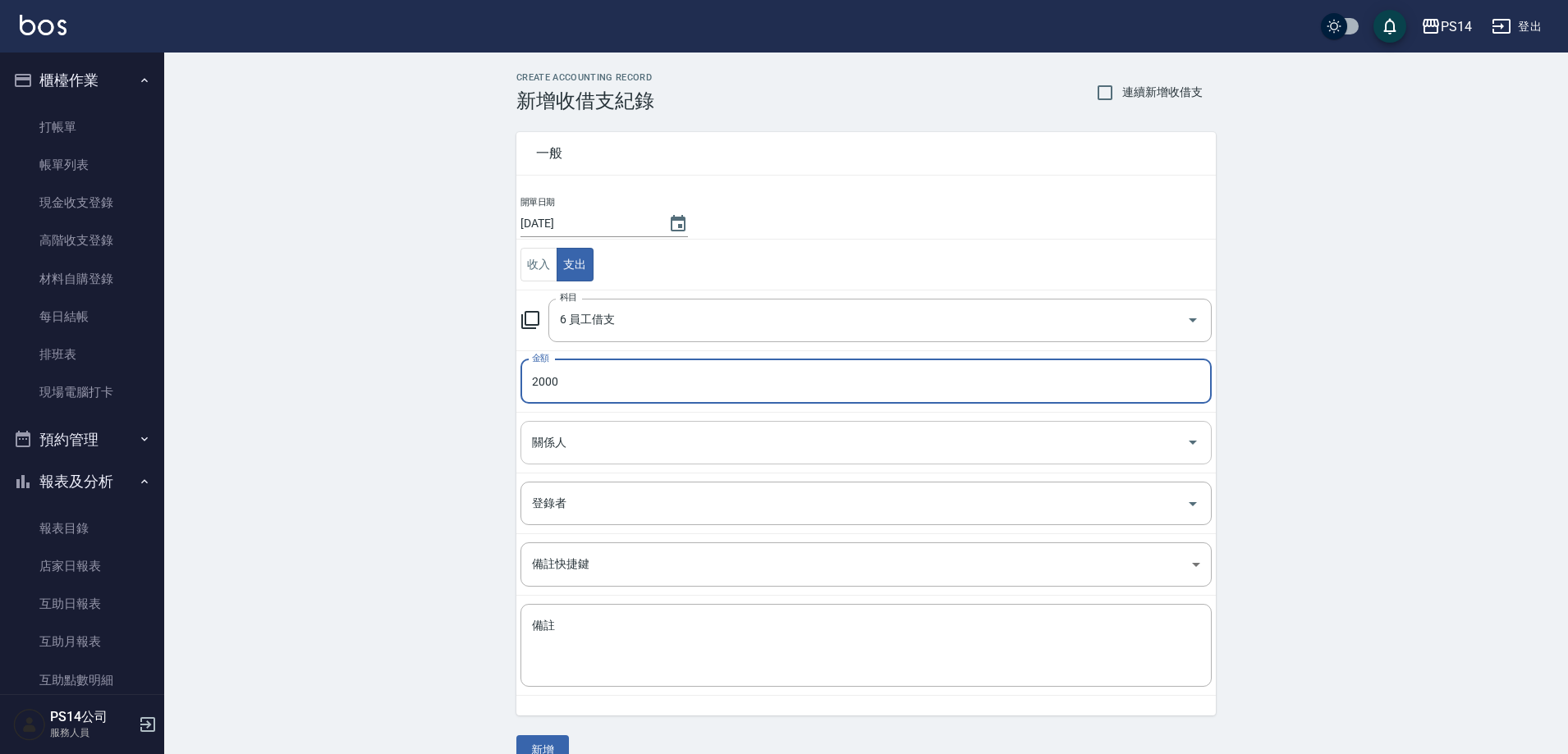
type input "2000"
click at [594, 440] on input "關係人" at bounding box center [854, 442] width 652 height 29
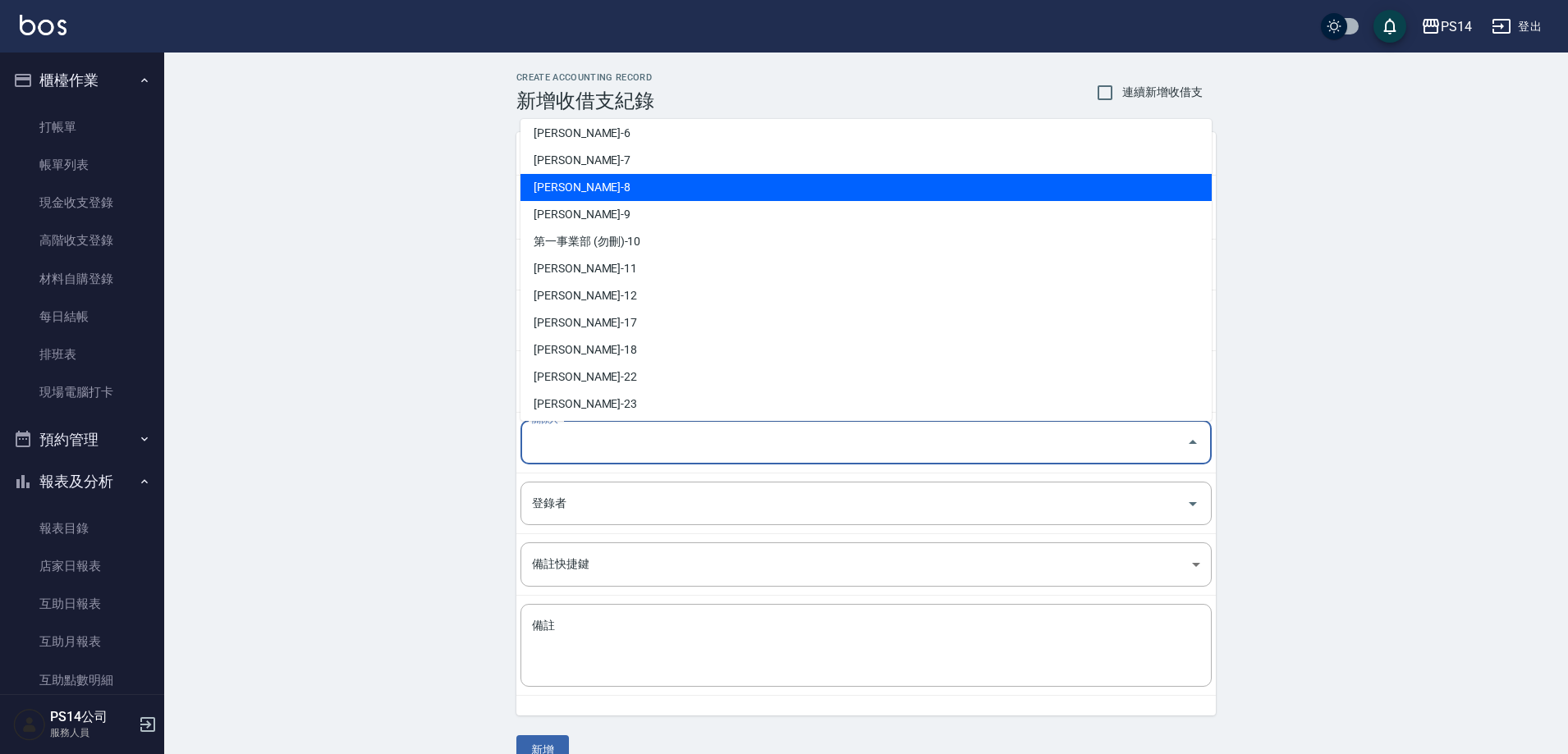
scroll to position [164, 0]
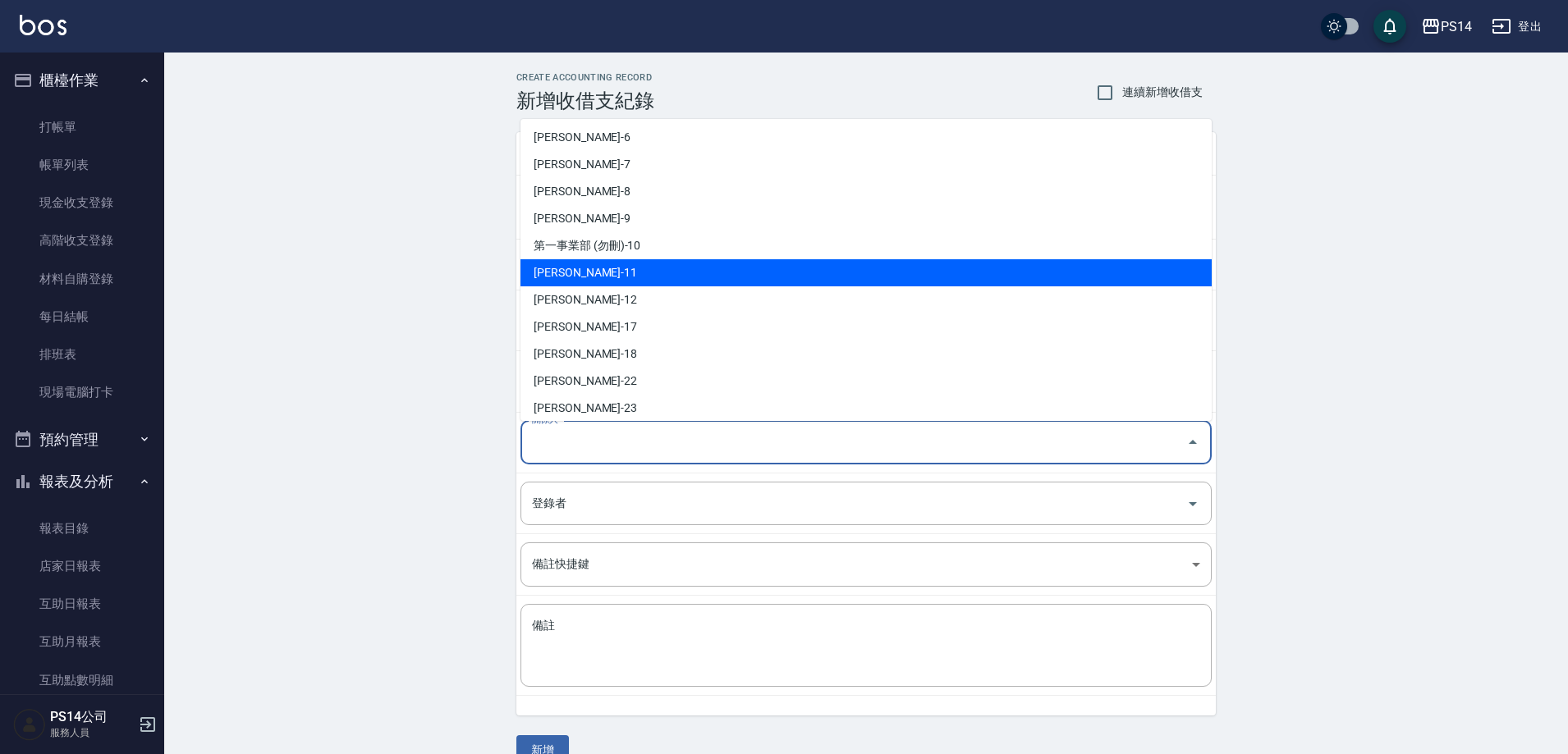
click at [587, 260] on li "林川富-11" at bounding box center [866, 272] width 691 height 27
type input "林川富-11"
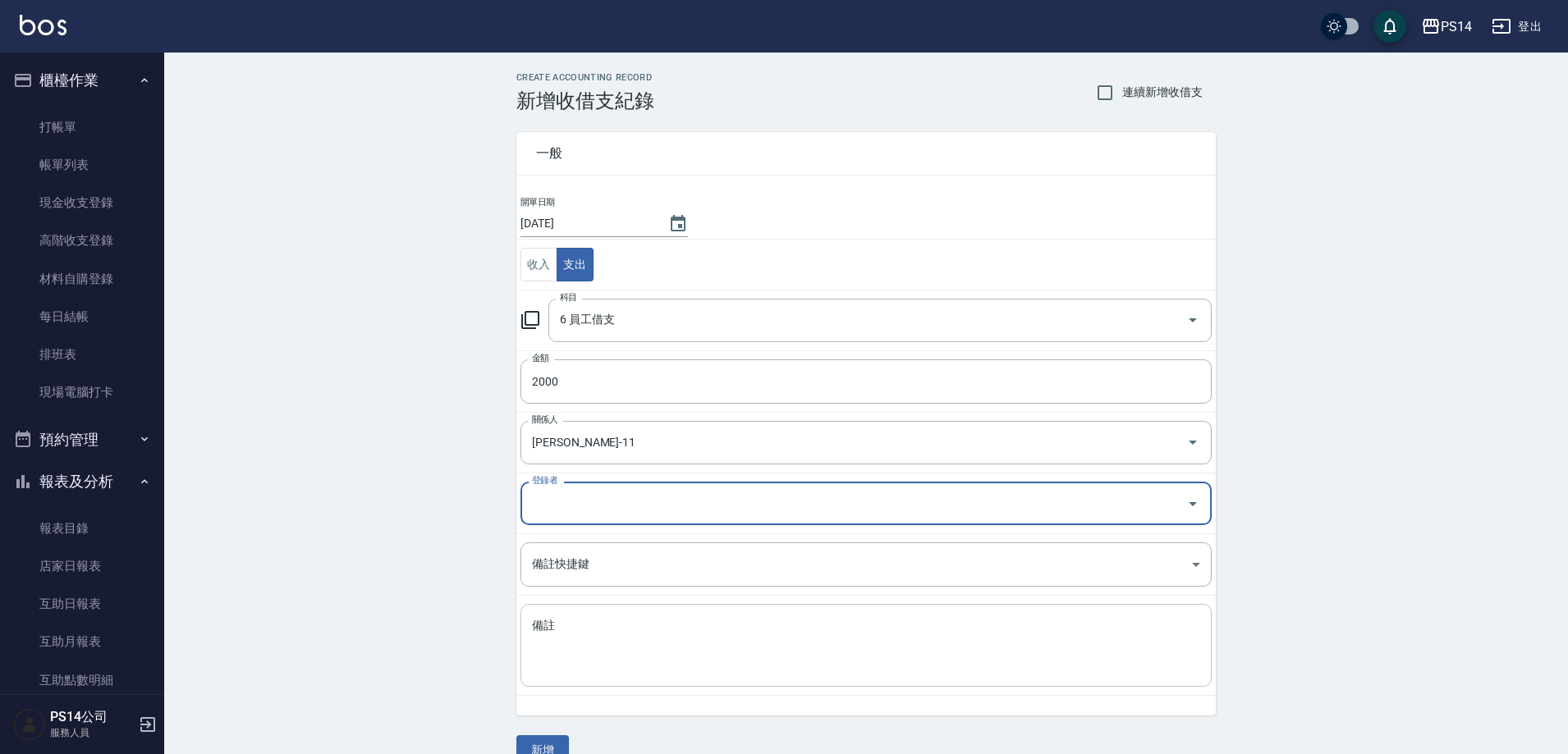
click at [574, 656] on textarea "備註" at bounding box center [865, 645] width 668 height 55
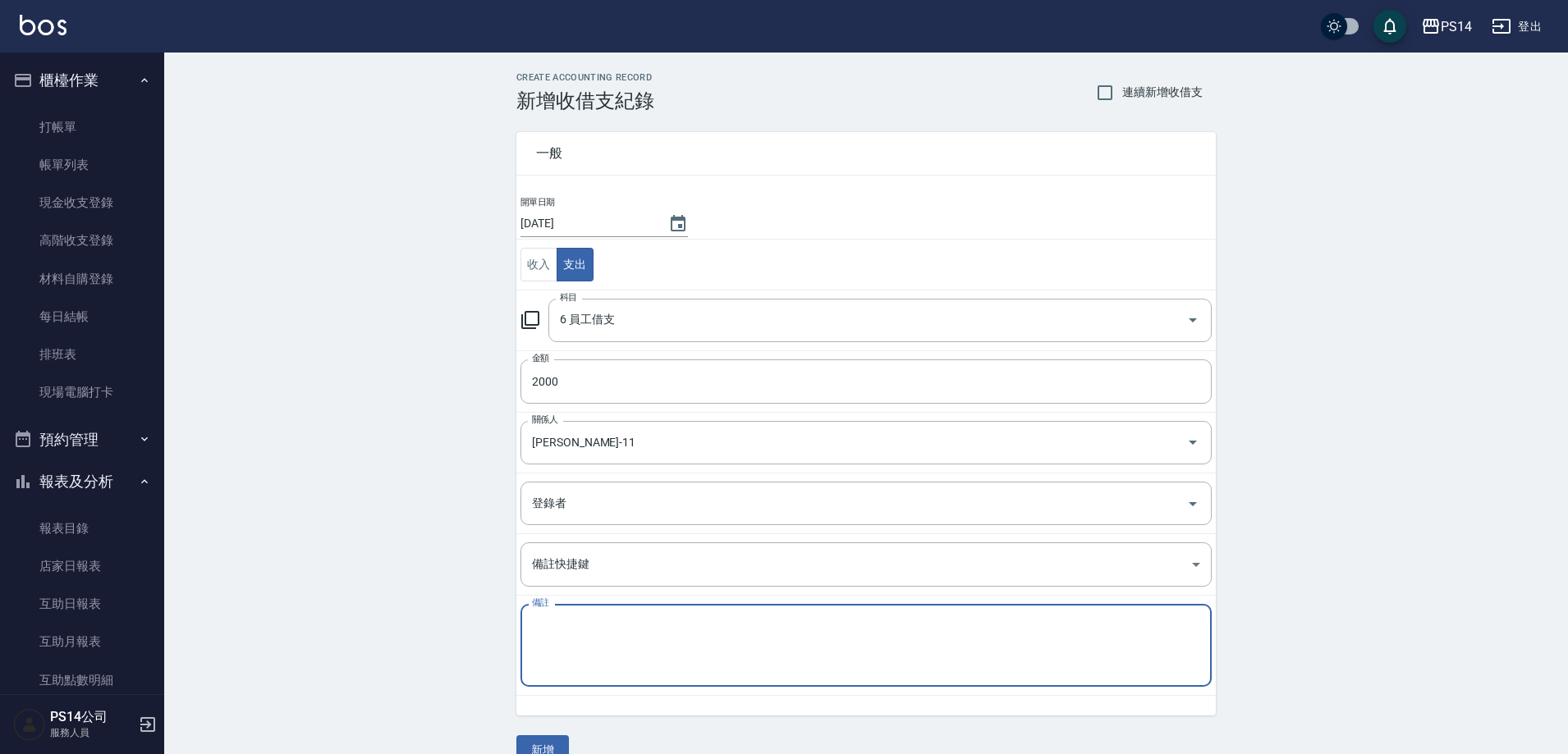
paste textarea "秋旅"
type textarea "秋旅"
click at [543, 745] on button "新增" at bounding box center [543, 750] width 53 height 30
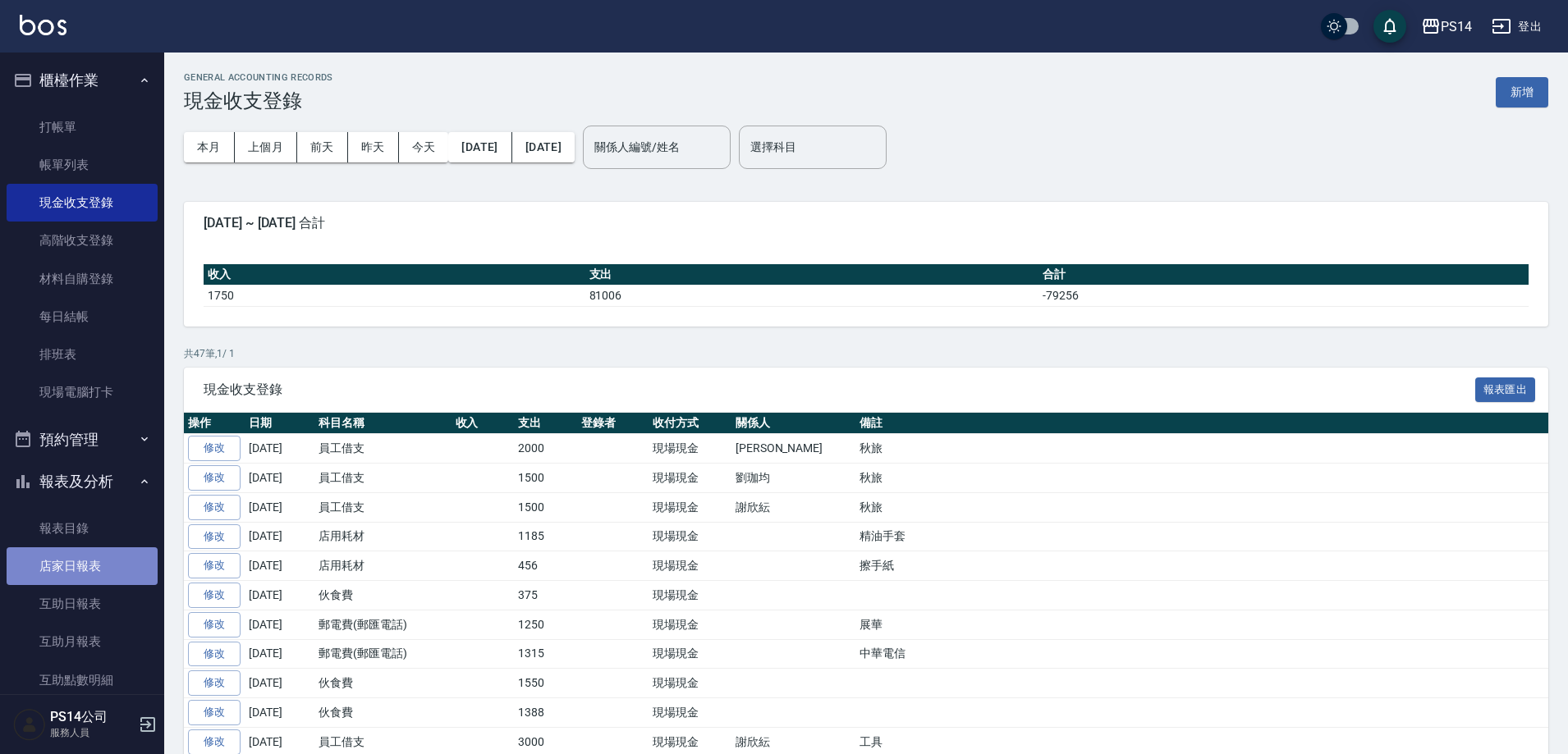
click at [119, 569] on link "店家日報表" at bounding box center [82, 566] width 151 height 38
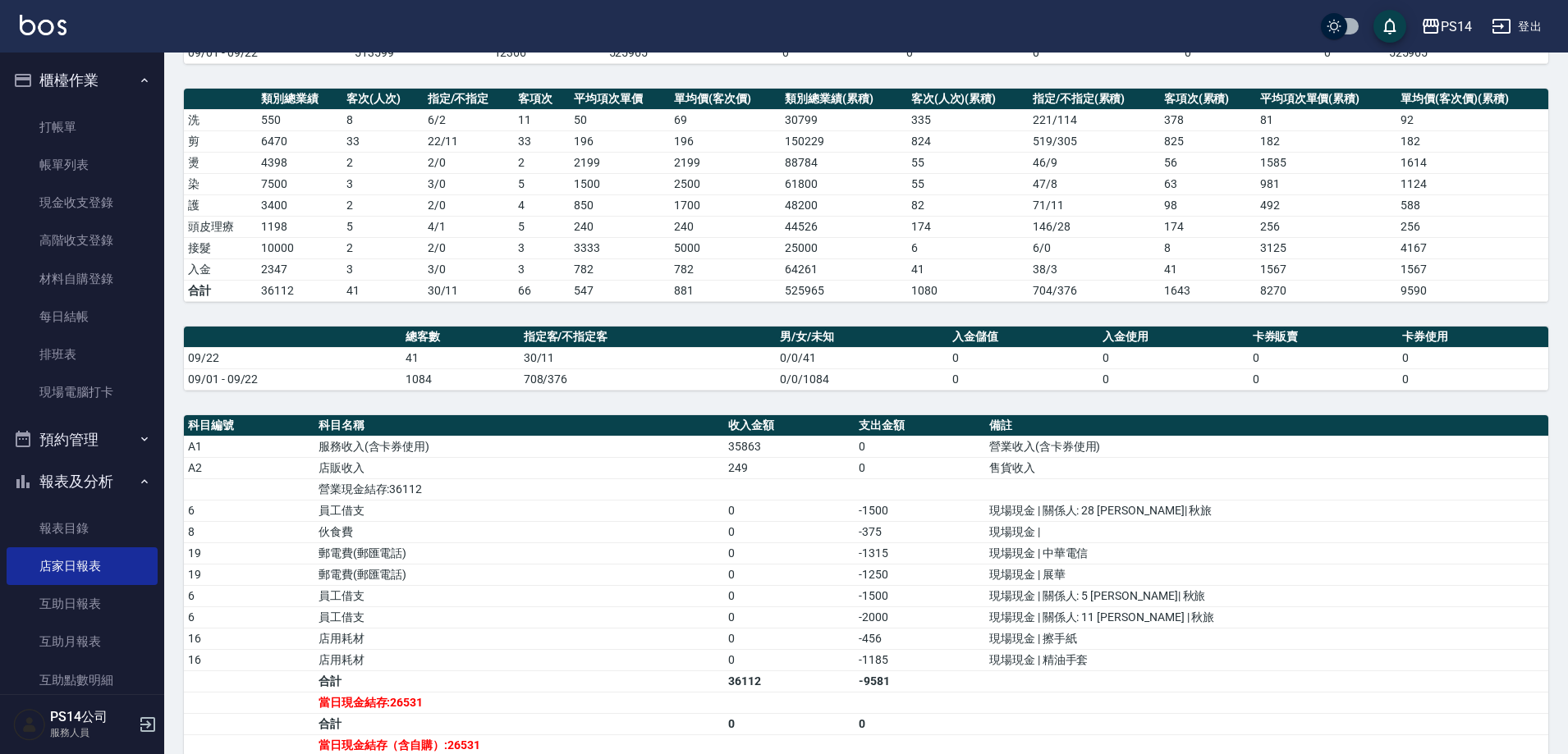
scroll to position [394, 0]
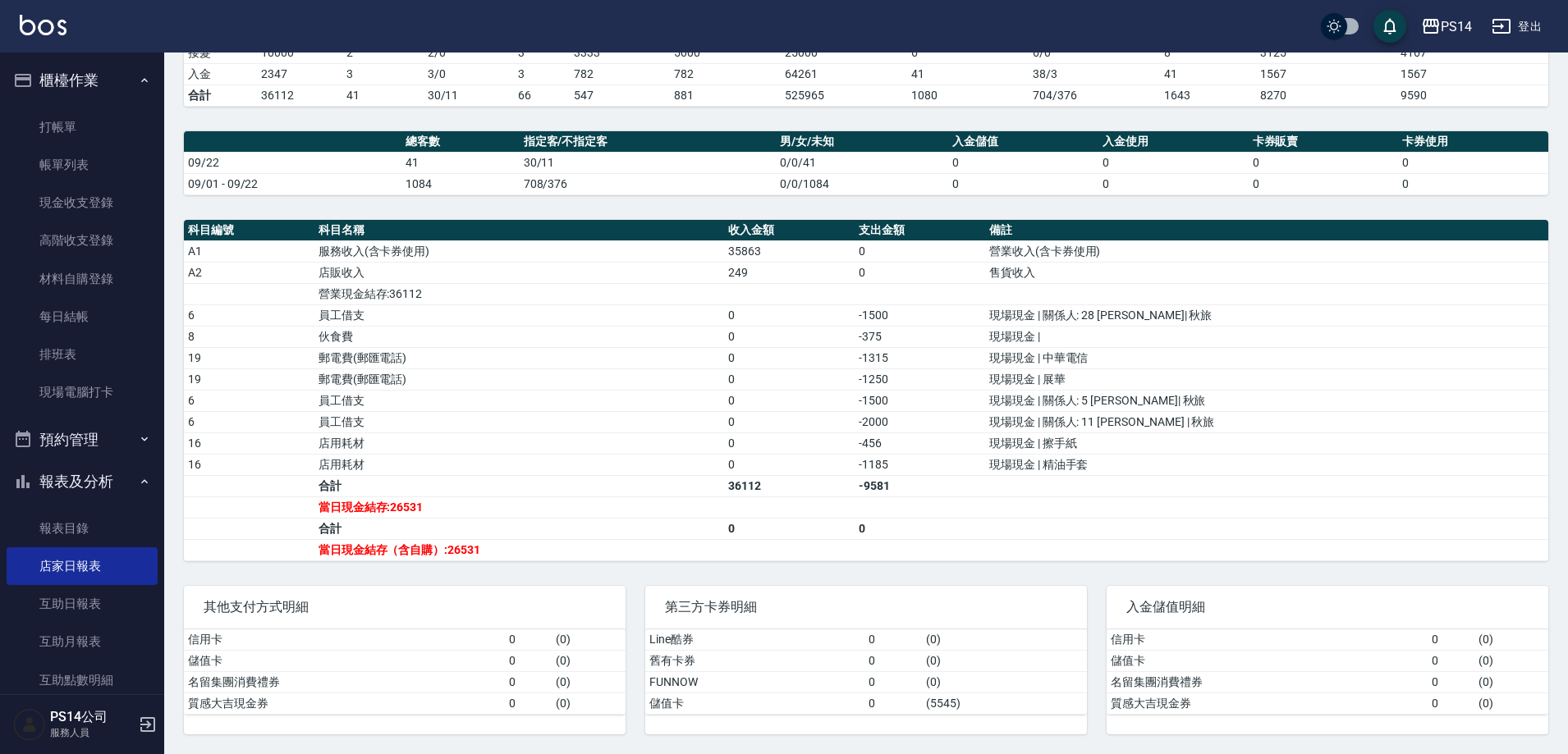
click at [391, 402] on td "員工借支" at bounding box center [520, 400] width 411 height 22
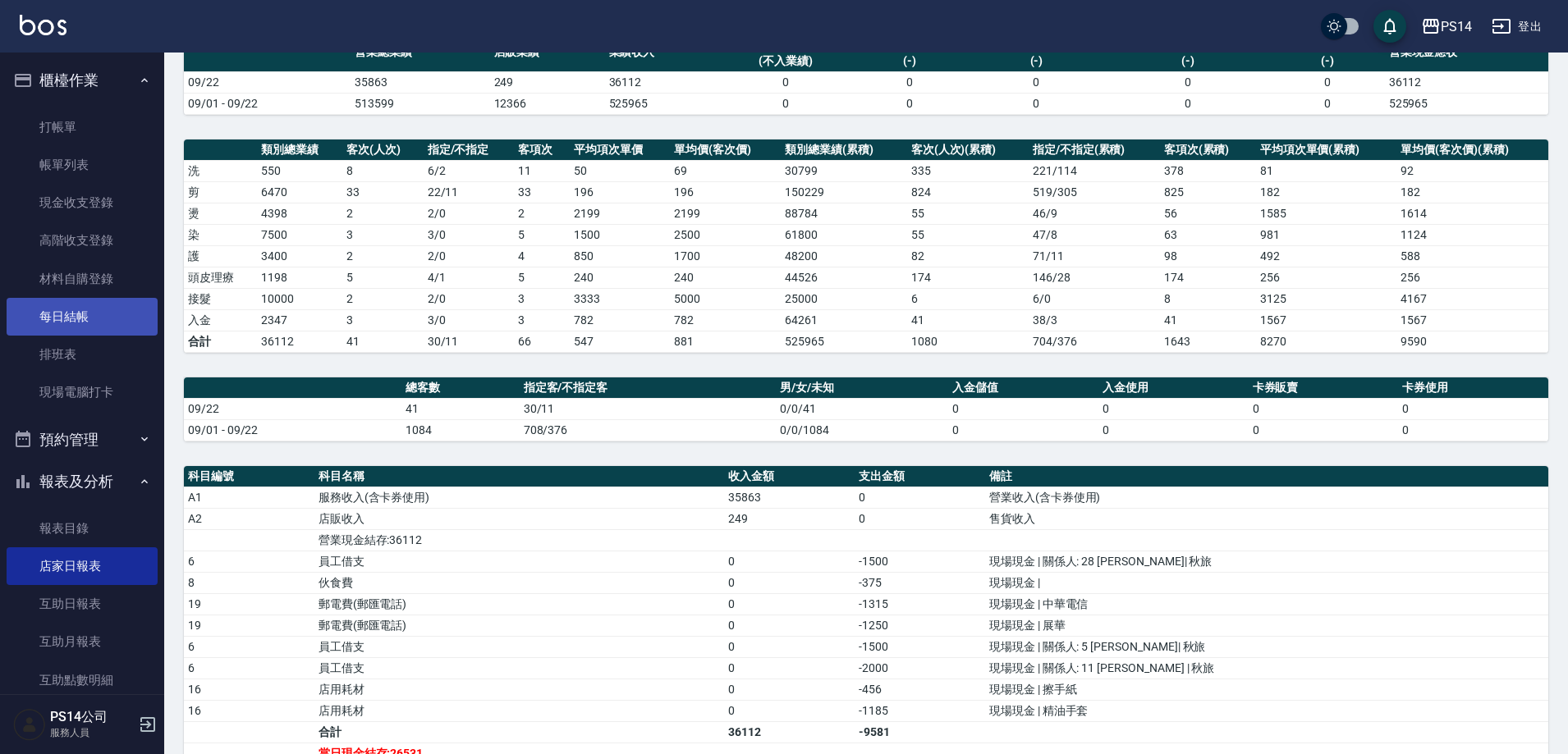
scroll to position [164, 0]
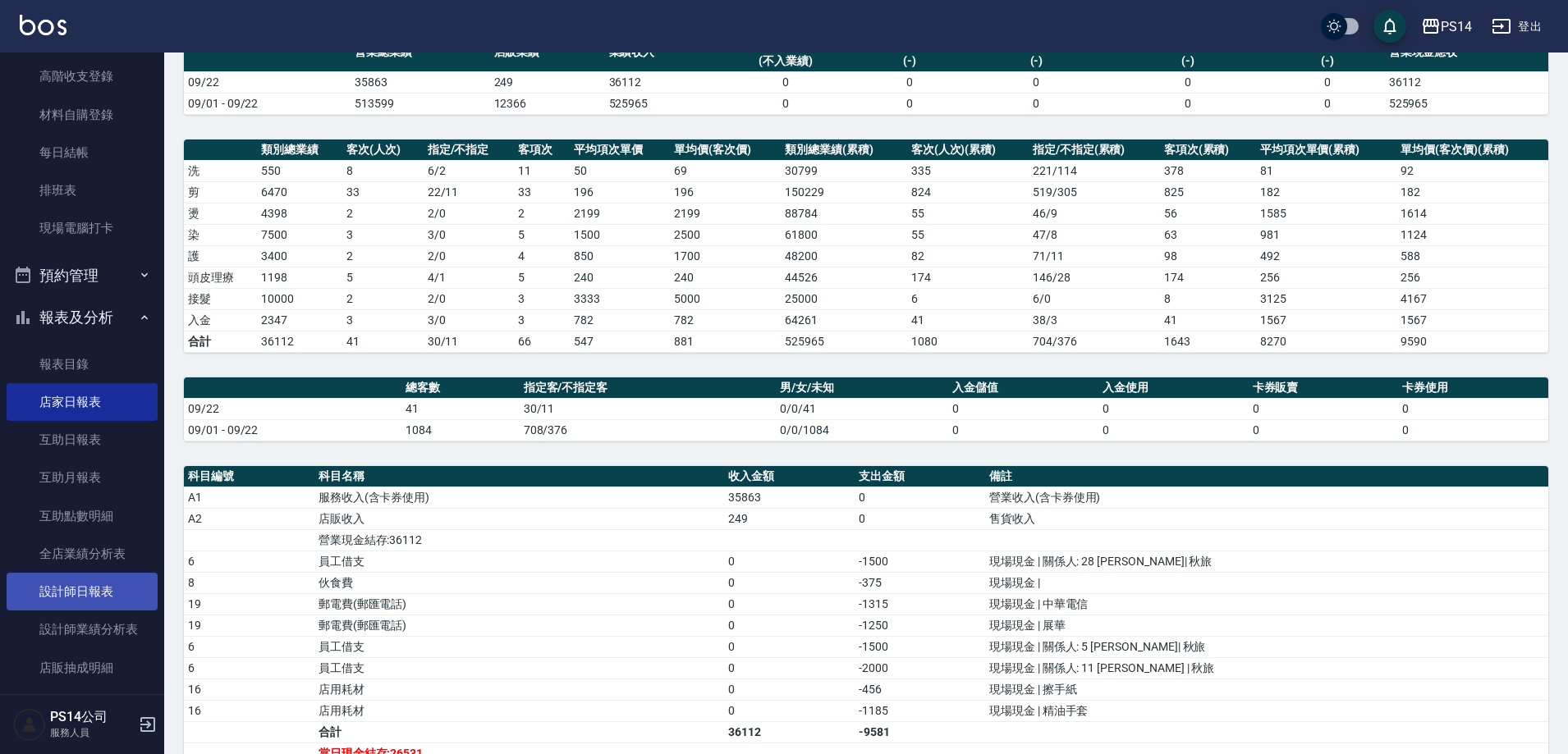
click at [100, 605] on link "設計師日報表" at bounding box center [82, 592] width 151 height 38
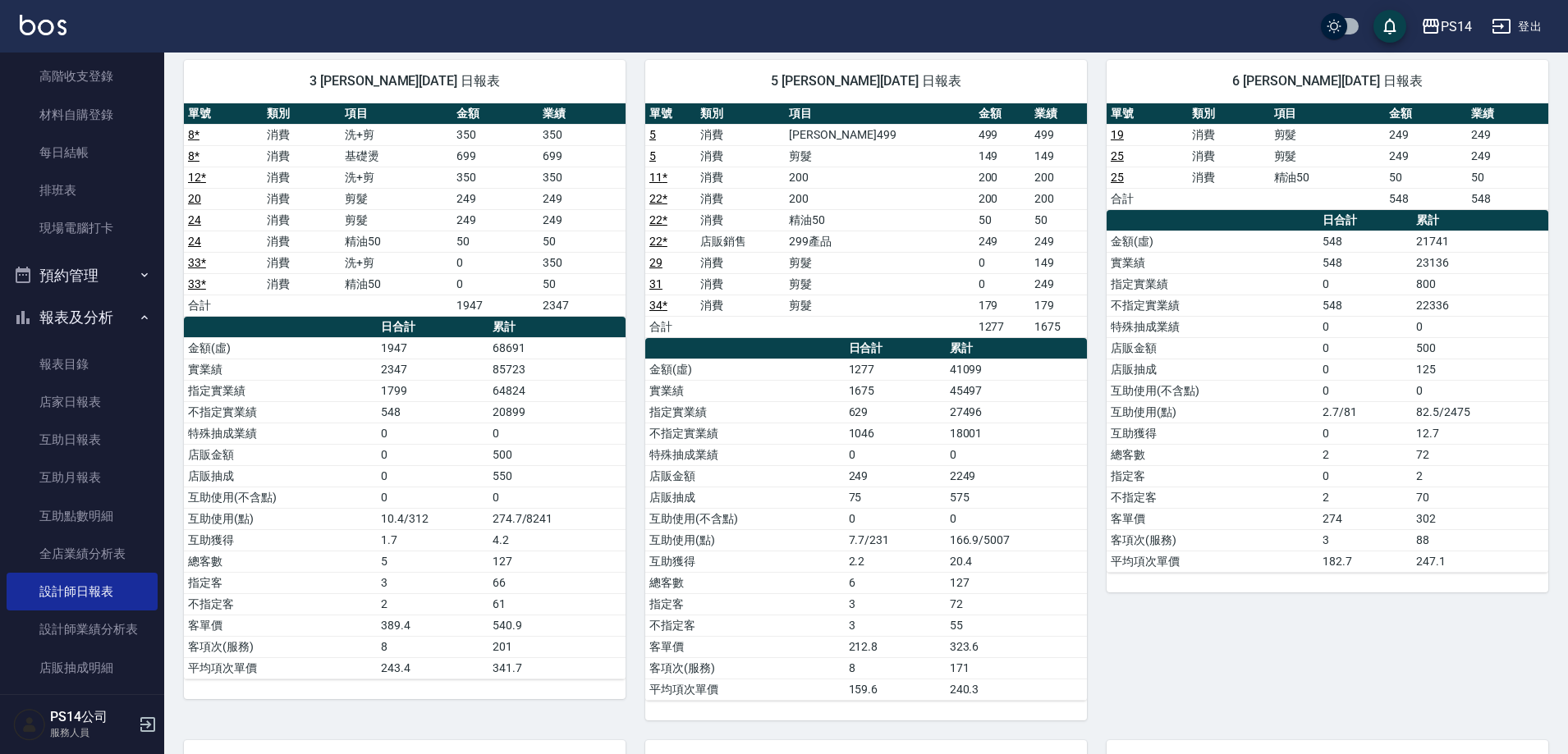
scroll to position [82, 0]
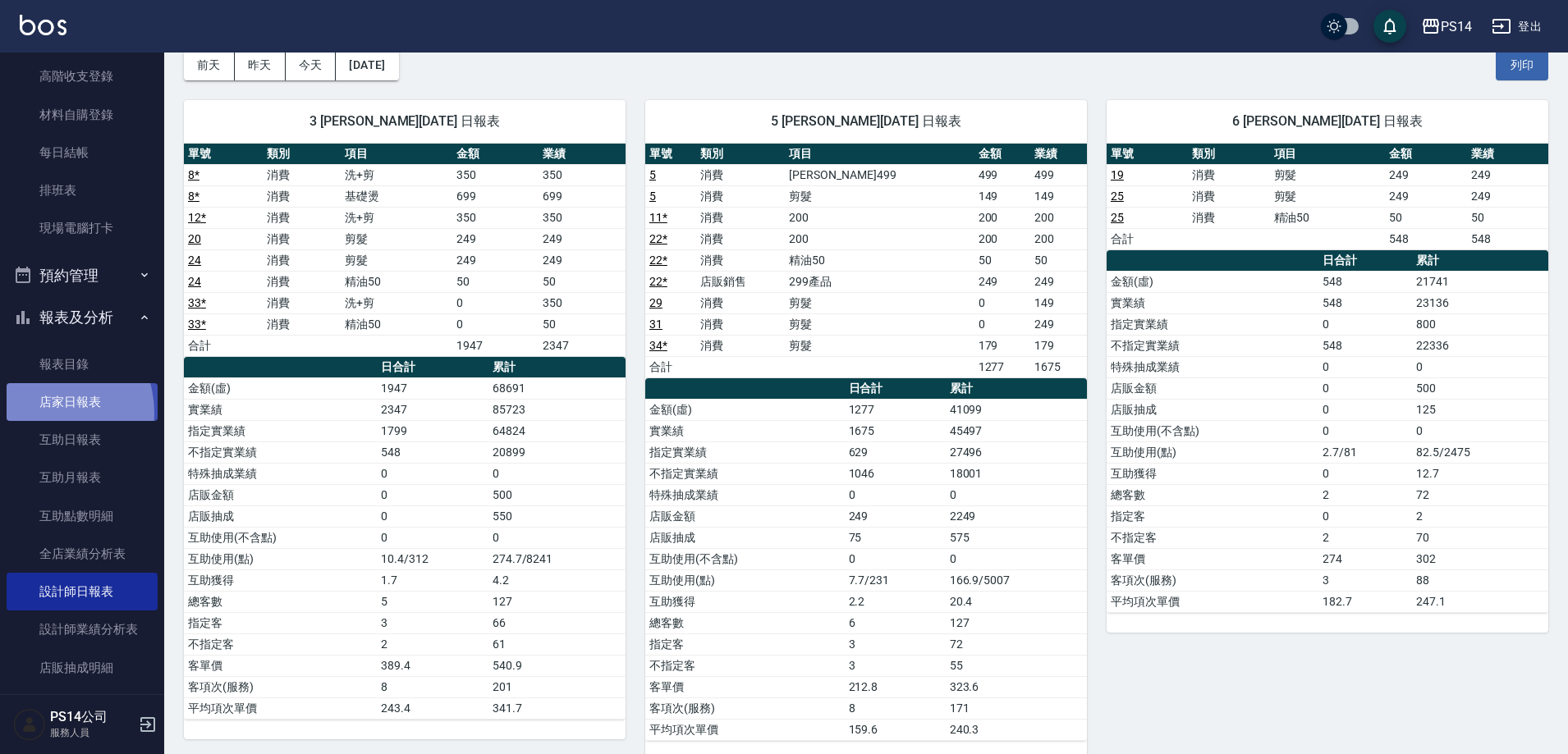
click at [43, 413] on link "店家日報表" at bounding box center [82, 402] width 151 height 38
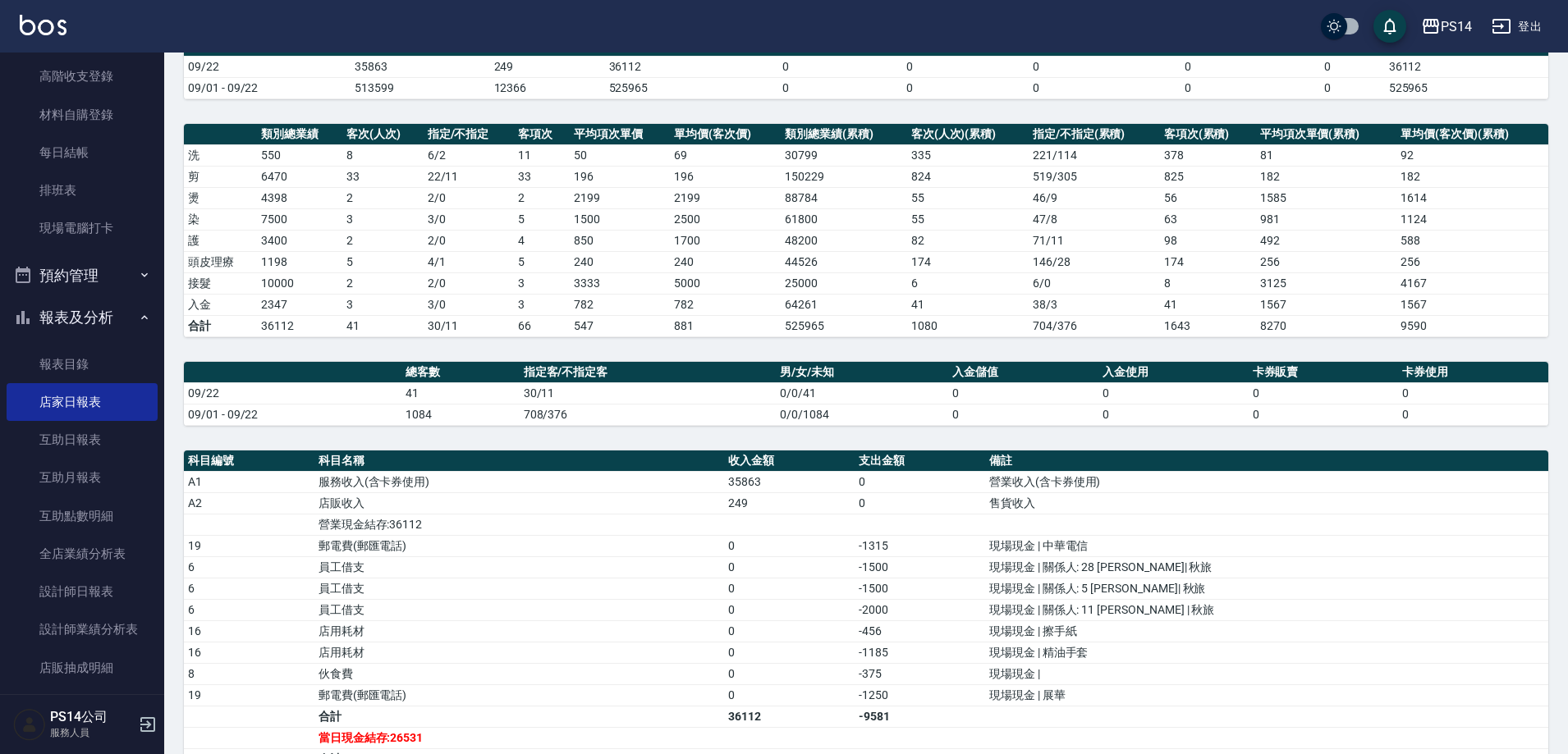
scroll to position [394, 0]
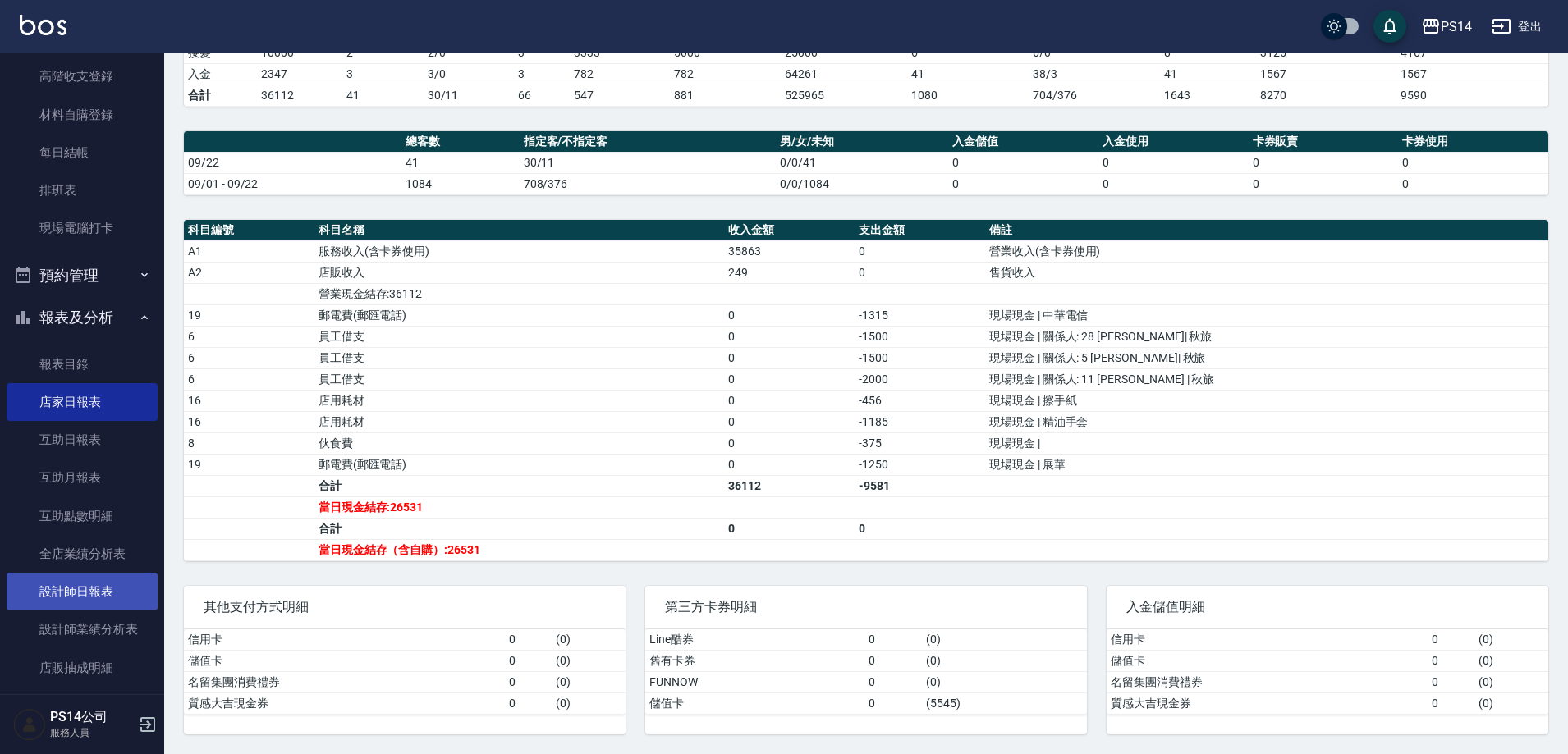
click at [55, 601] on link "設計師日報表" at bounding box center [82, 592] width 151 height 38
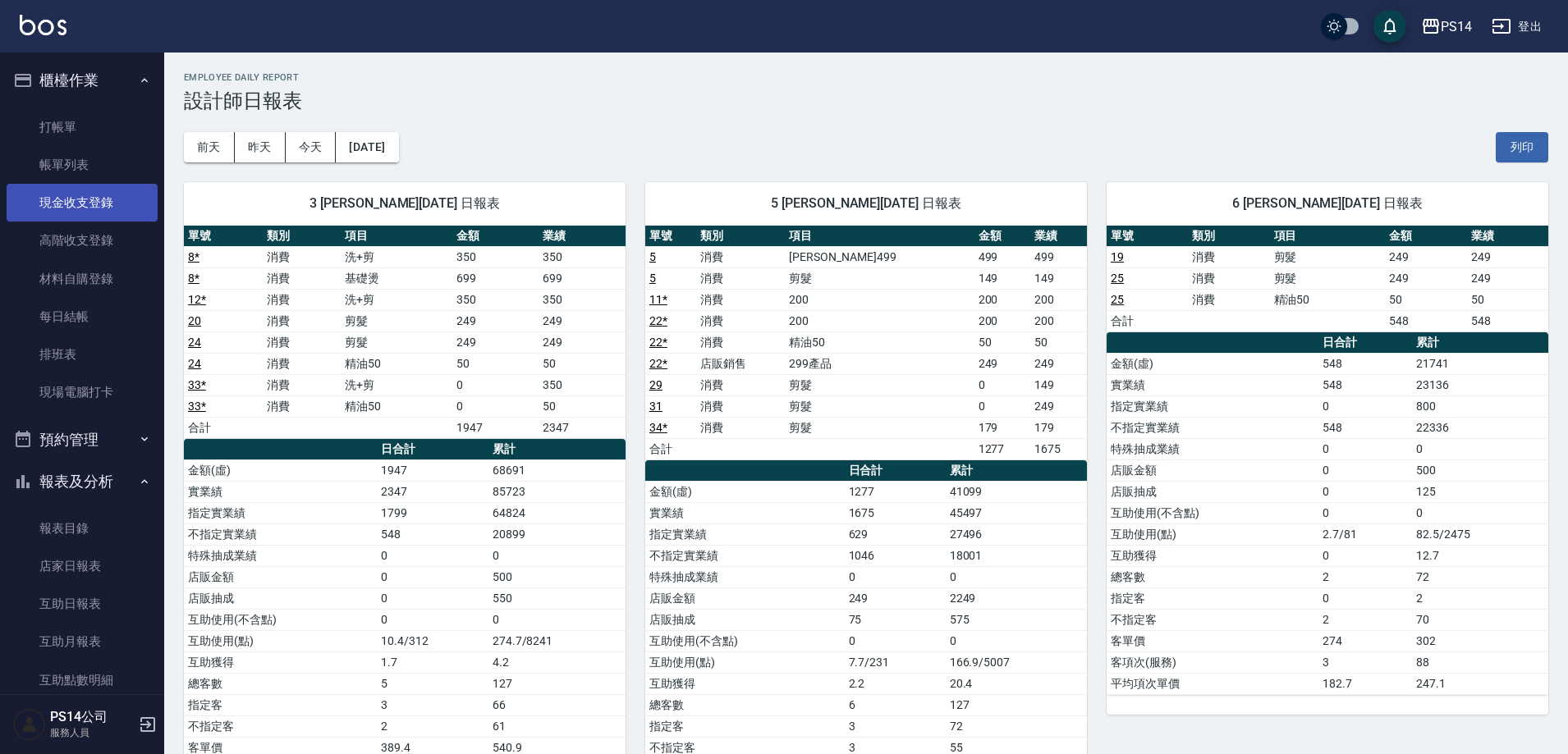
click at [91, 216] on link "現金收支登錄" at bounding box center [82, 203] width 151 height 38
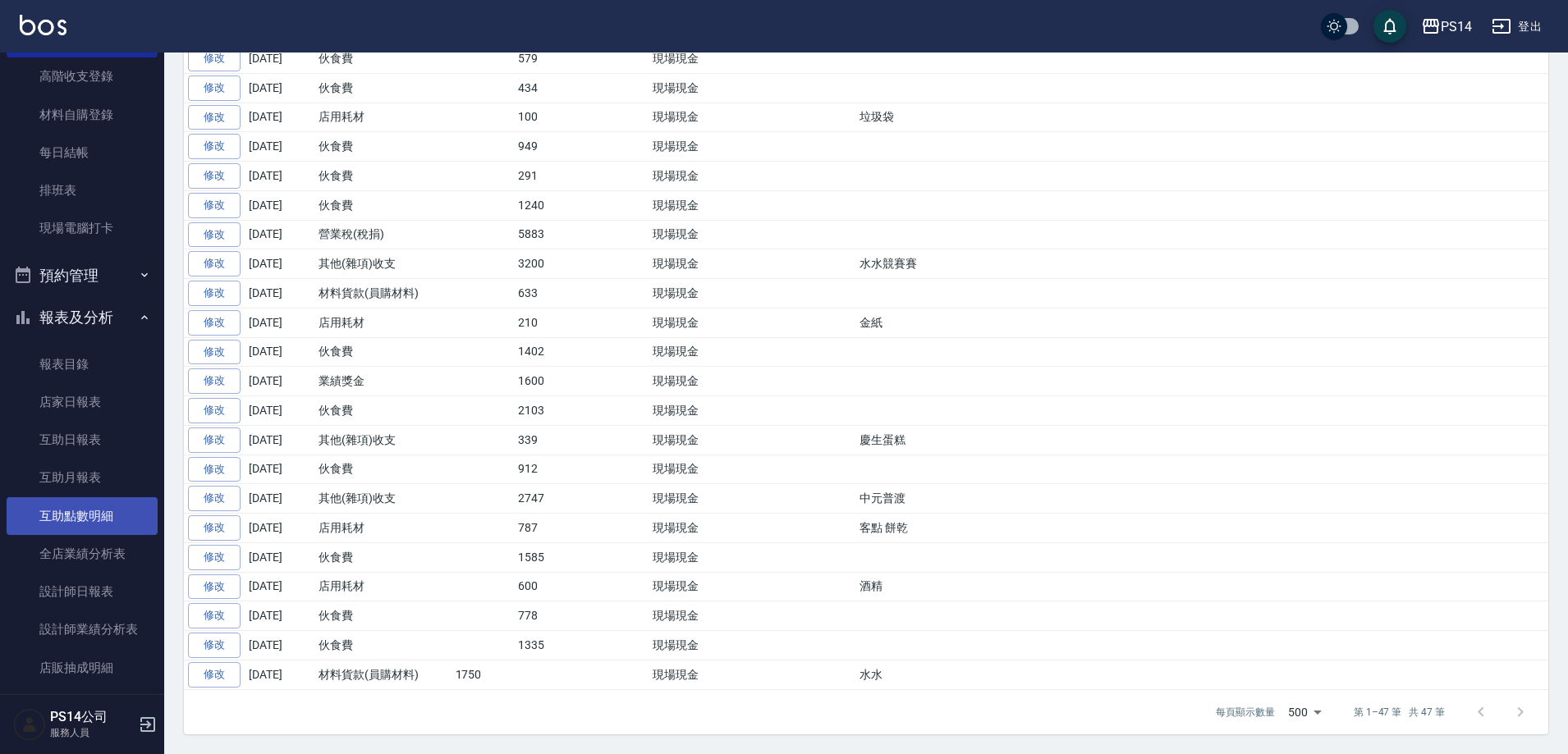
scroll to position [246, 0]
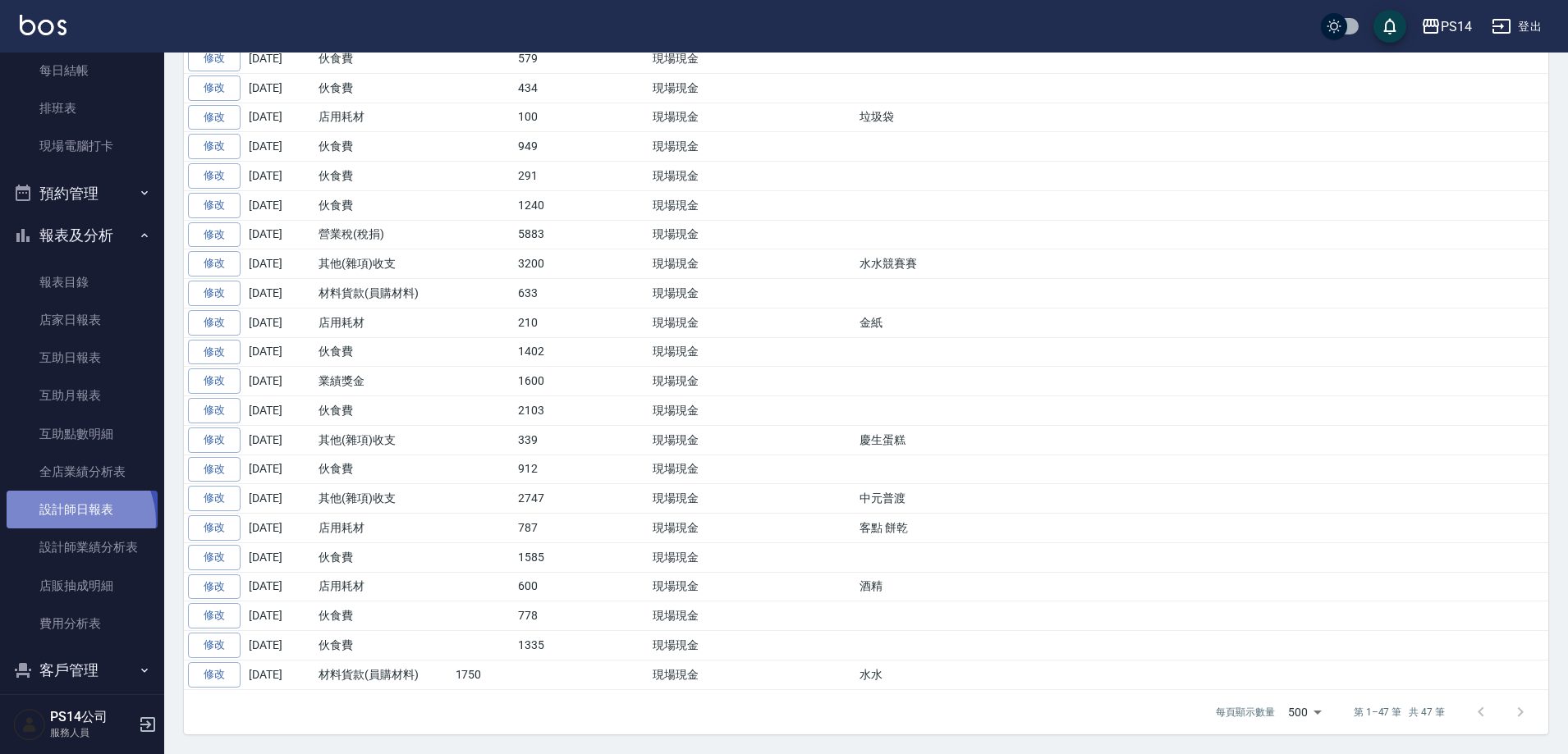
click at [68, 522] on link "設計師日報表" at bounding box center [82, 510] width 151 height 38
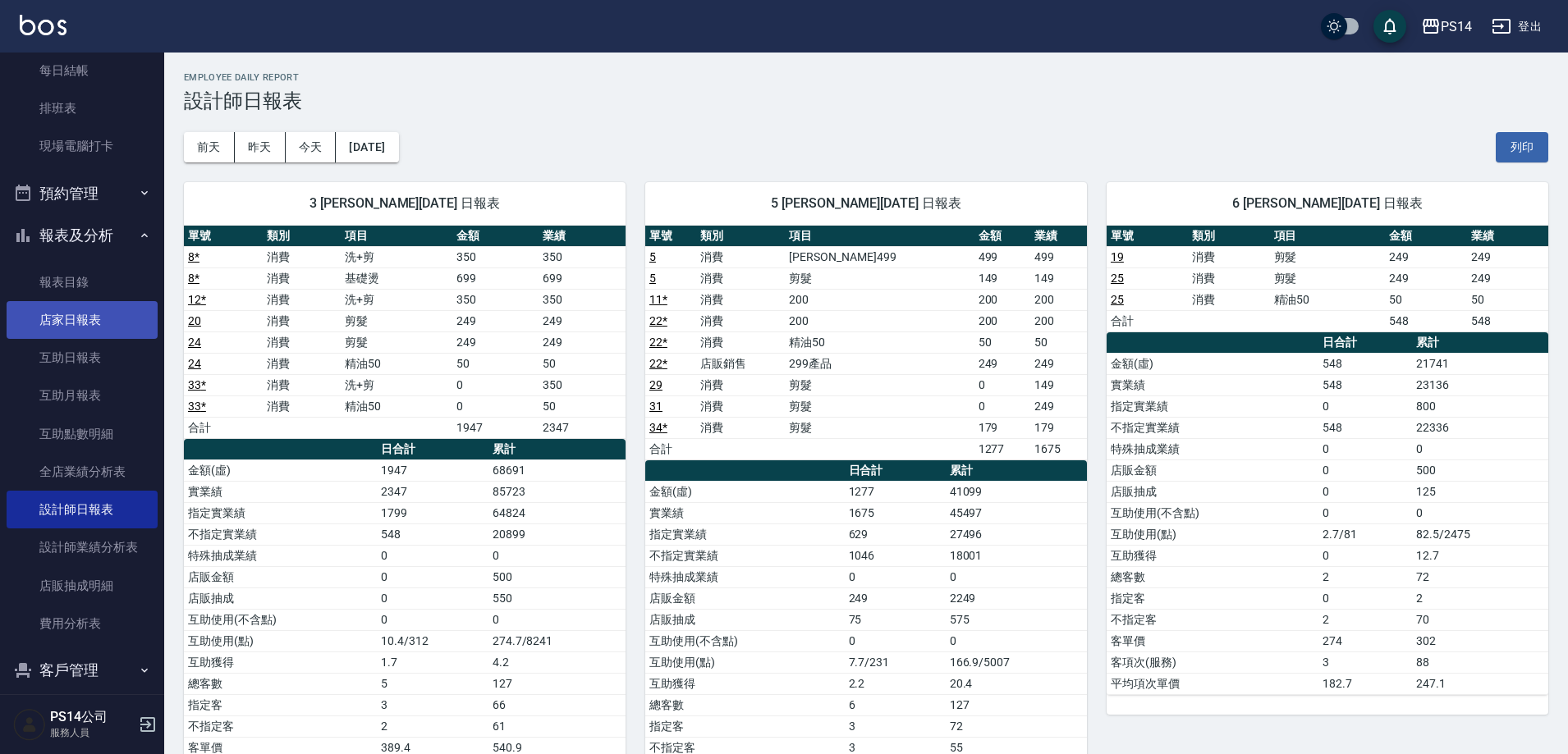
click at [87, 326] on link "店家日報表" at bounding box center [82, 320] width 151 height 38
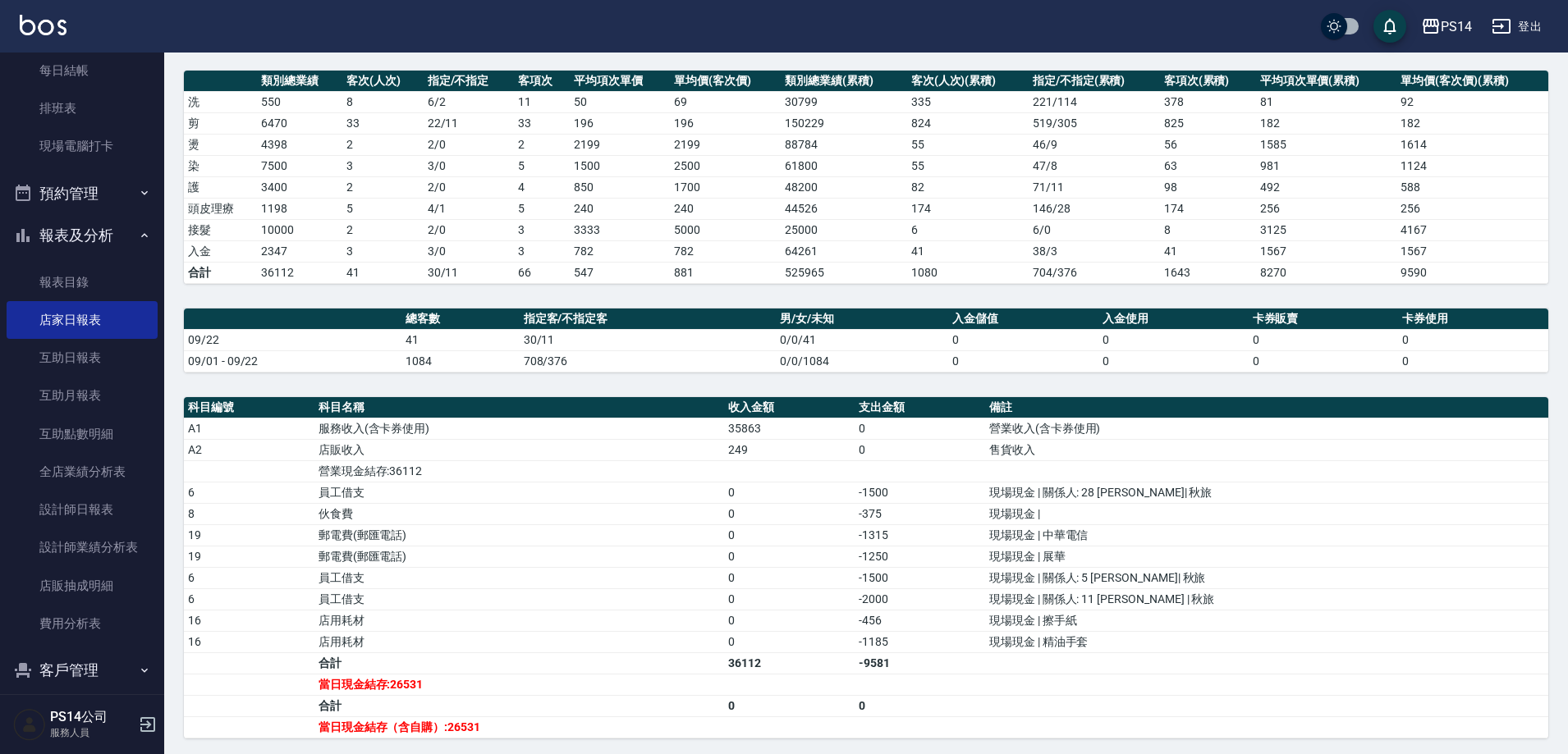
scroll to position [246, 0]
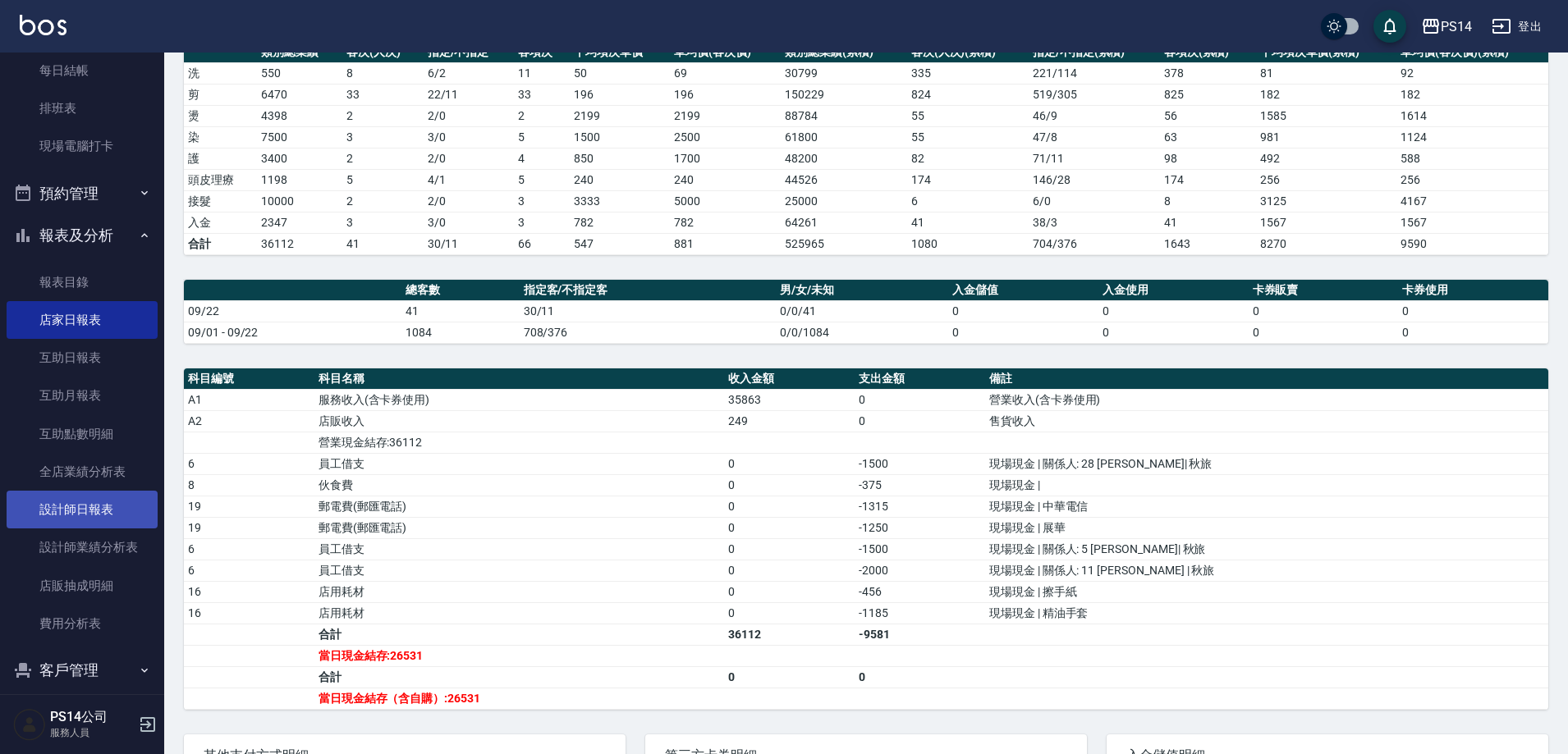
click at [120, 510] on link "設計師日報表" at bounding box center [82, 510] width 151 height 38
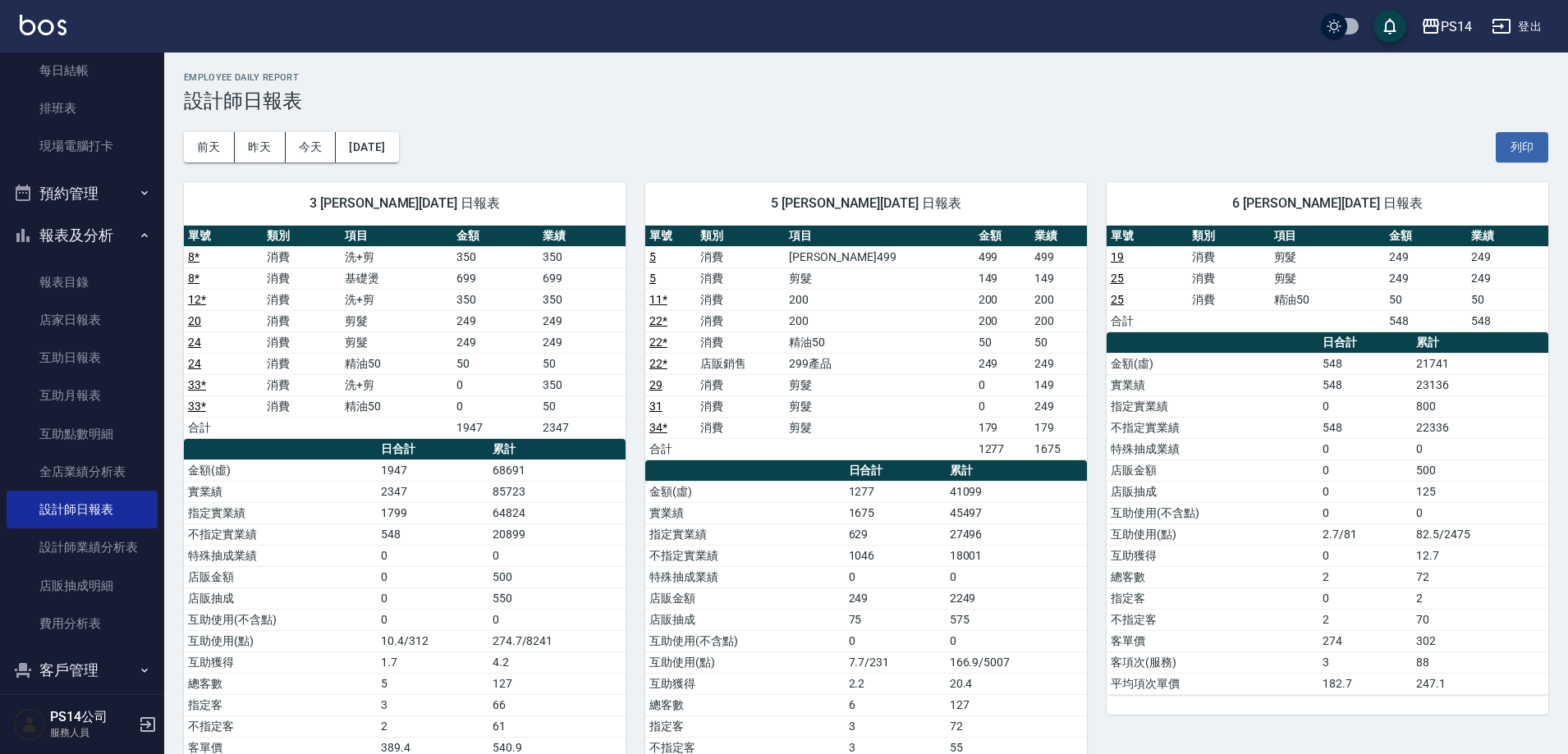
click at [1520, 21] on button "登出" at bounding box center [1516, 26] width 63 height 30
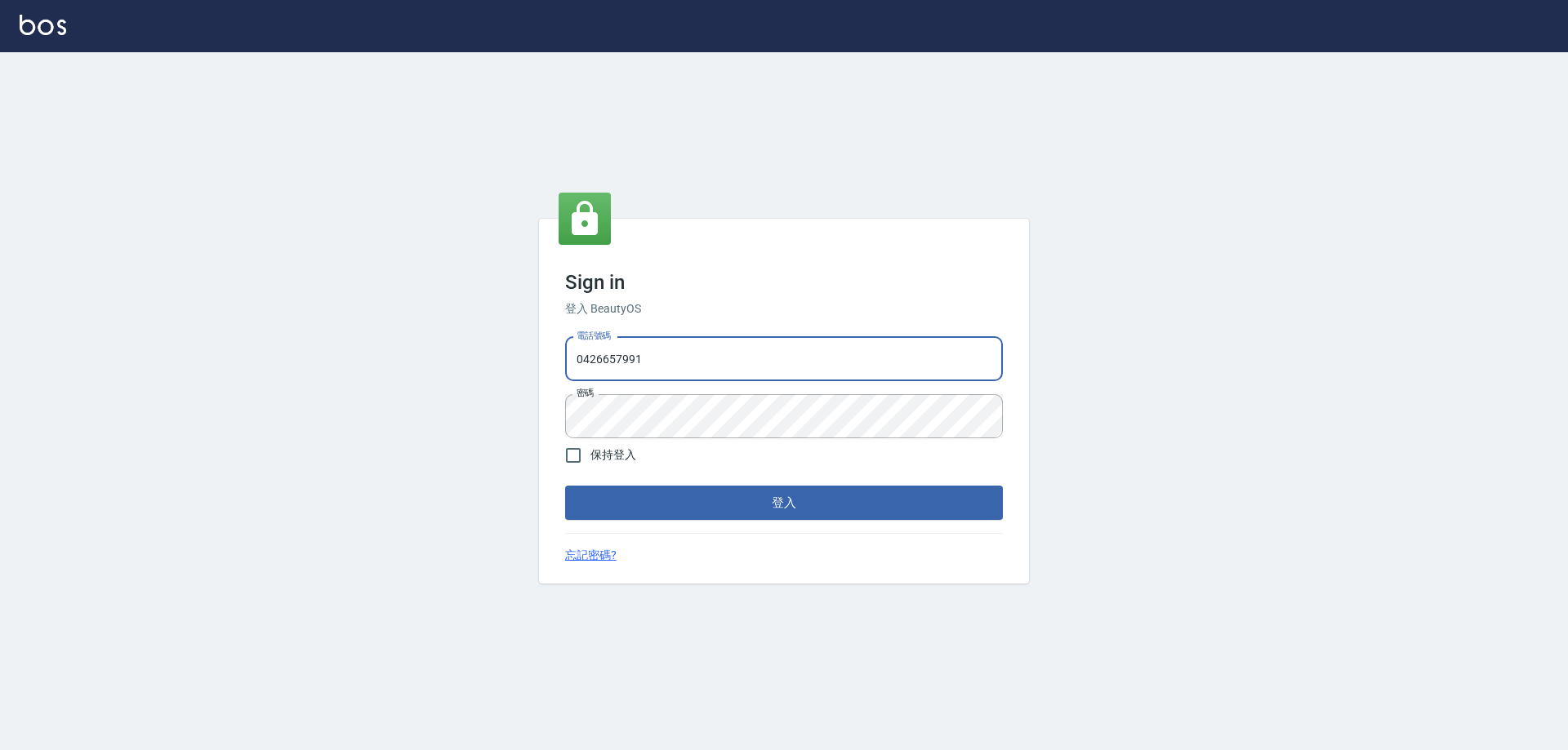
click at [664, 356] on input "0426657991" at bounding box center [784, 359] width 437 height 44
type input "0426653545"
click at [686, 519] on button "登入" at bounding box center [784, 502] width 437 height 35
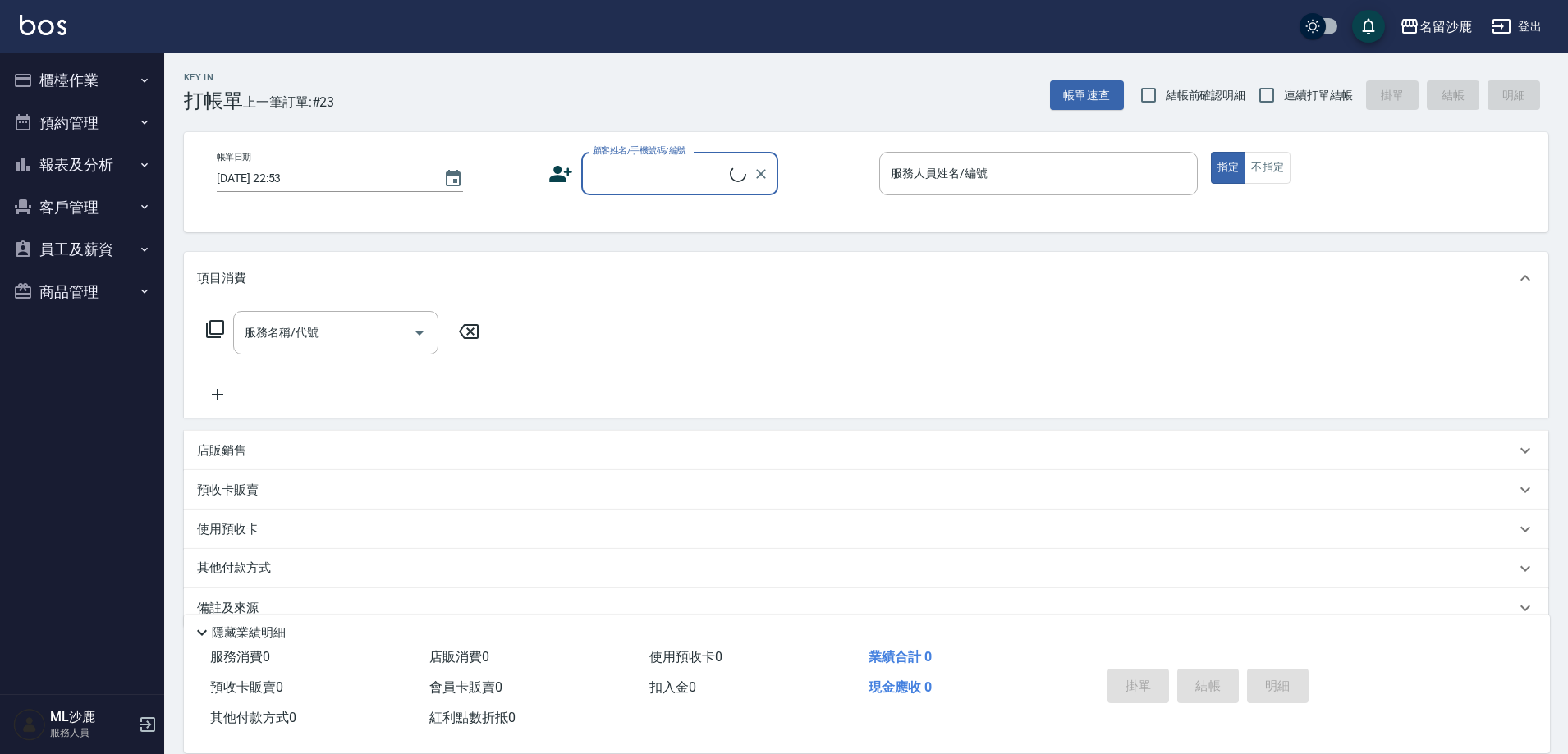
click at [56, 177] on button "報表及分析" at bounding box center [82, 164] width 151 height 42
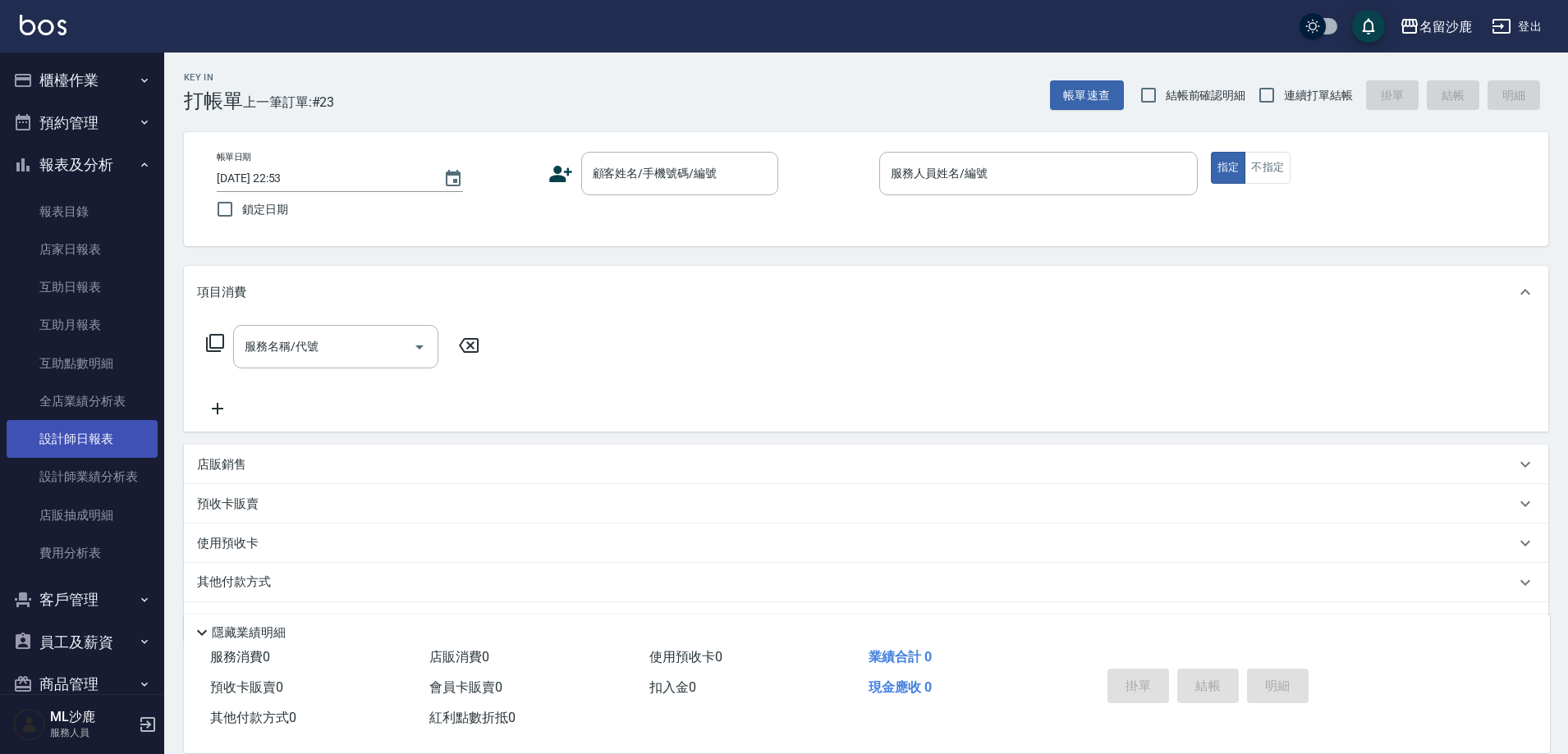
click at [82, 446] on link "設計師日報表" at bounding box center [82, 439] width 151 height 38
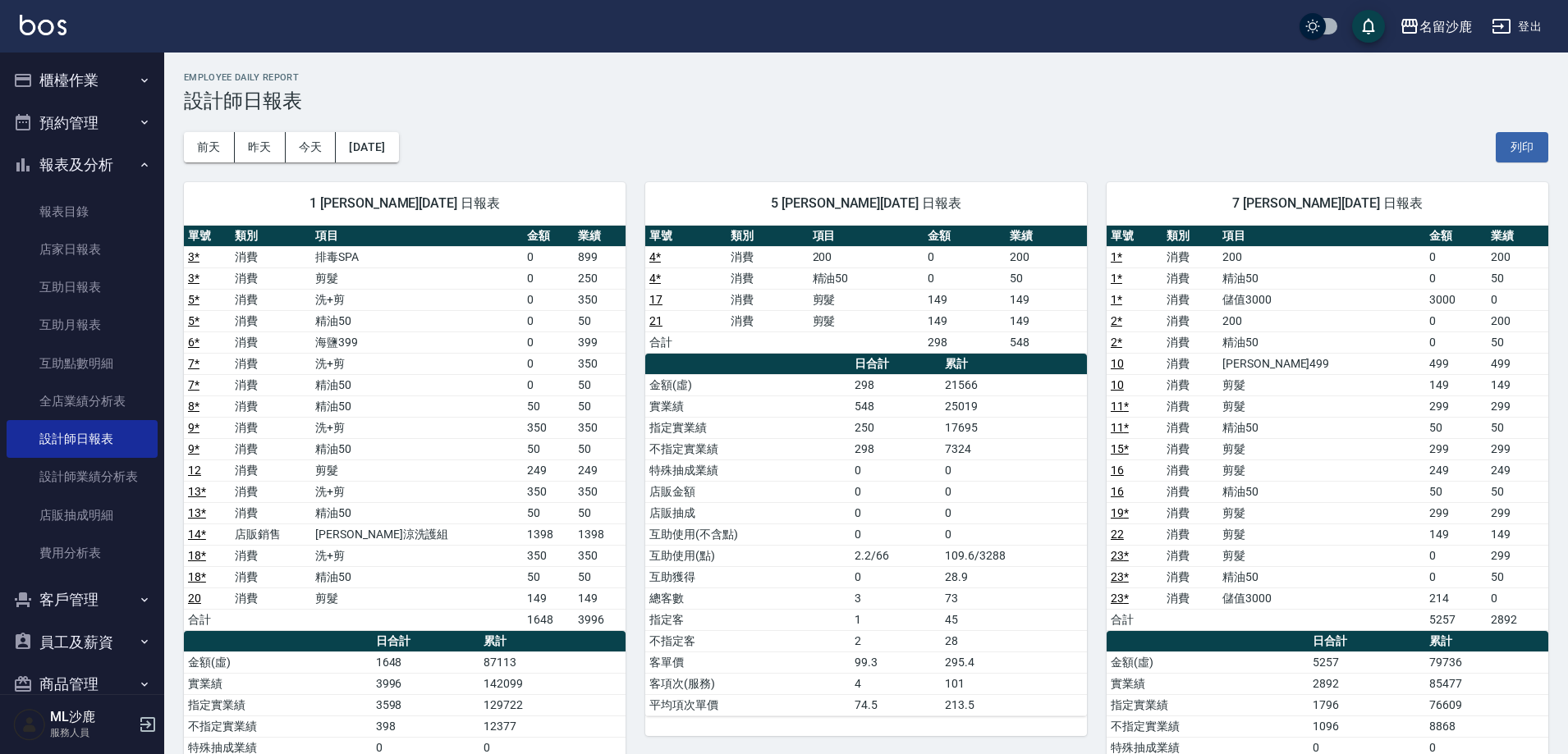
click at [1530, 33] on button "登出" at bounding box center [1516, 26] width 63 height 30
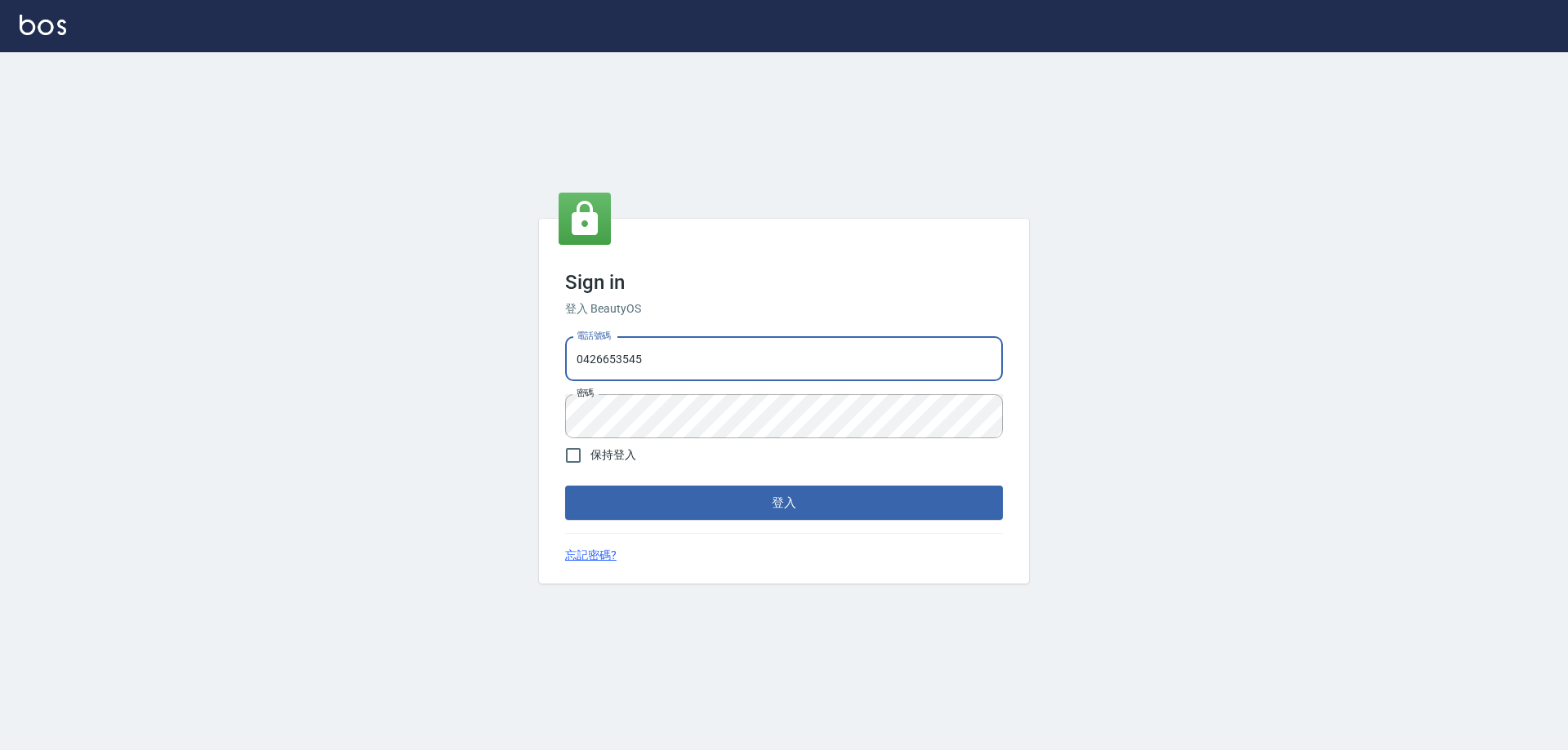
click at [727, 375] on input "0426653545" at bounding box center [784, 359] width 437 height 44
type input "0426657991"
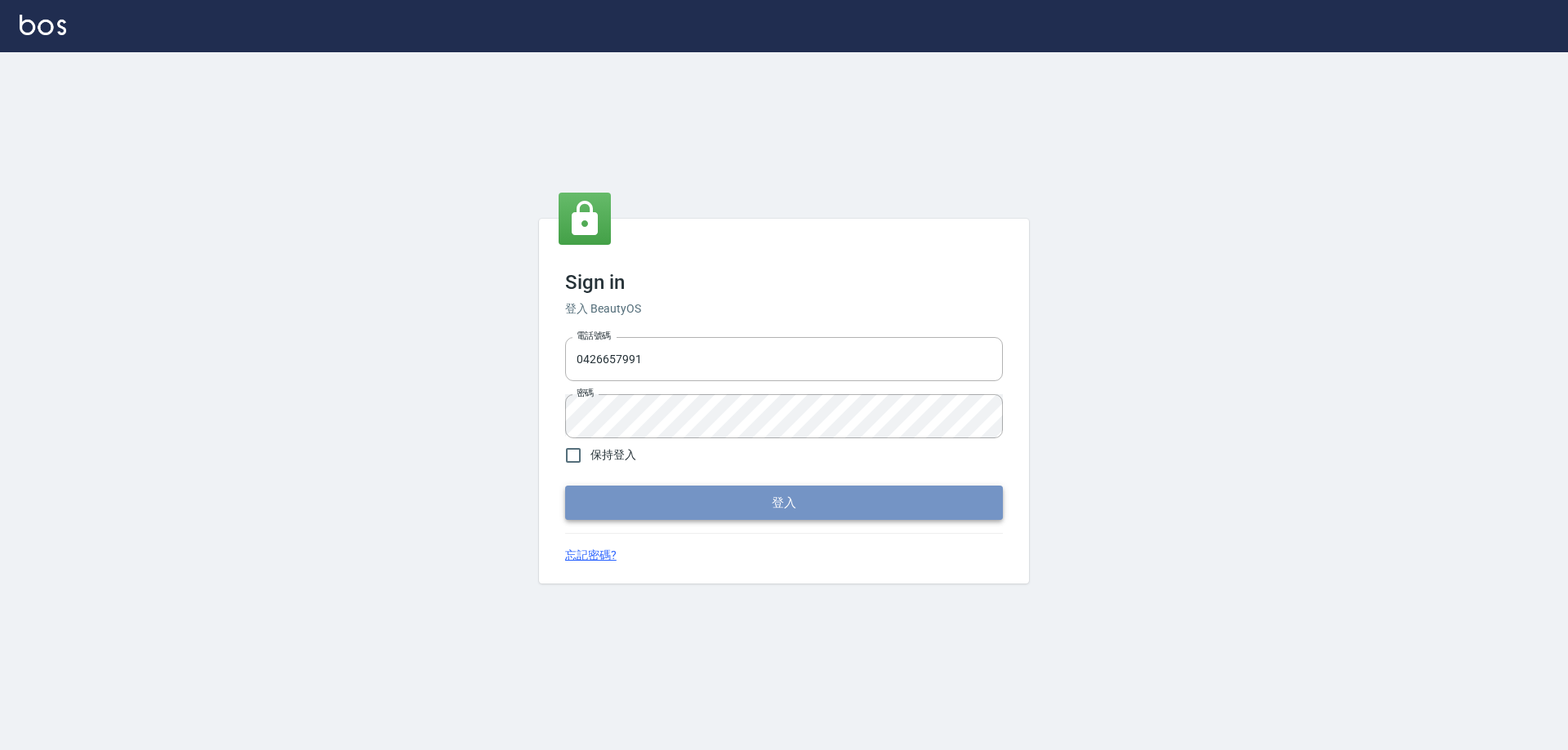
click at [699, 505] on button "登入" at bounding box center [784, 502] width 437 height 35
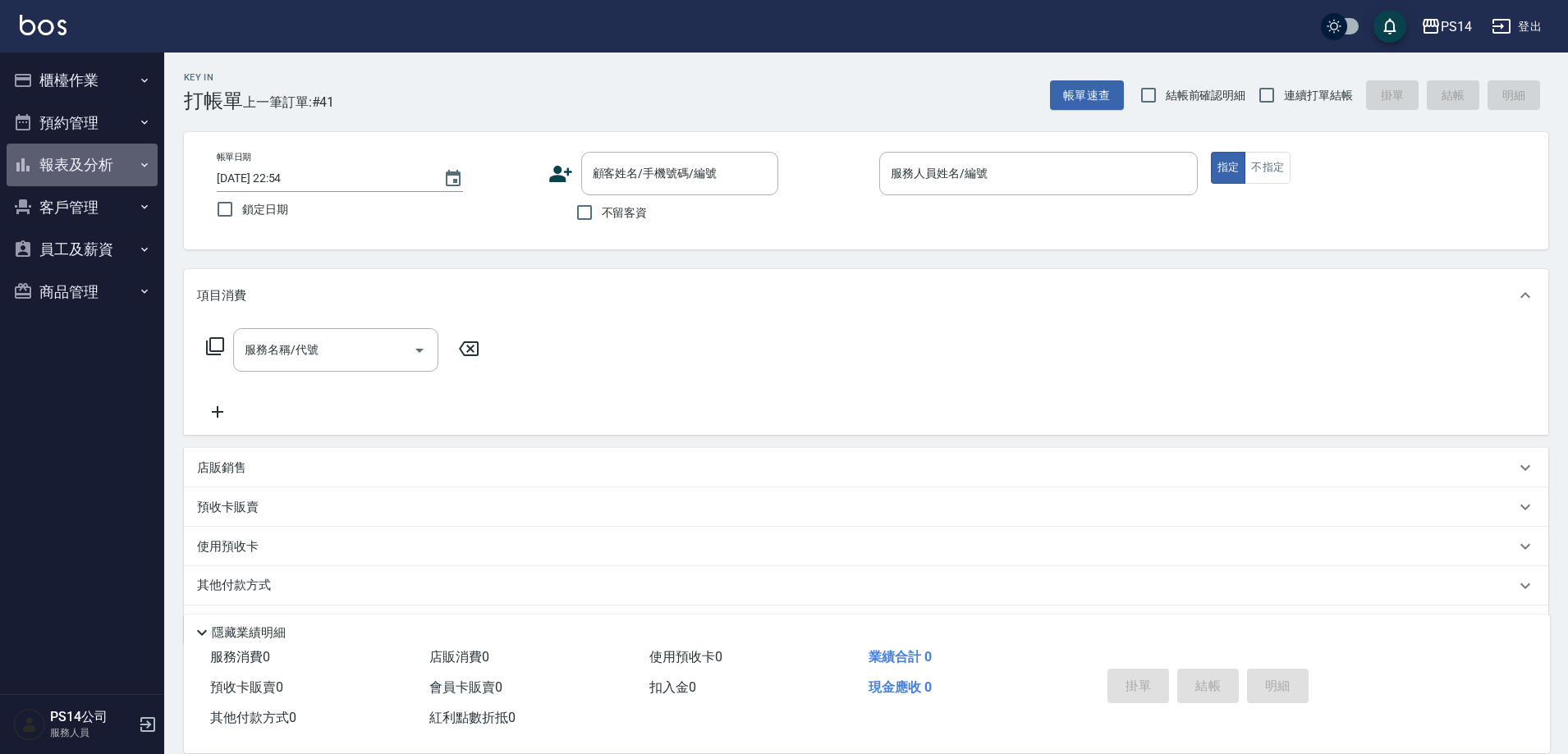
click at [82, 175] on button "報表及分析" at bounding box center [82, 164] width 151 height 42
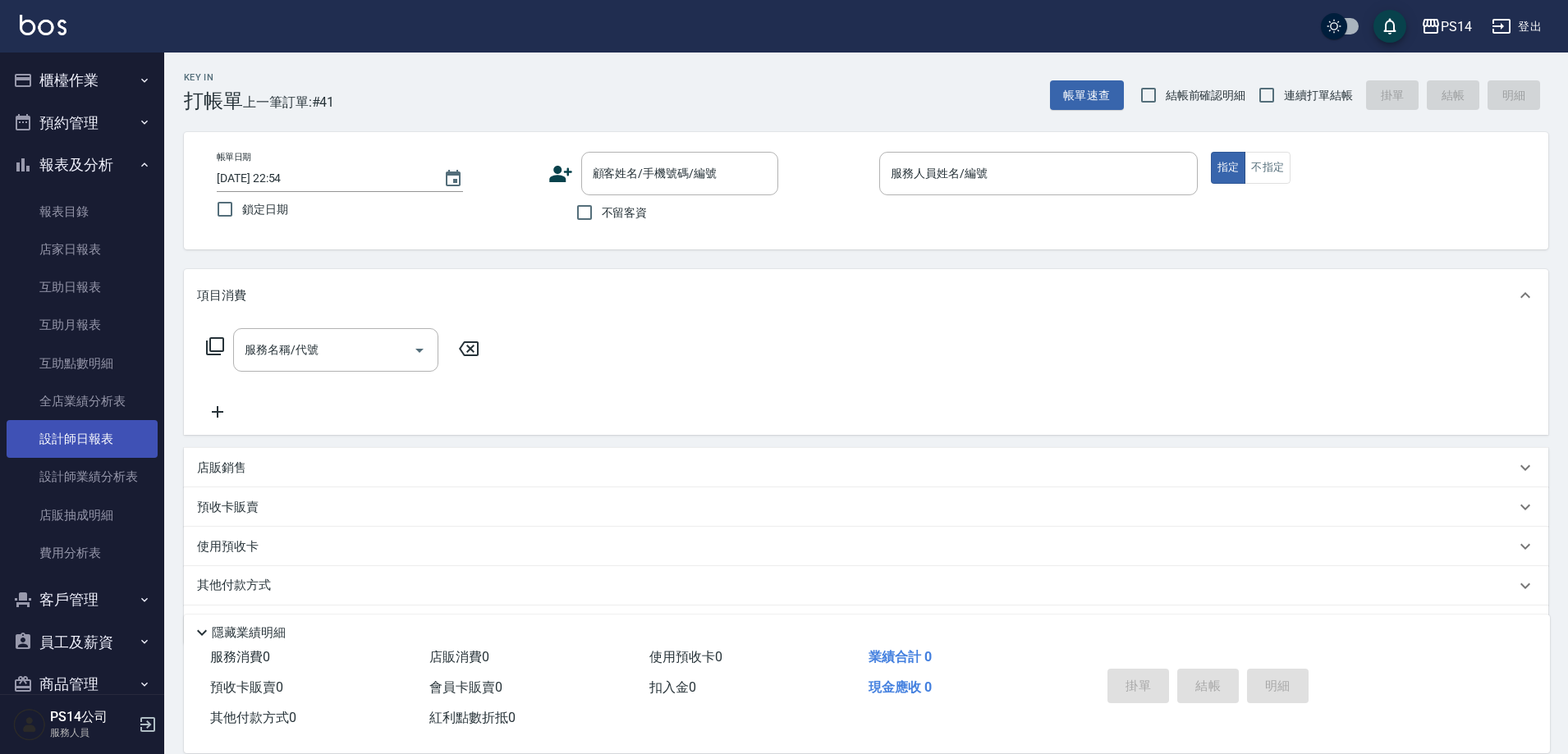
click at [98, 446] on link "設計師日報表" at bounding box center [82, 439] width 151 height 38
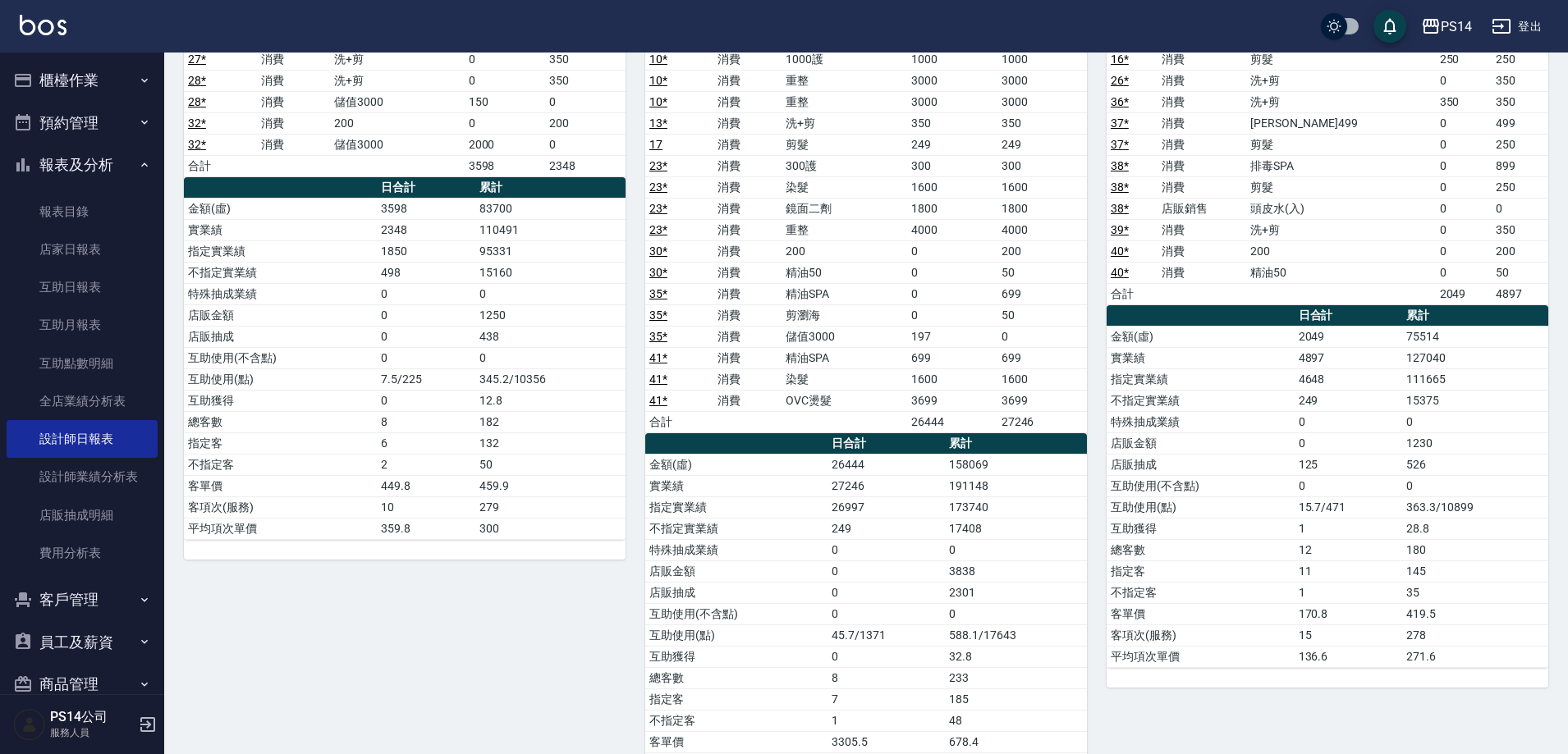
scroll to position [821, 0]
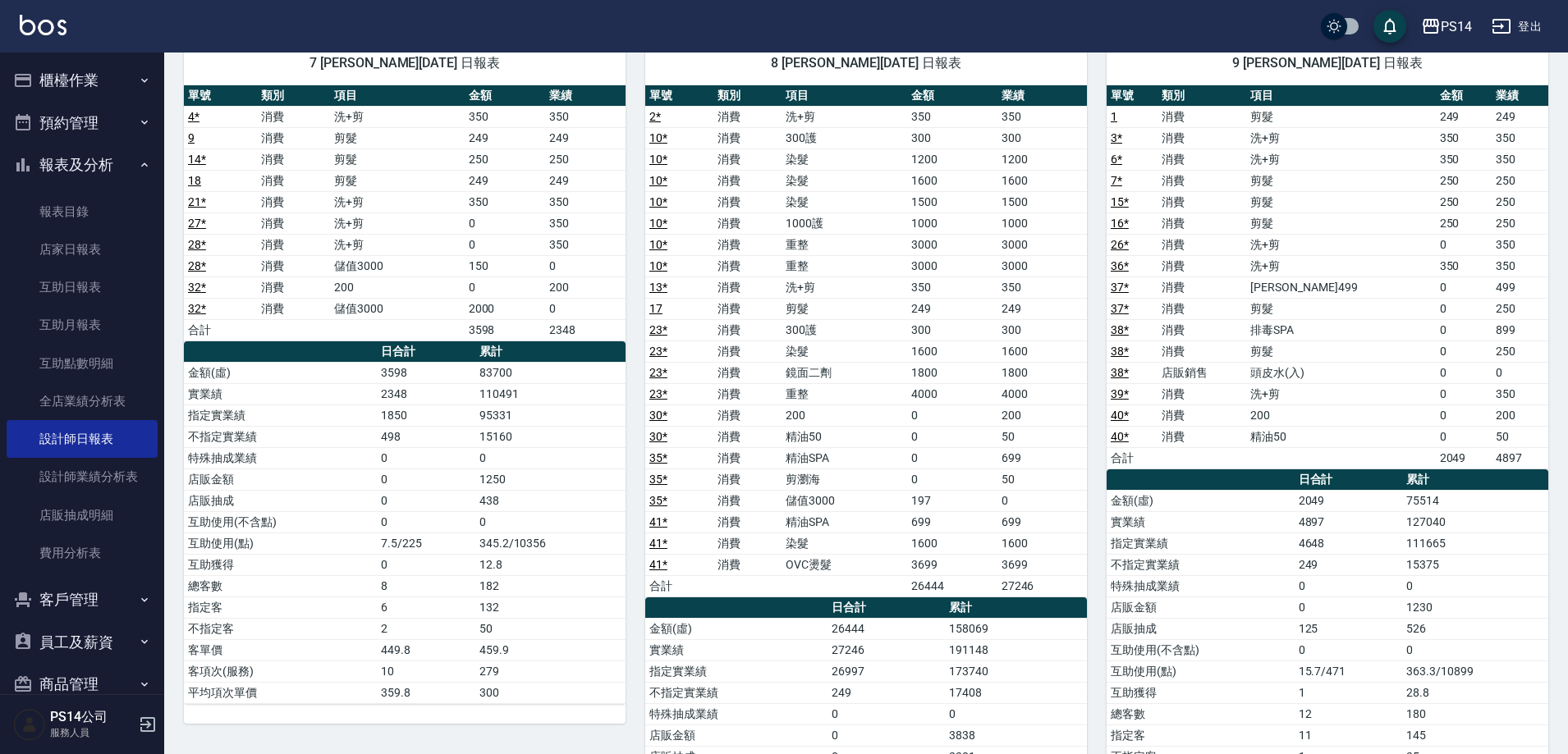
click at [1534, 34] on button "登出" at bounding box center [1516, 26] width 63 height 30
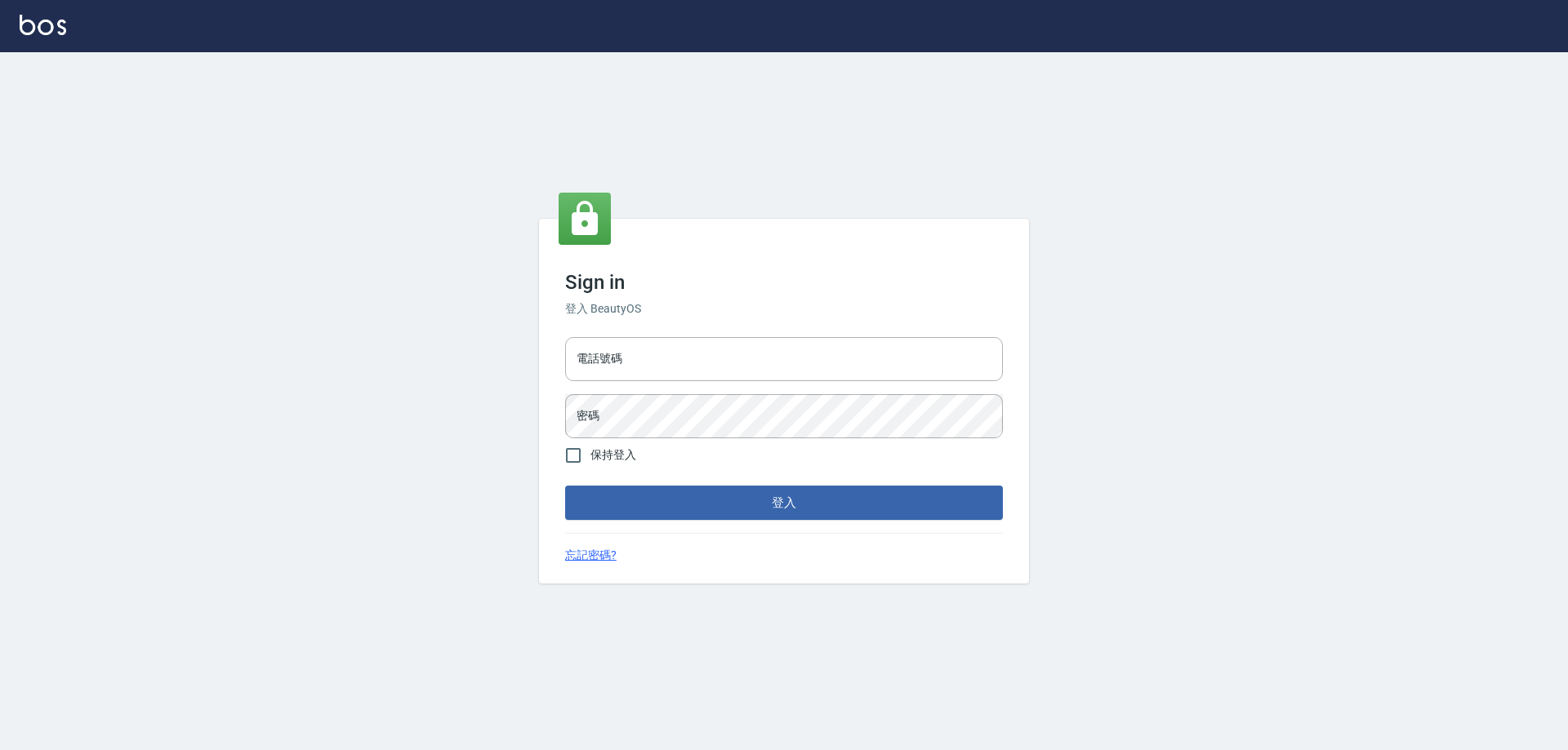
type input "0426657991"
click at [637, 351] on input "0426657991" at bounding box center [784, 359] width 437 height 44
click at [642, 356] on input "0426657991" at bounding box center [784, 359] width 437 height 44
type input "0426657169"
click at [495, 416] on div "Sign in 登入 BeautyOS 電話號碼 0426657169 電話號碼 密碼 密碼 保持登入 登入 忘記密碼?" at bounding box center [784, 401] width 1568 height 698
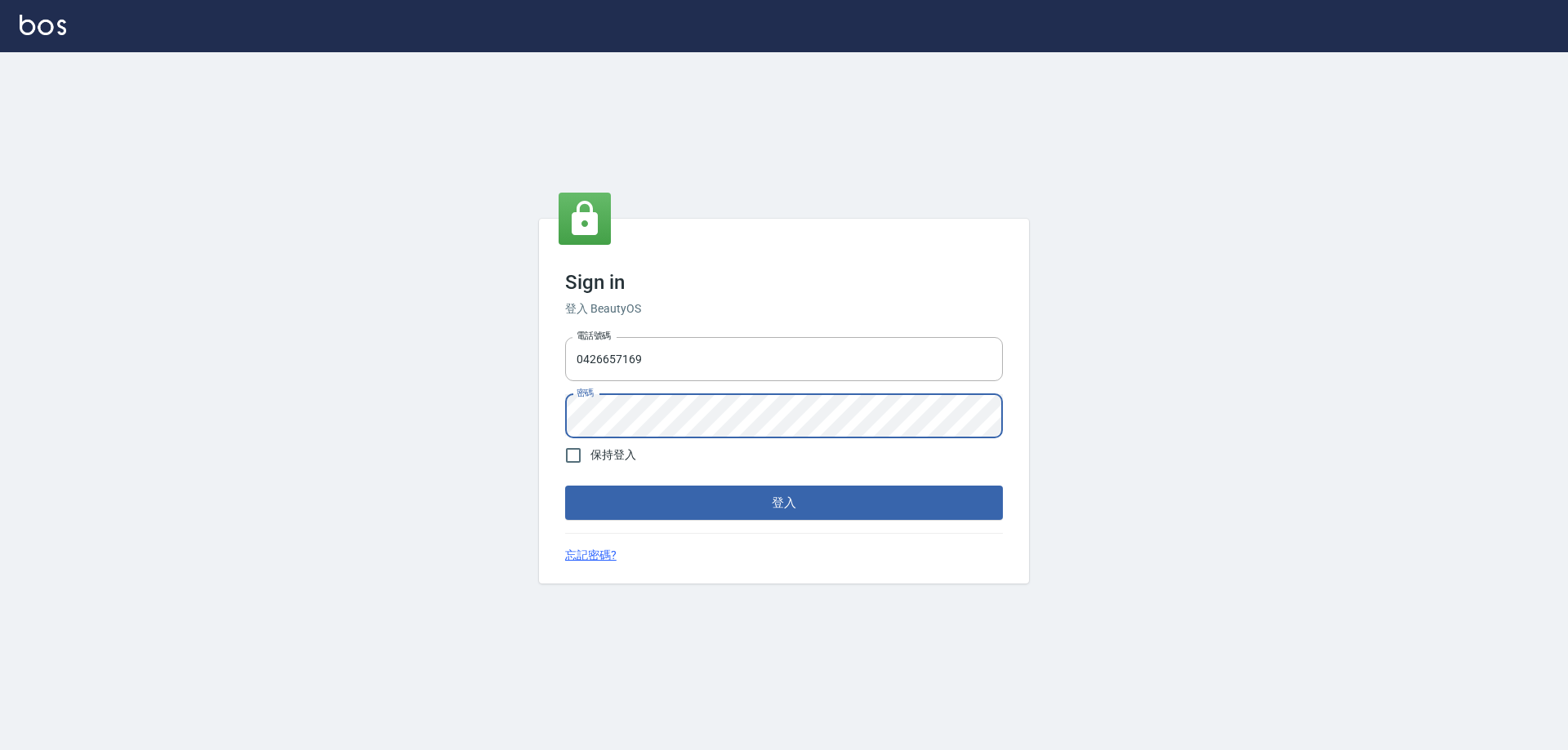
click at [565, 486] on button "登入" at bounding box center [784, 502] width 437 height 35
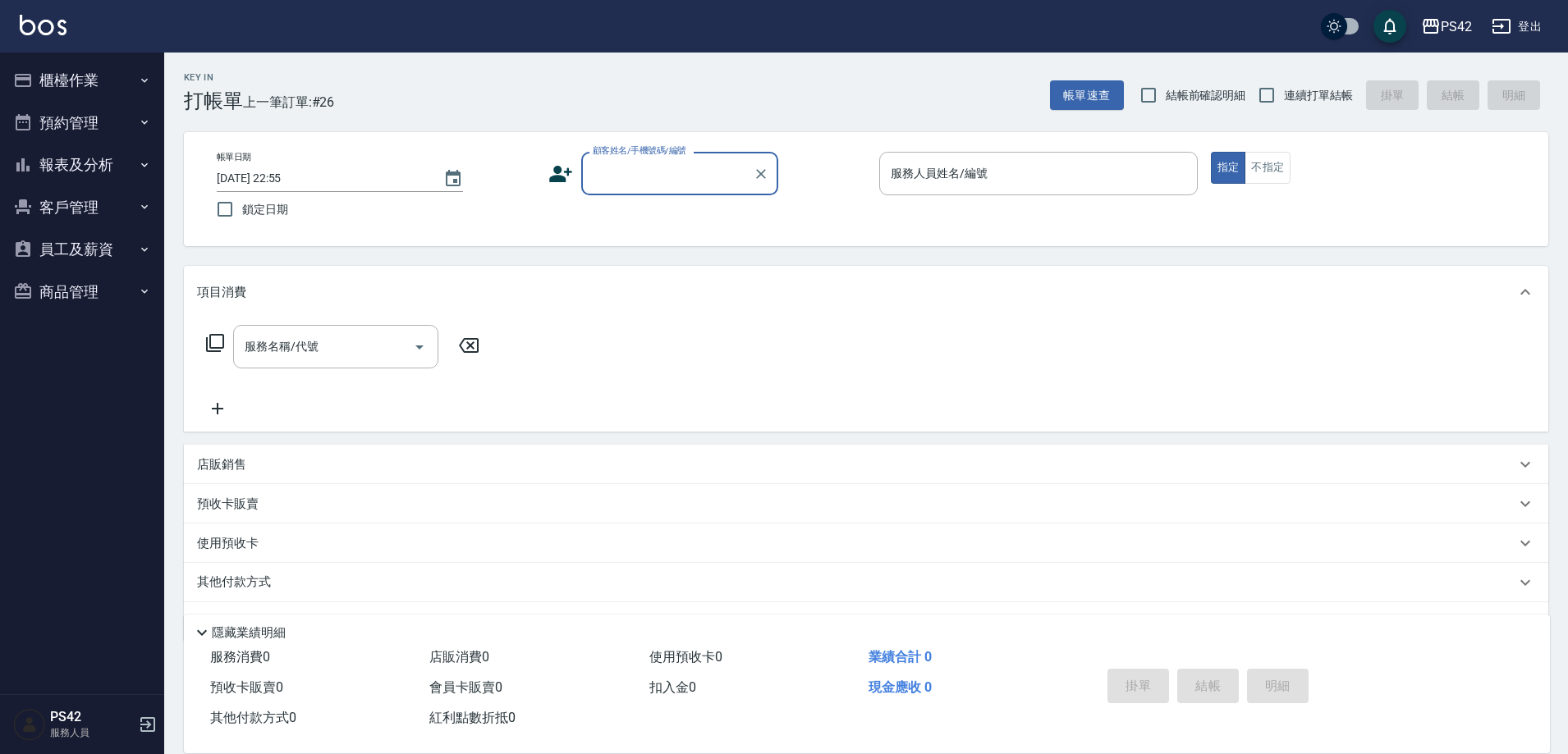
click at [101, 170] on button "報表及分析" at bounding box center [82, 164] width 151 height 42
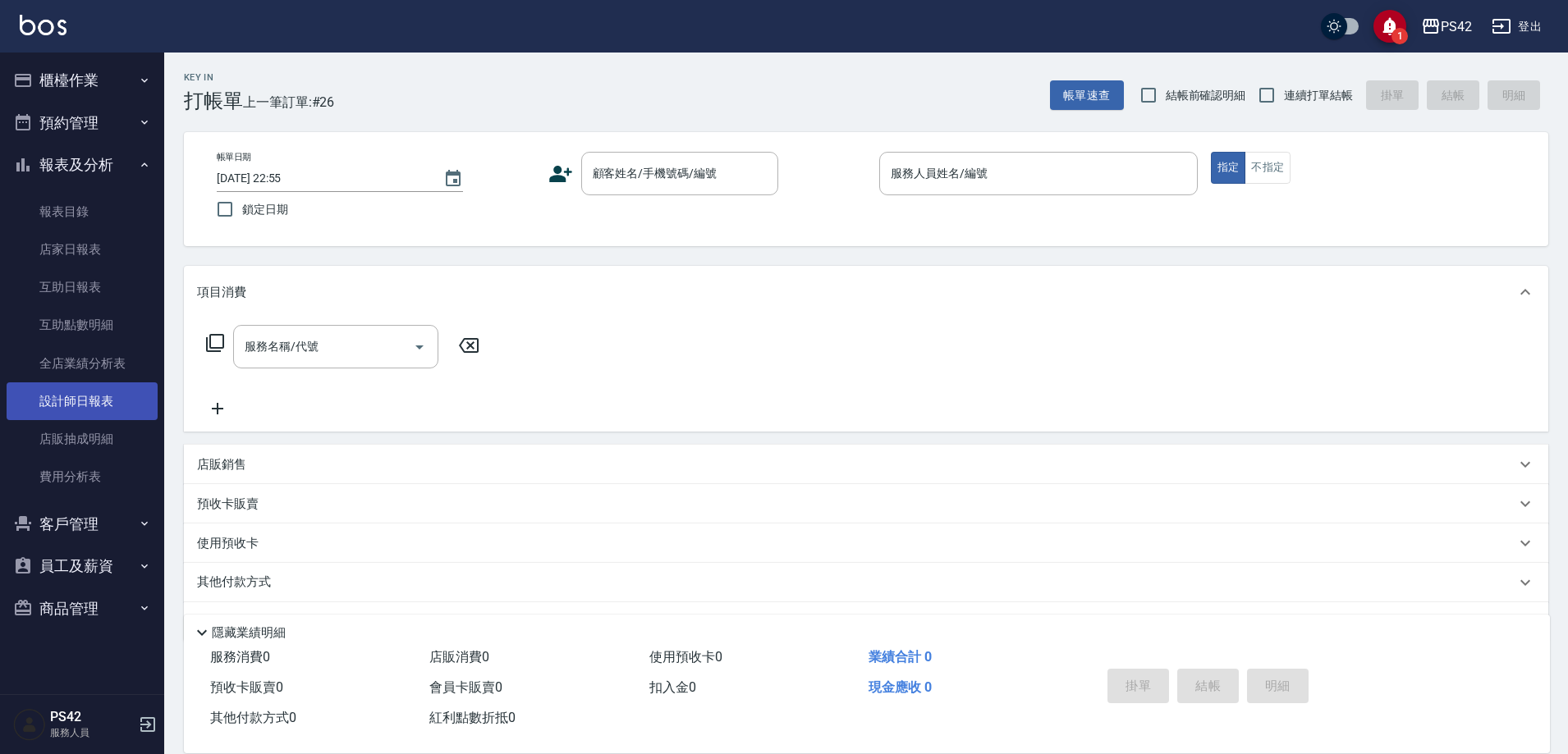
click at [81, 407] on link "設計師日報表" at bounding box center [82, 401] width 151 height 38
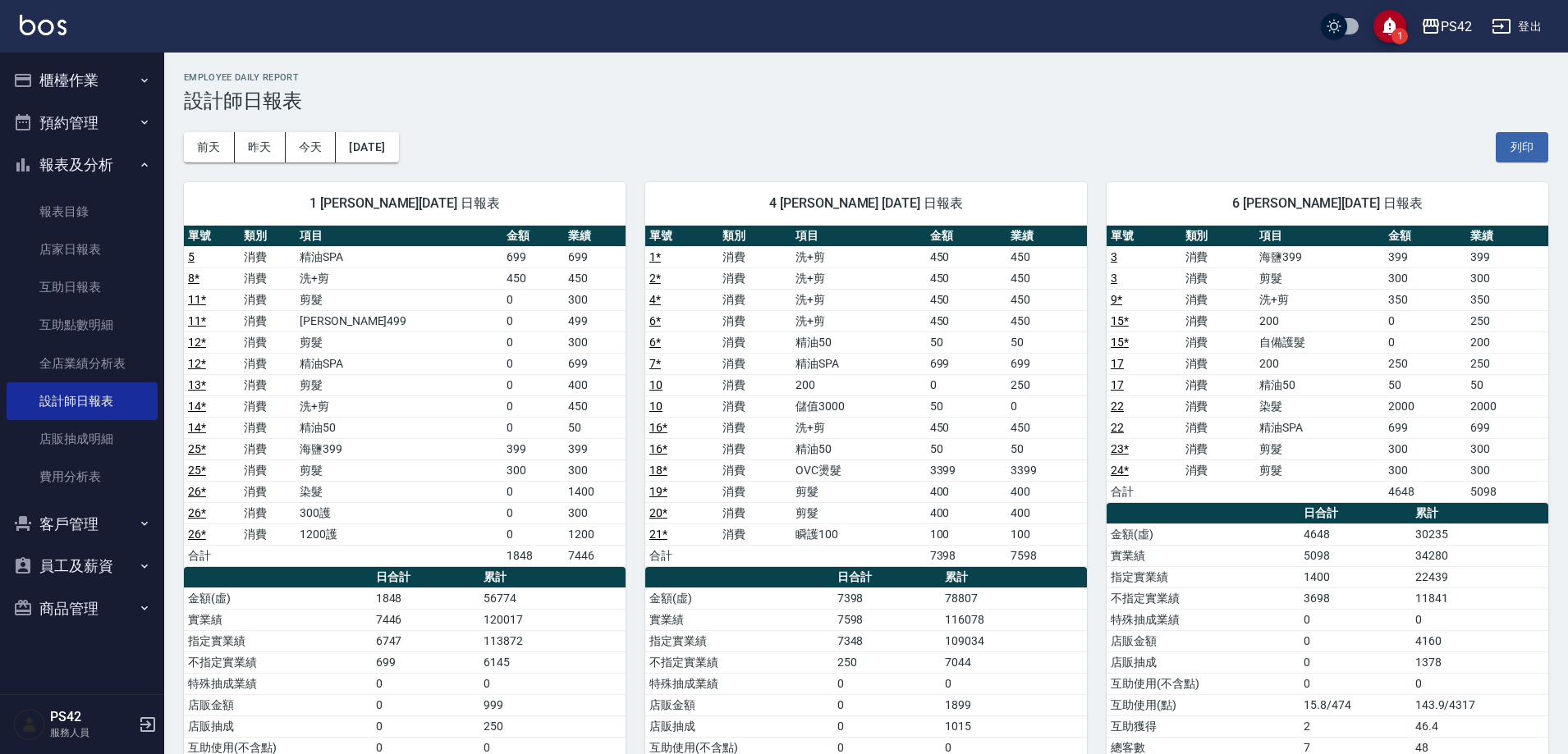
click at [121, 79] on button "櫃檯作業" at bounding box center [82, 80] width 151 height 42
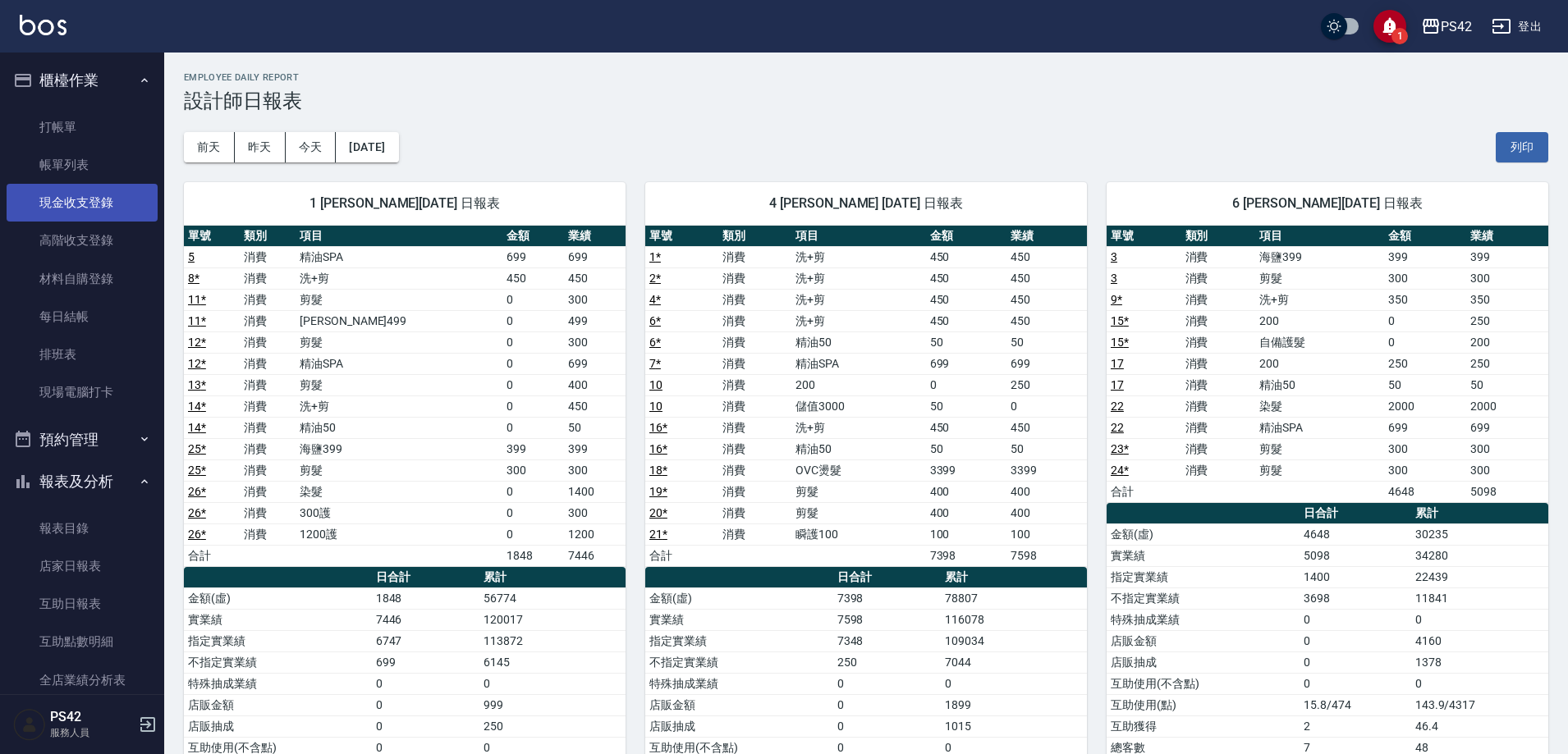
click at [96, 205] on link "現金收支登錄" at bounding box center [82, 203] width 151 height 38
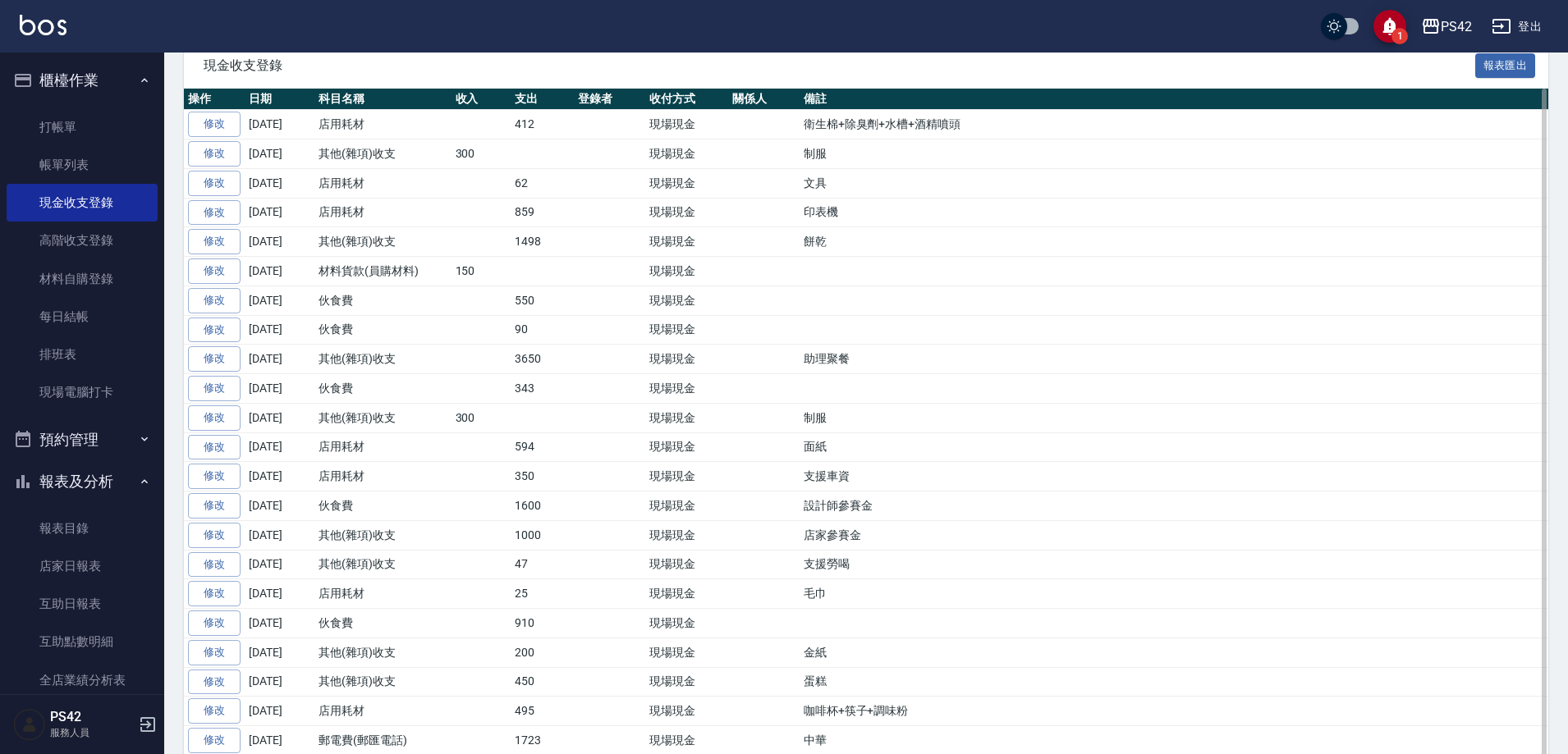
scroll to position [329, 0]
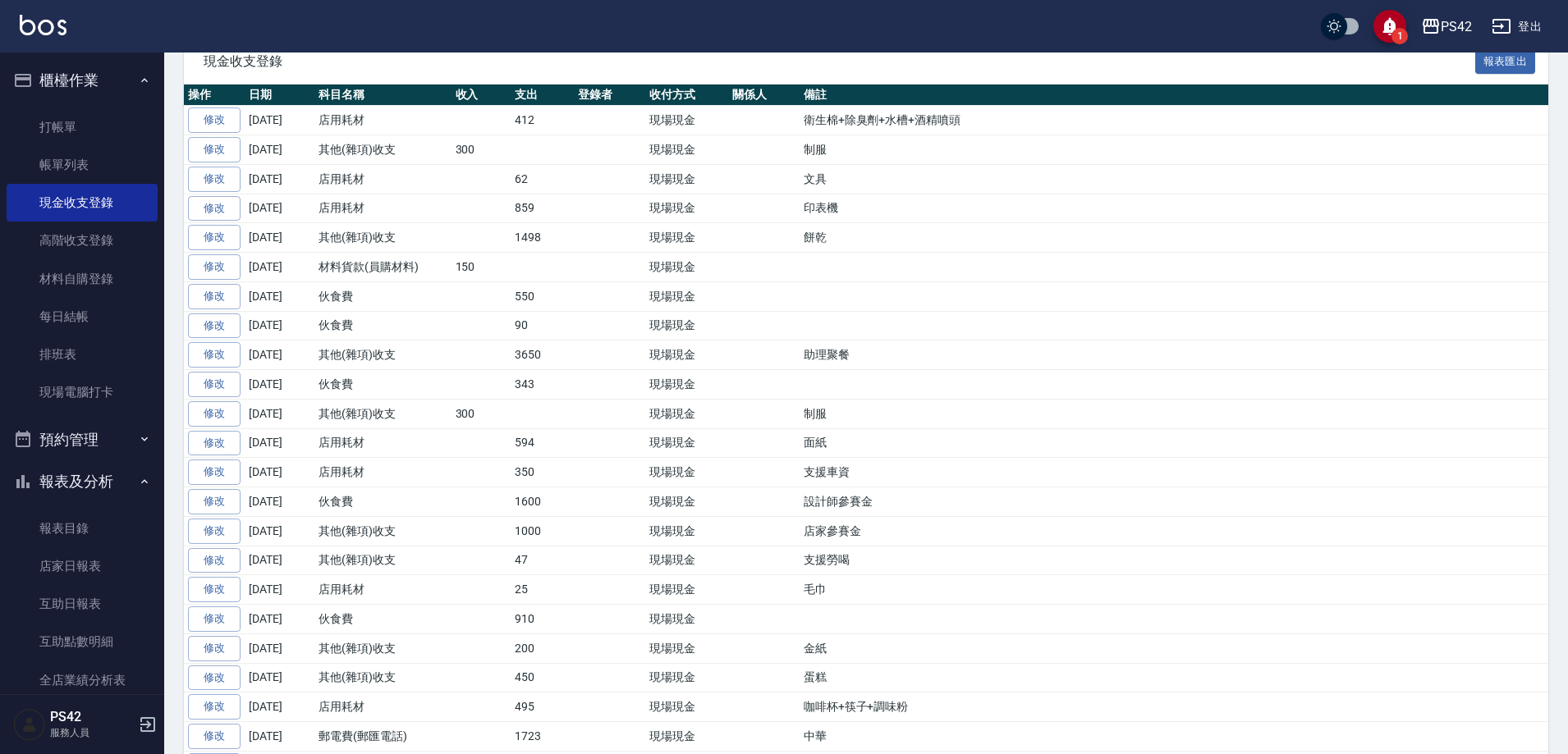
click at [1535, 30] on button "登出" at bounding box center [1516, 26] width 63 height 30
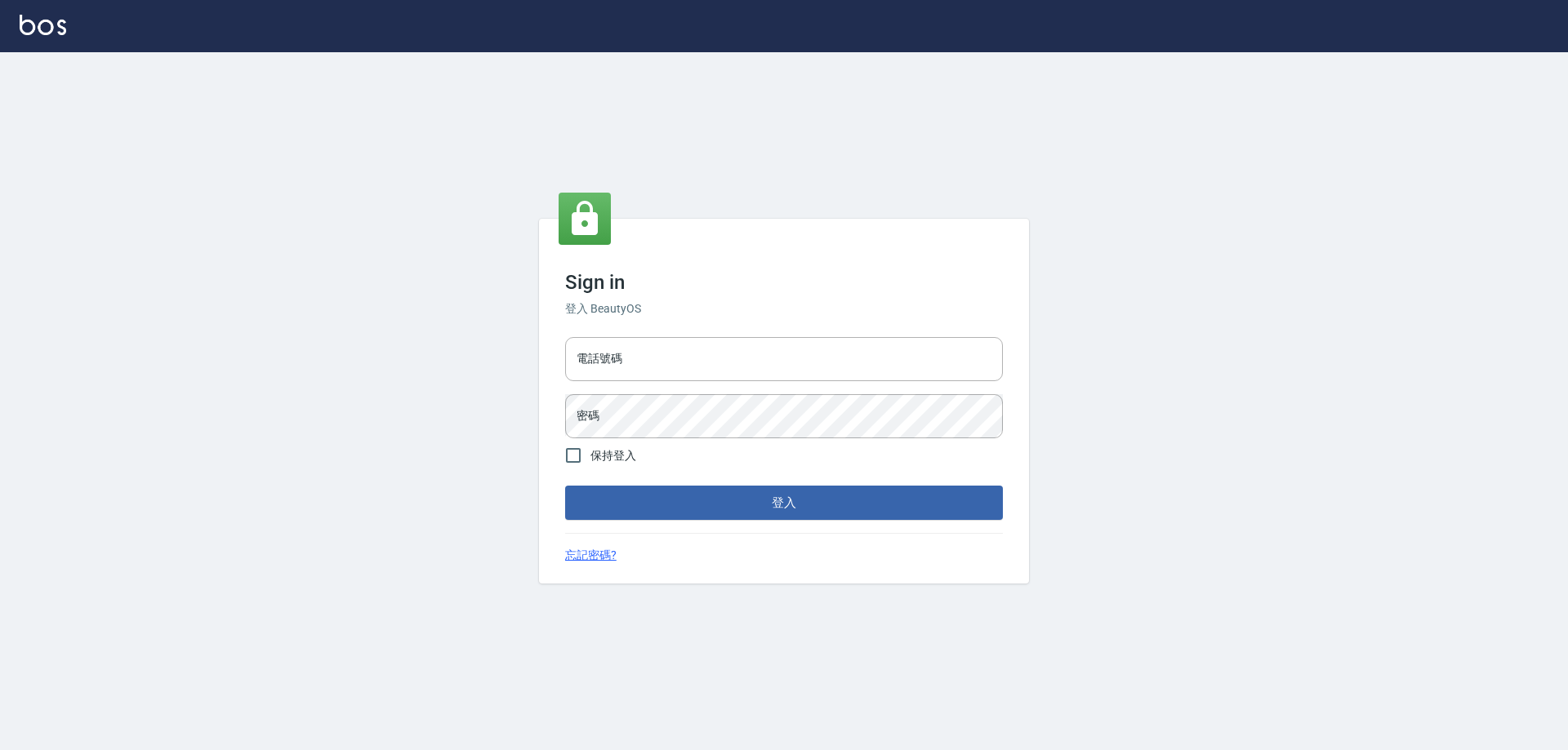
type input "0426657991"
drag, startPoint x: 706, startPoint y: 364, endPoint x: 709, endPoint y: 373, distance: 9.5
click at [706, 364] on input "0426657991" at bounding box center [784, 359] width 437 height 44
click at [572, 502] on button "登入" at bounding box center [784, 502] width 437 height 35
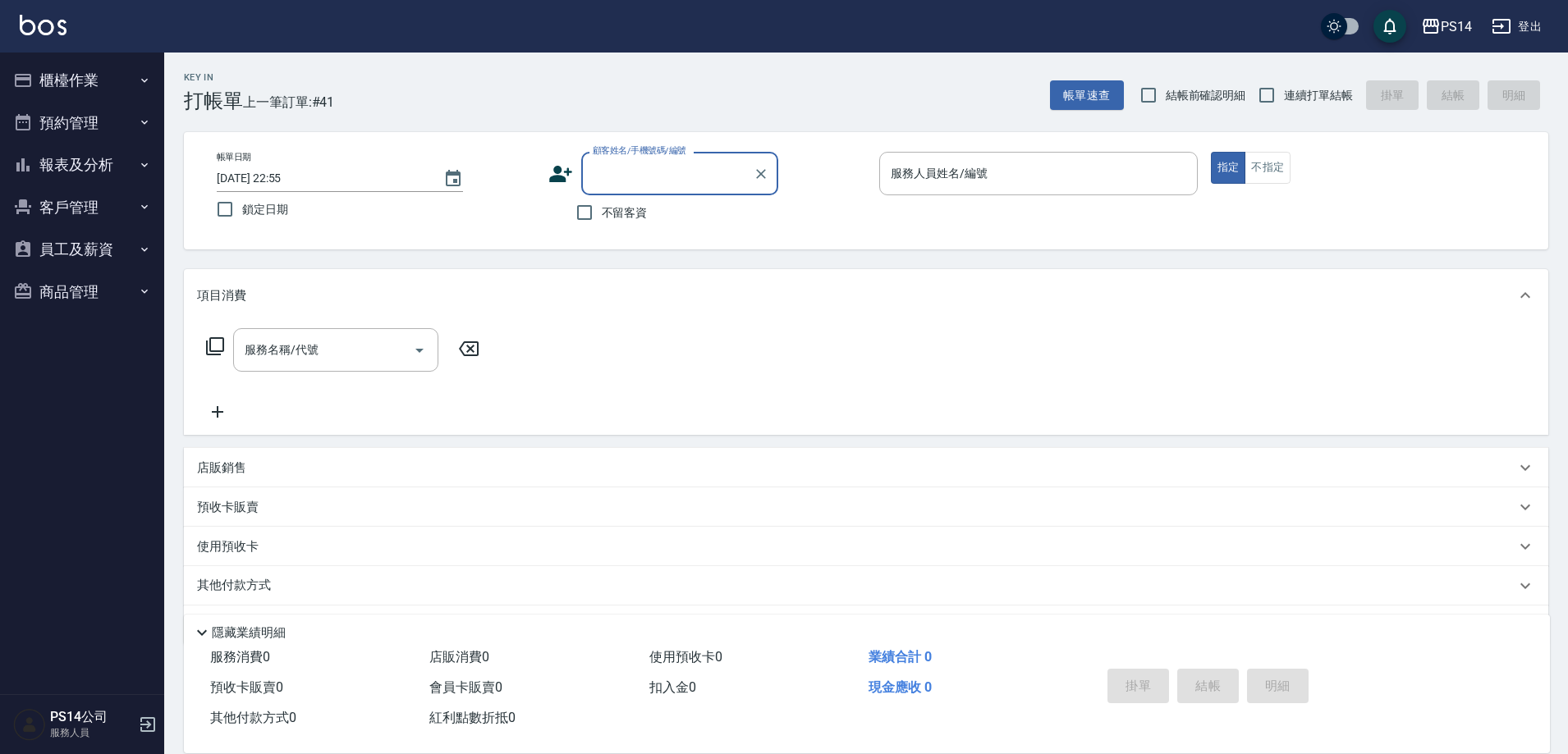
click at [63, 173] on button "報表及分析" at bounding box center [82, 164] width 151 height 42
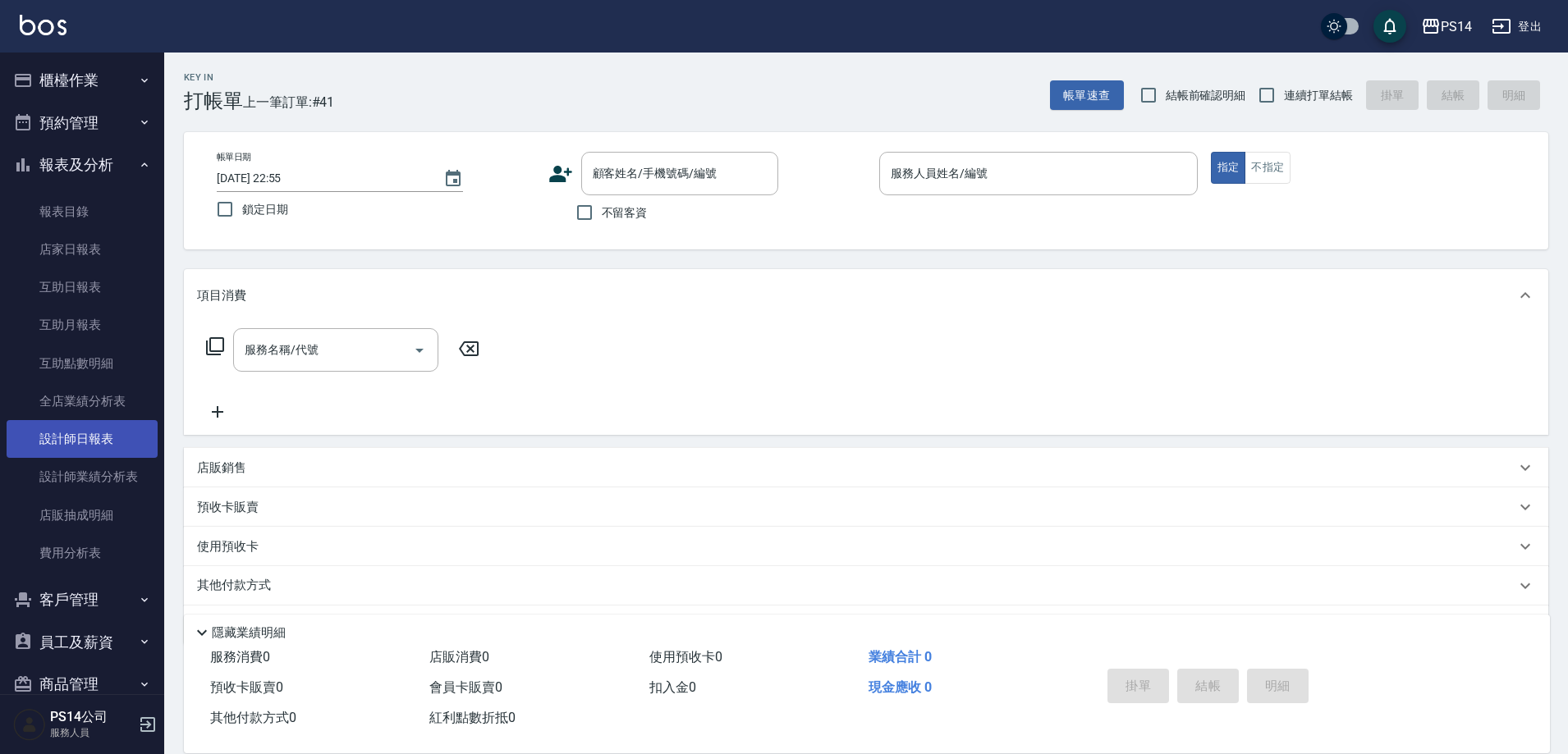
click at [103, 452] on link "設計師日報表" at bounding box center [82, 439] width 151 height 38
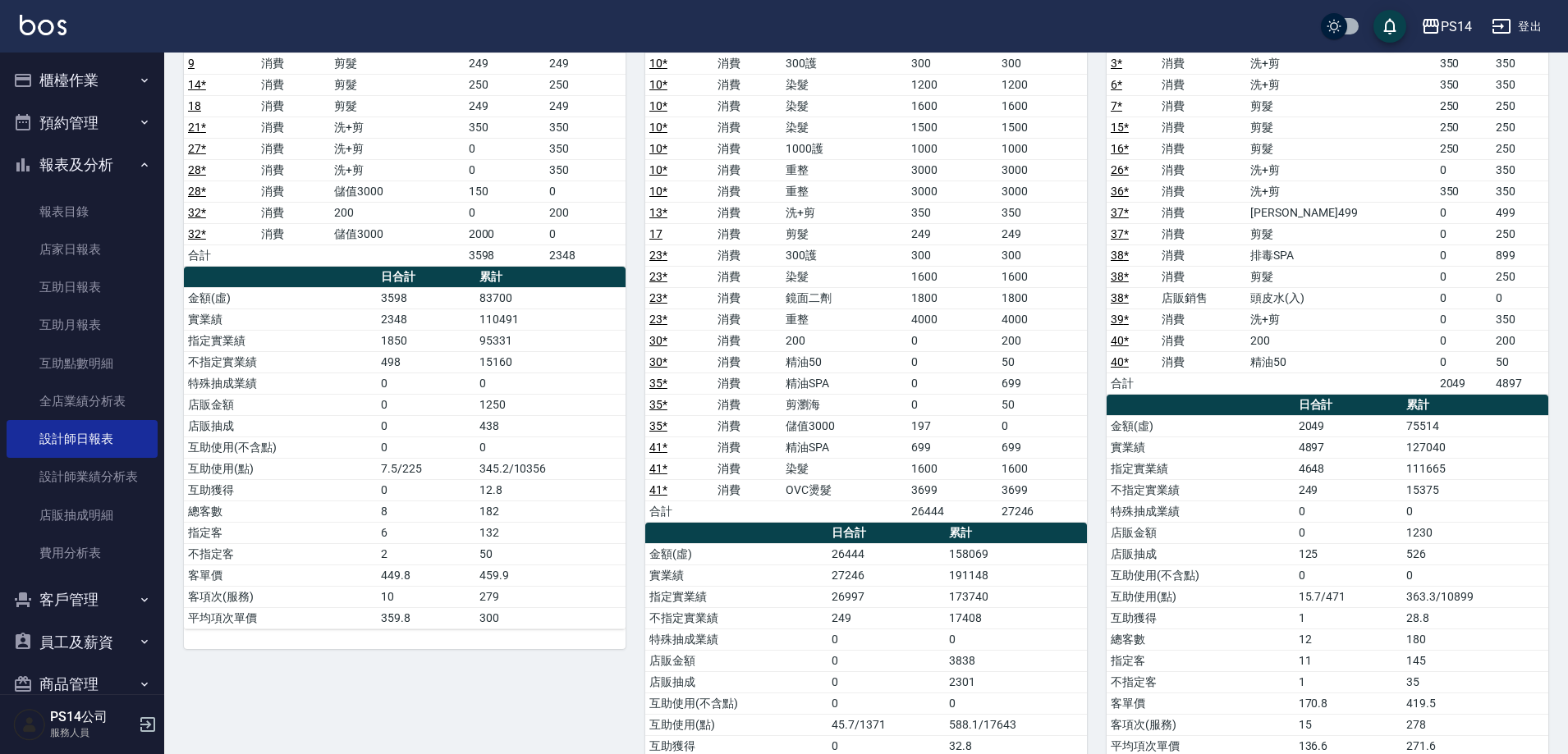
scroll to position [902, 0]
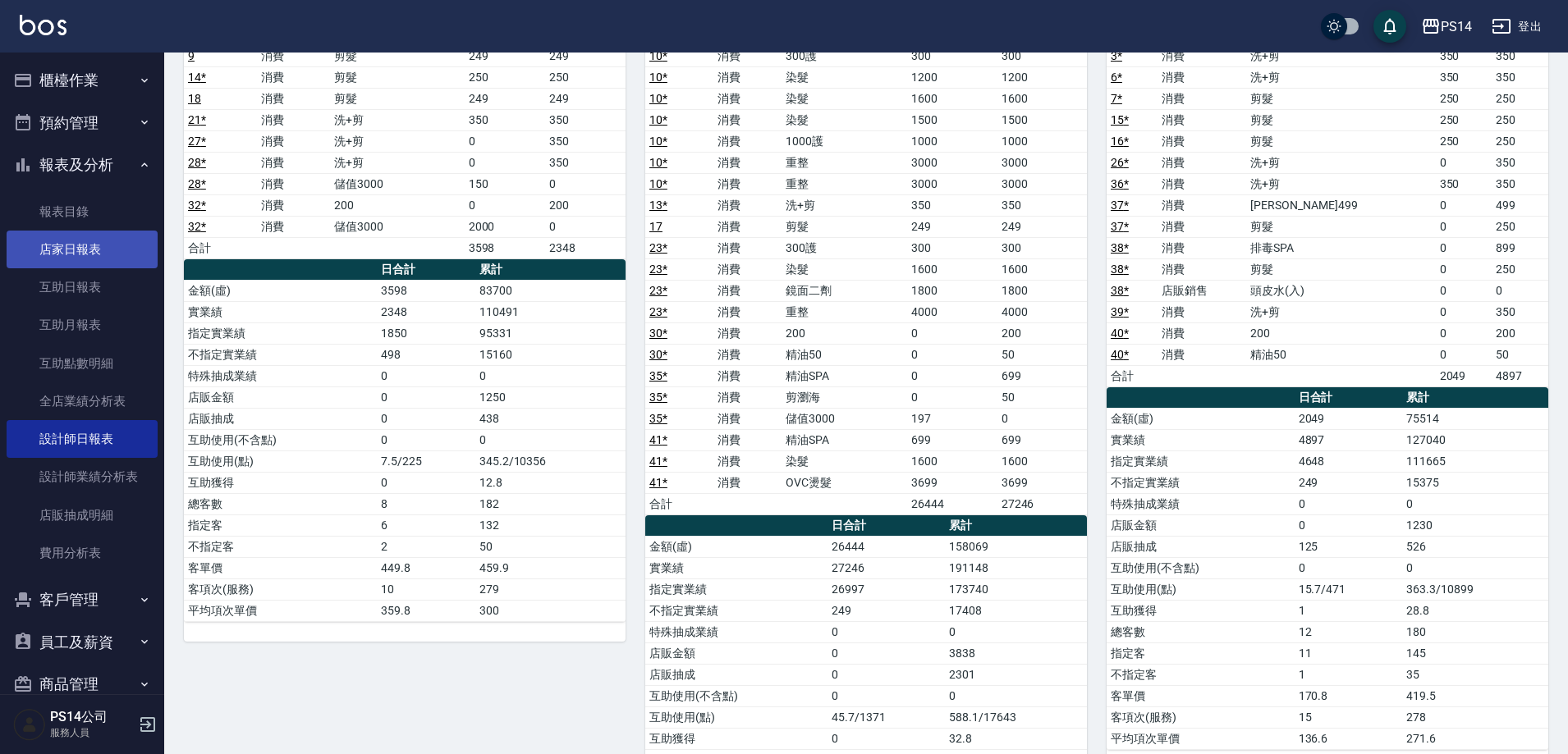
click at [107, 238] on link "店家日報表" at bounding box center [82, 250] width 151 height 38
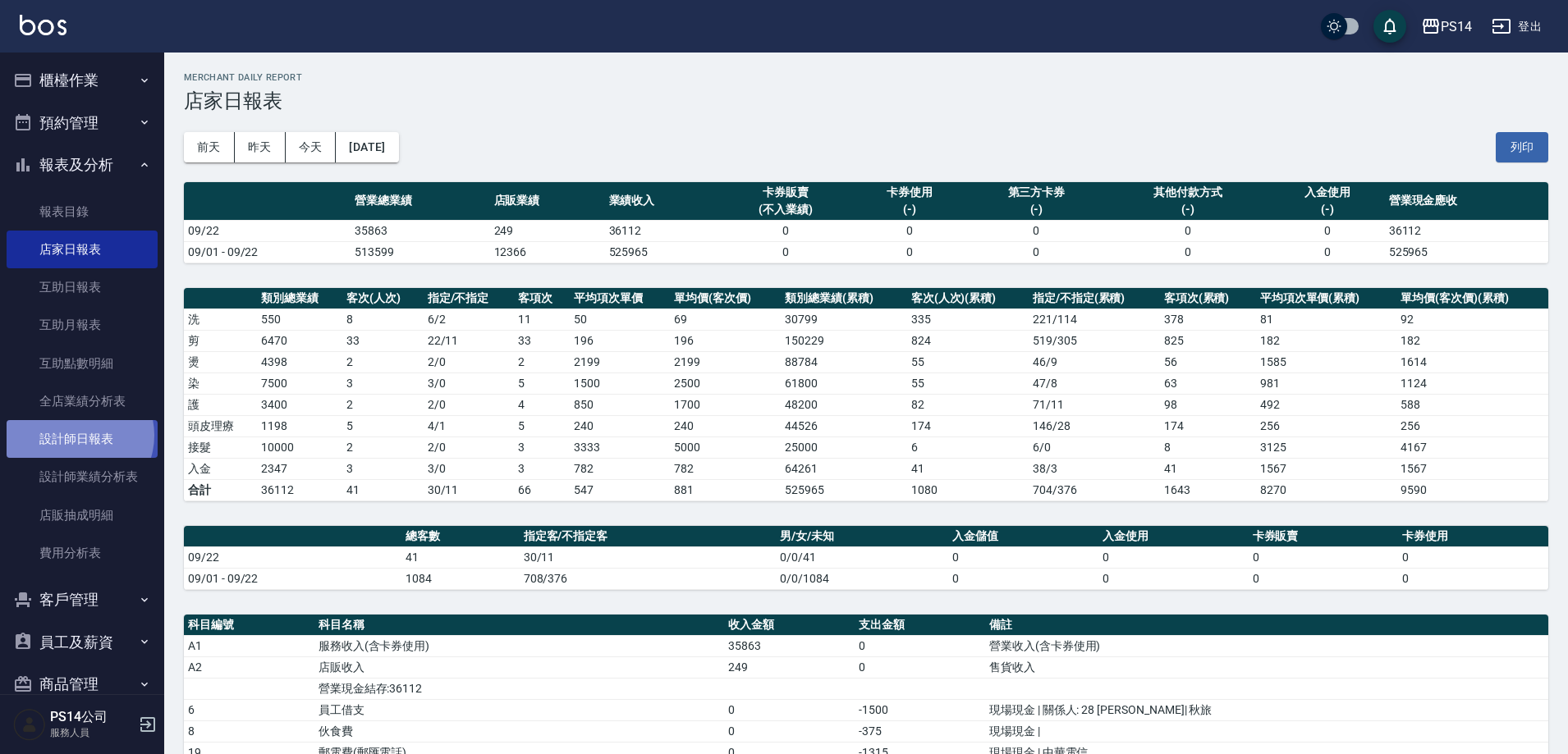
click at [75, 436] on link "設計師日報表" at bounding box center [82, 439] width 151 height 38
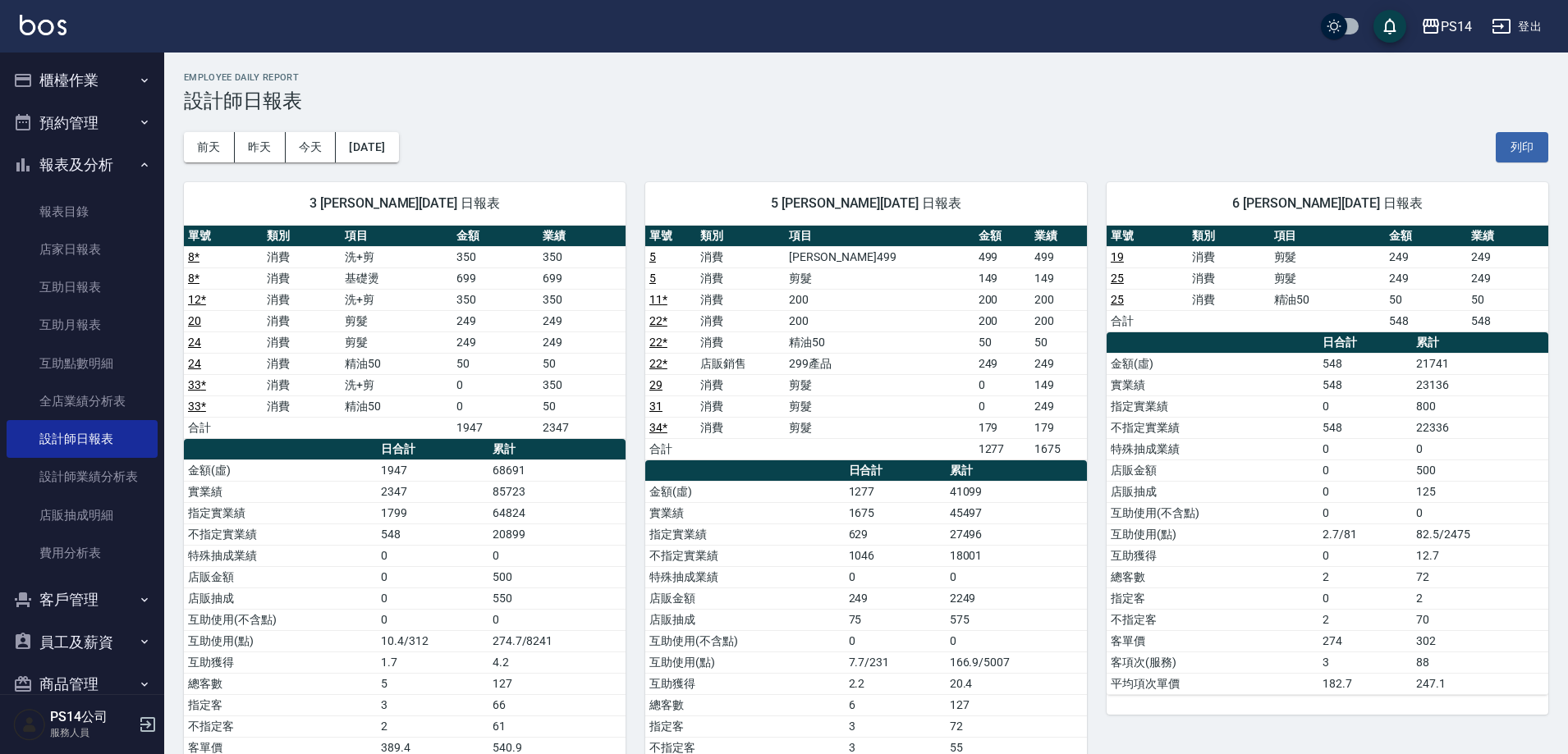
click at [59, 29] on img at bounding box center [43, 25] width 47 height 21
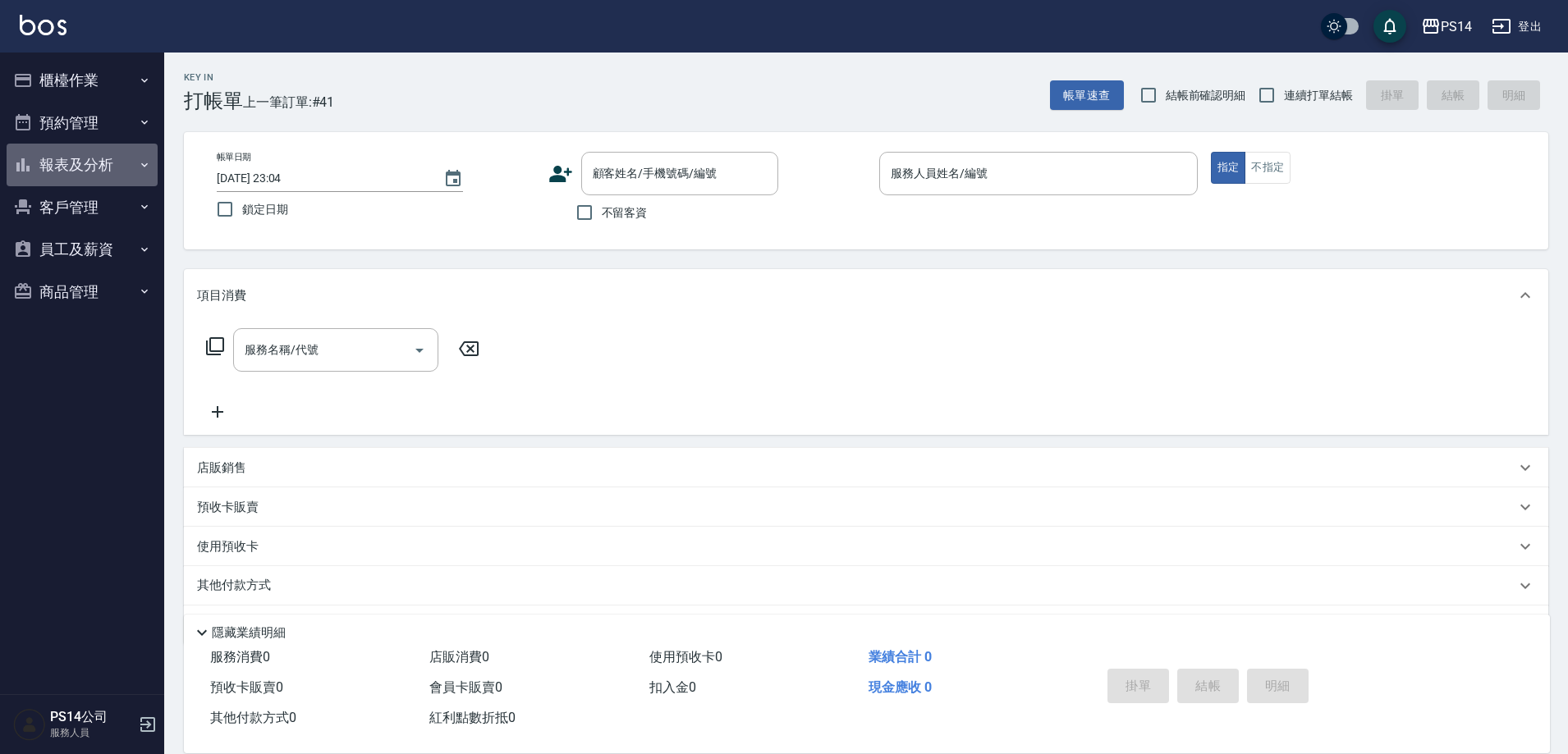
click at [106, 161] on button "報表及分析" at bounding box center [82, 164] width 151 height 42
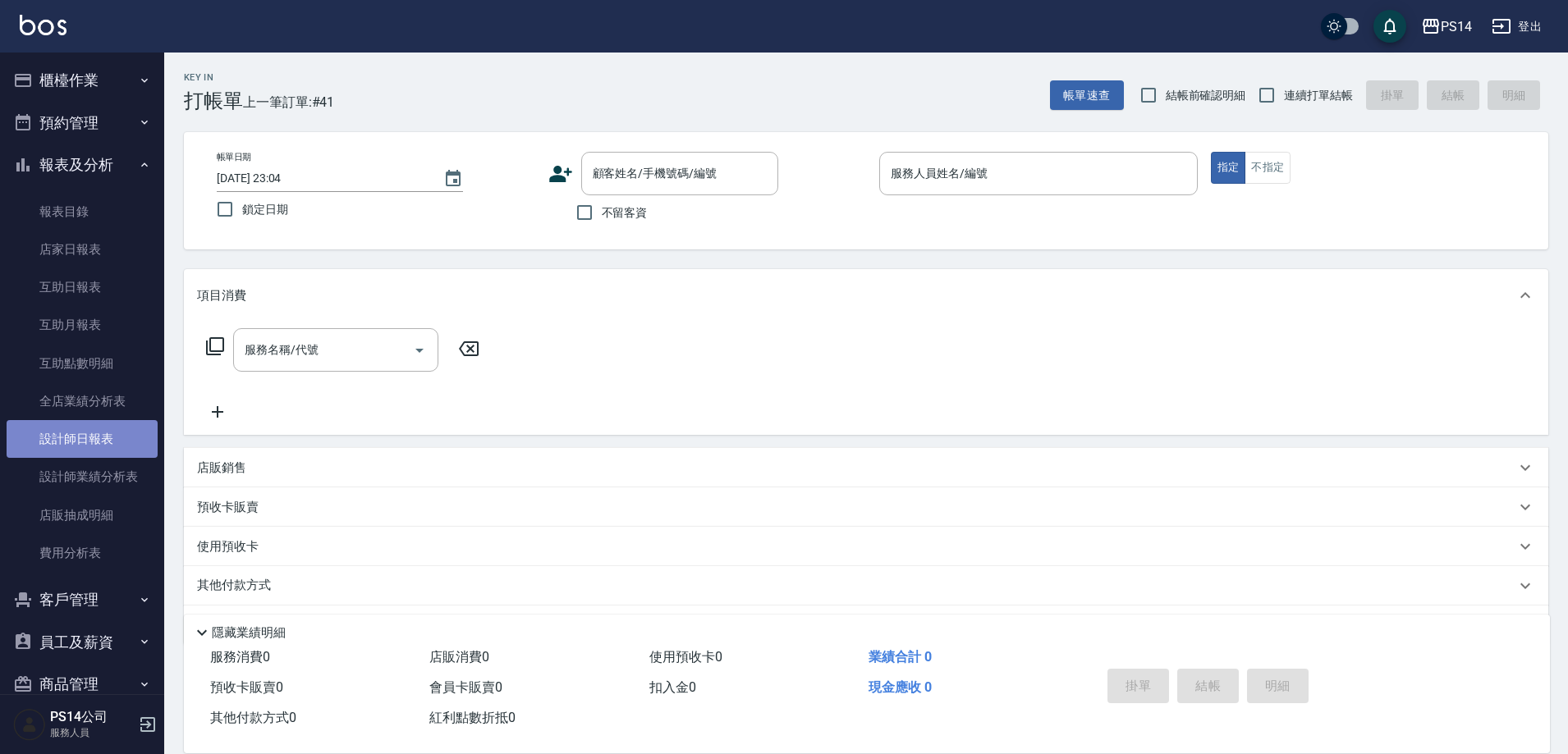
click at [109, 437] on link "設計師日報表" at bounding box center [82, 439] width 151 height 38
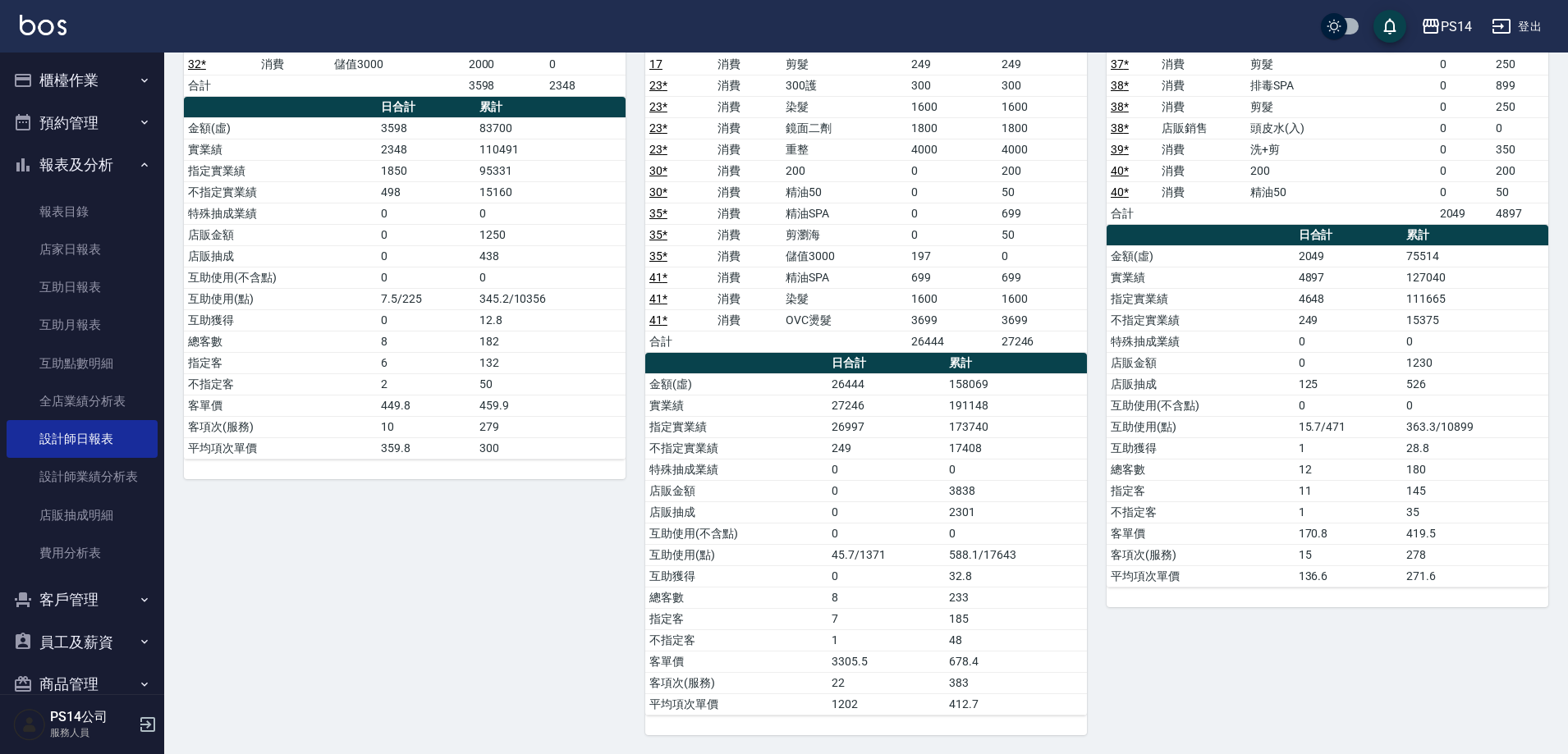
scroll to position [1066, 0]
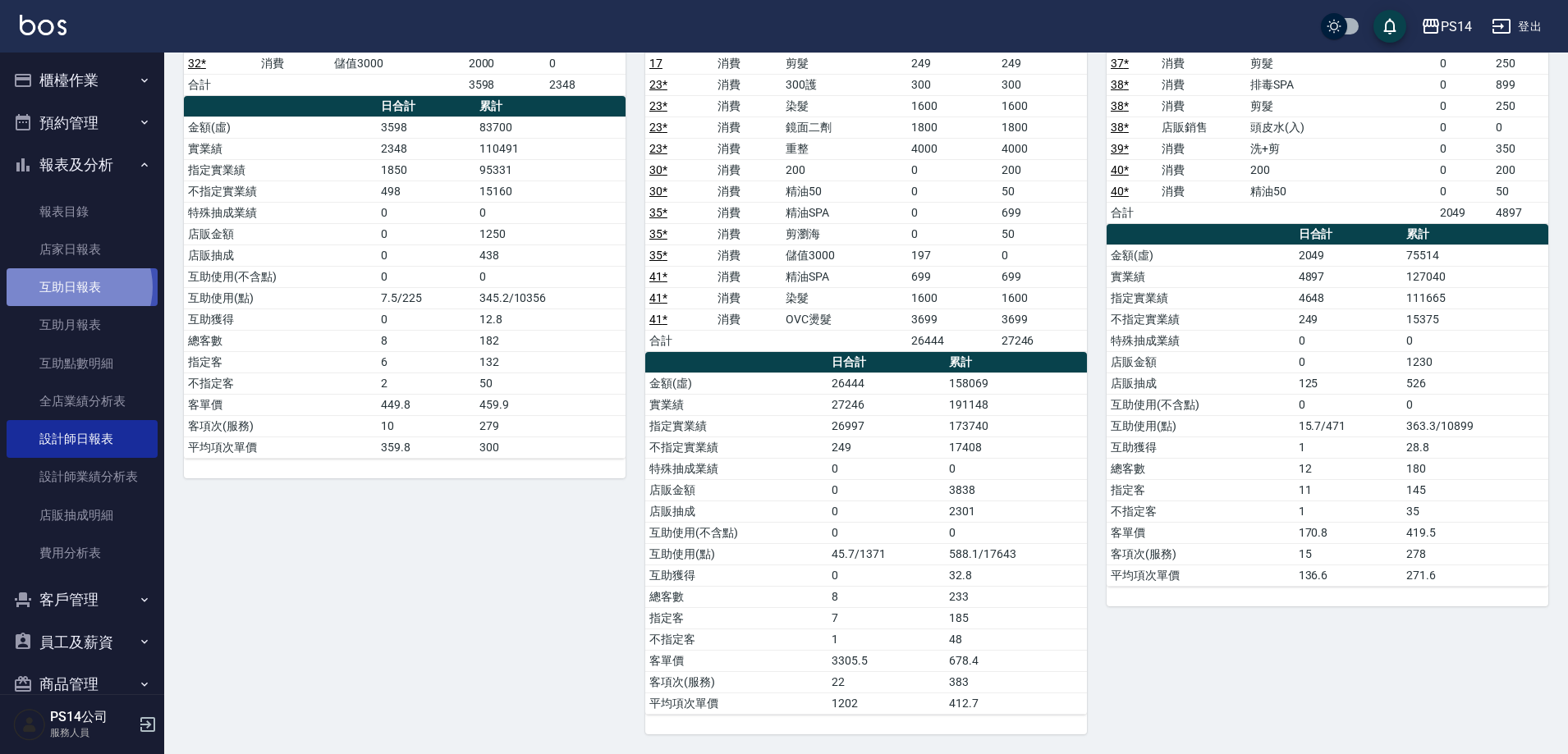
click at [75, 287] on link "互助日報表" at bounding box center [82, 287] width 151 height 38
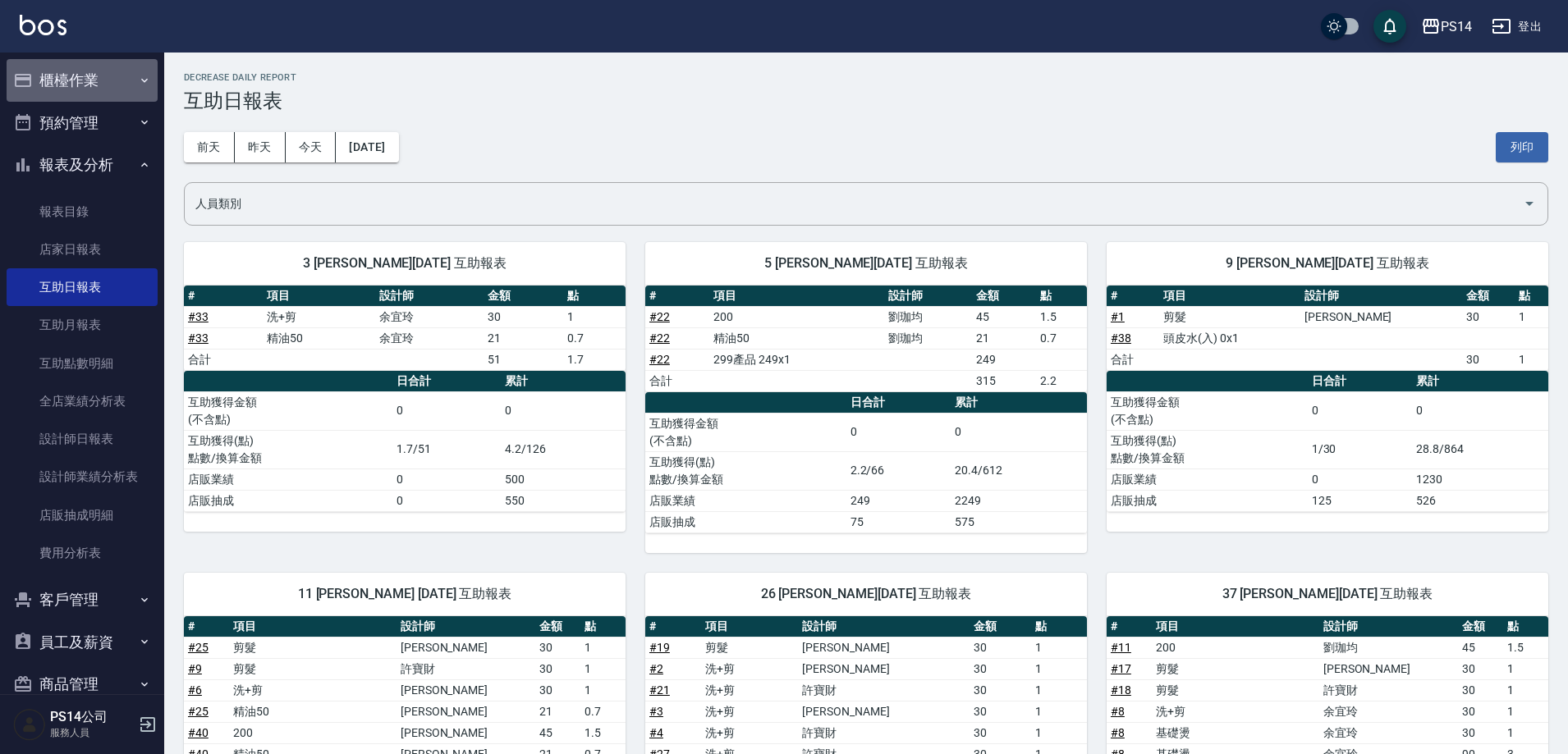
click at [88, 88] on button "櫃檯作業" at bounding box center [82, 80] width 151 height 42
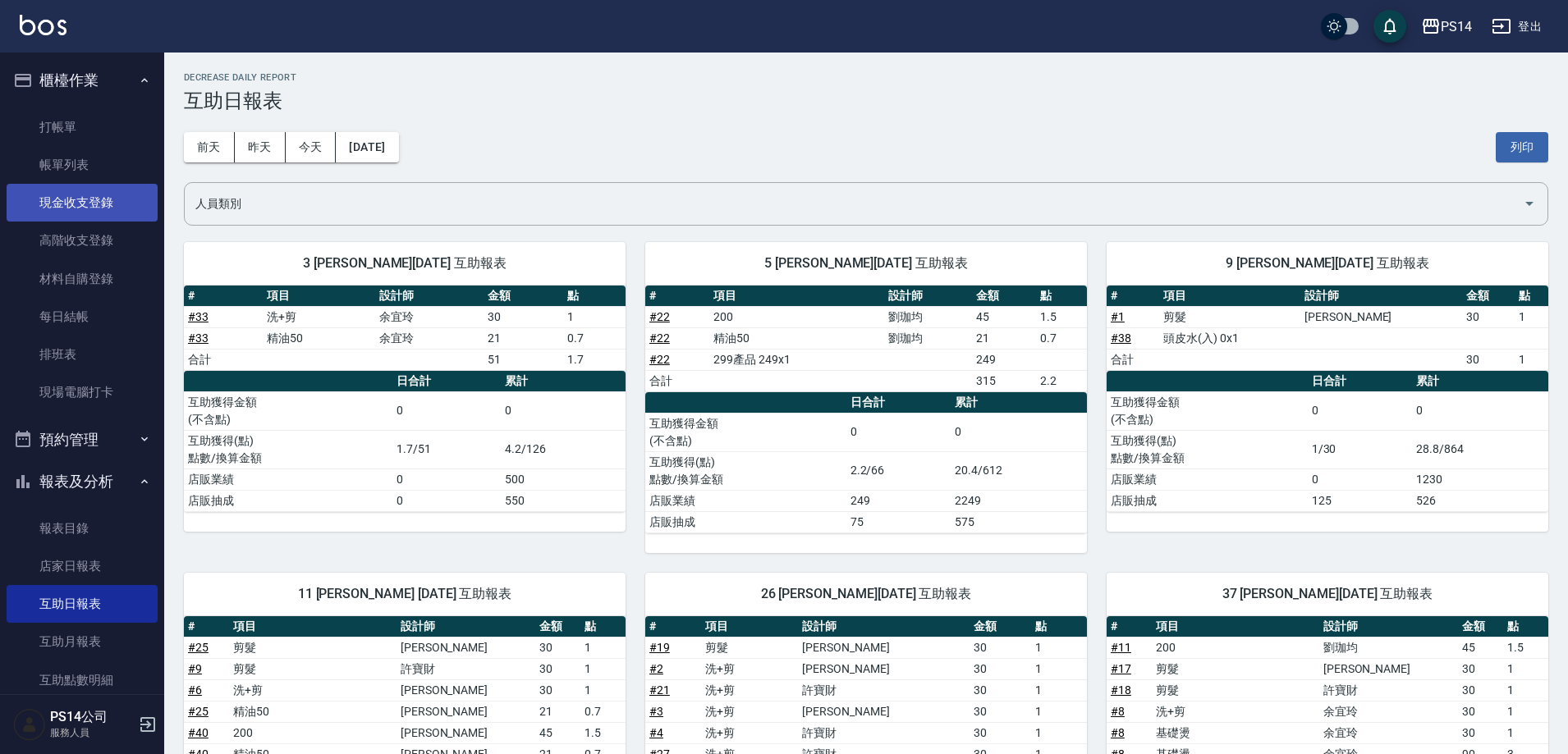
click at [123, 209] on link "現金收支登錄" at bounding box center [82, 203] width 151 height 38
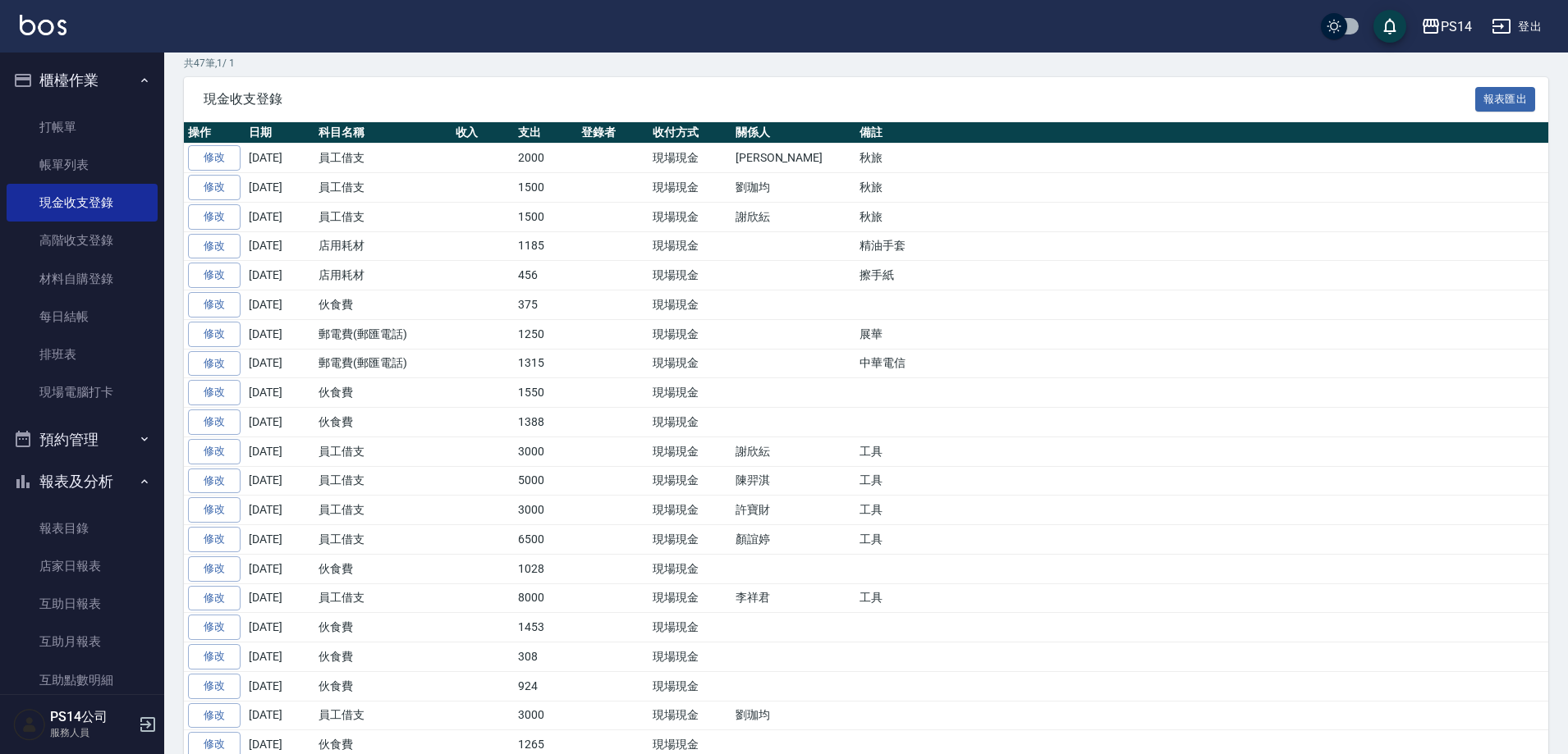
scroll to position [329, 0]
